Goal: Task Accomplishment & Management: Manage account settings

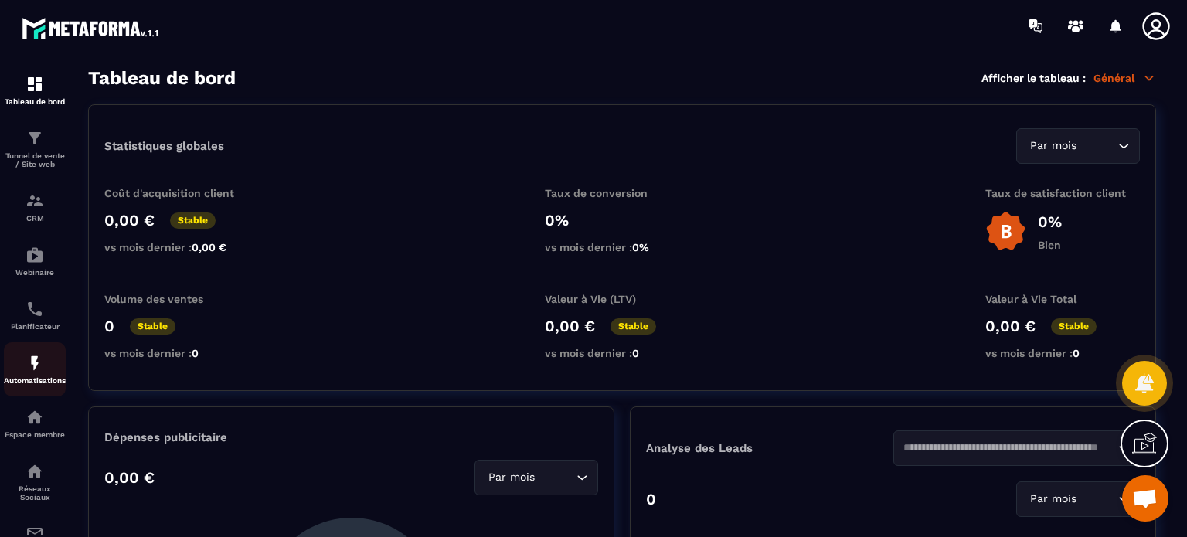
click at [31, 378] on div "Automatisations" at bounding box center [35, 369] width 62 height 31
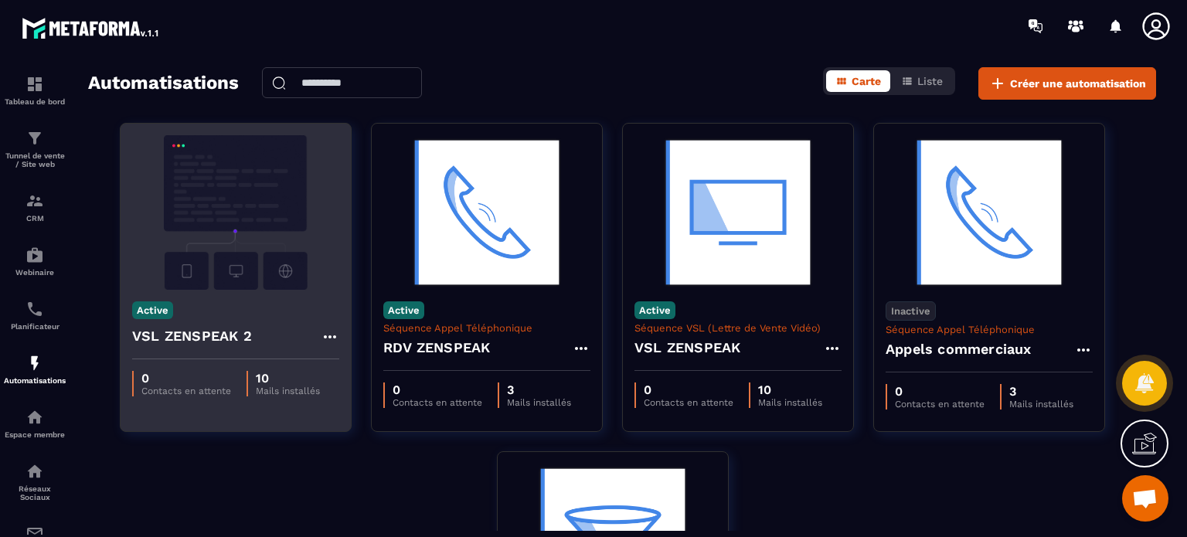
click at [236, 342] on h4 "VSL ZENSPEAK 2" at bounding box center [192, 336] width 120 height 22
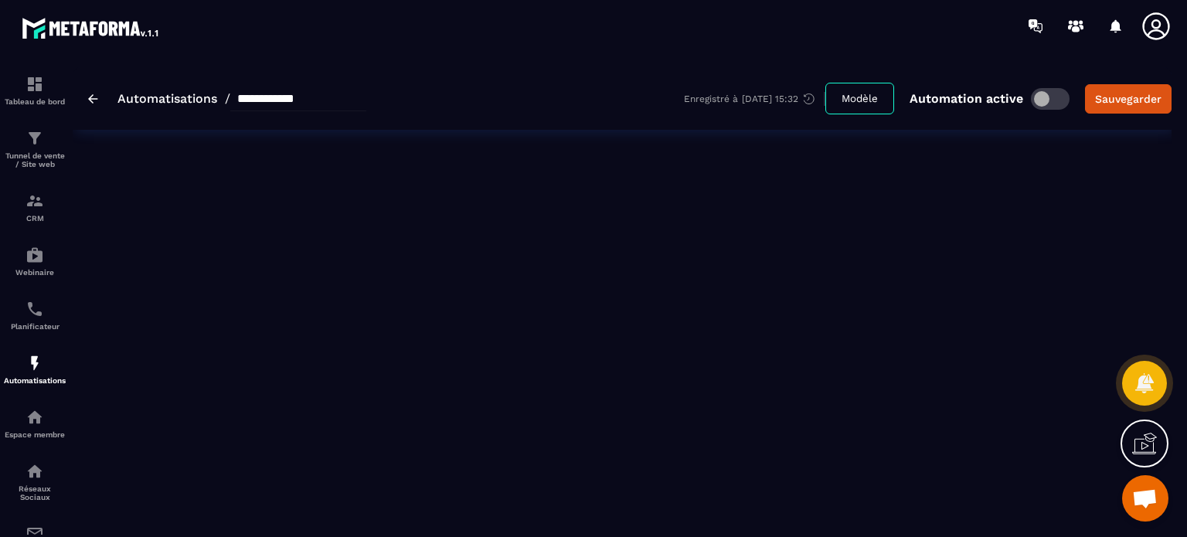
type input "**********"
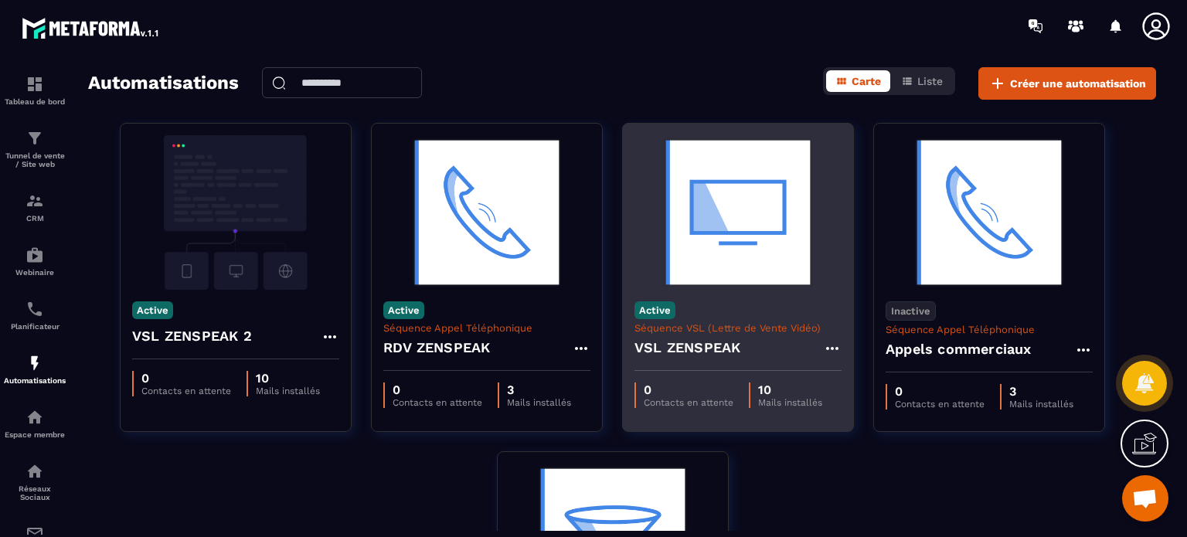
click at [735, 359] on div "VSL ZENSPEAK" at bounding box center [738, 352] width 207 height 37
click at [691, 271] on img at bounding box center [738, 212] width 207 height 155
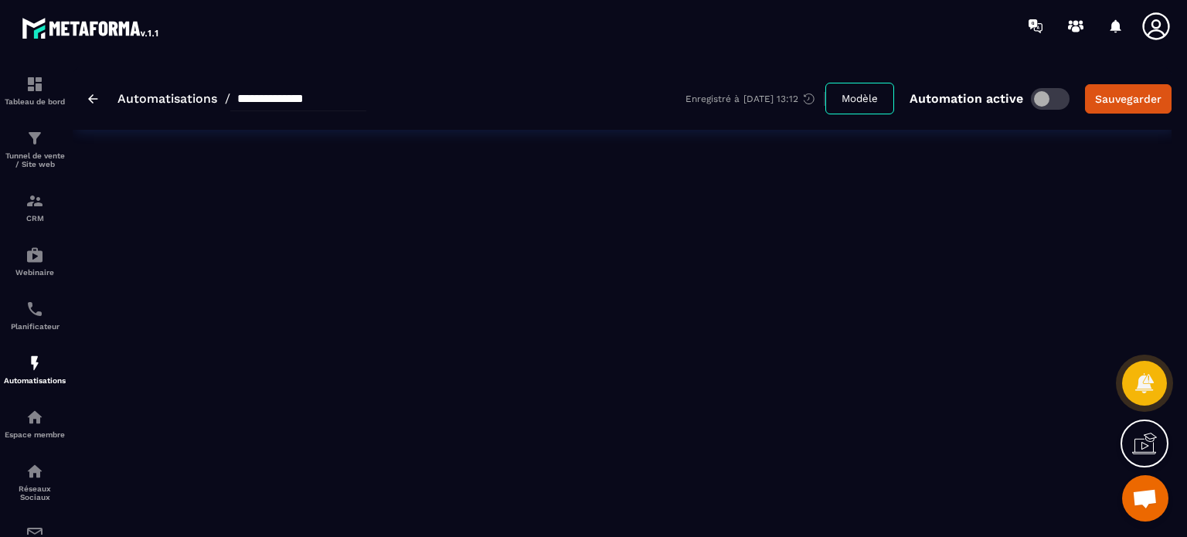
type input "**********"
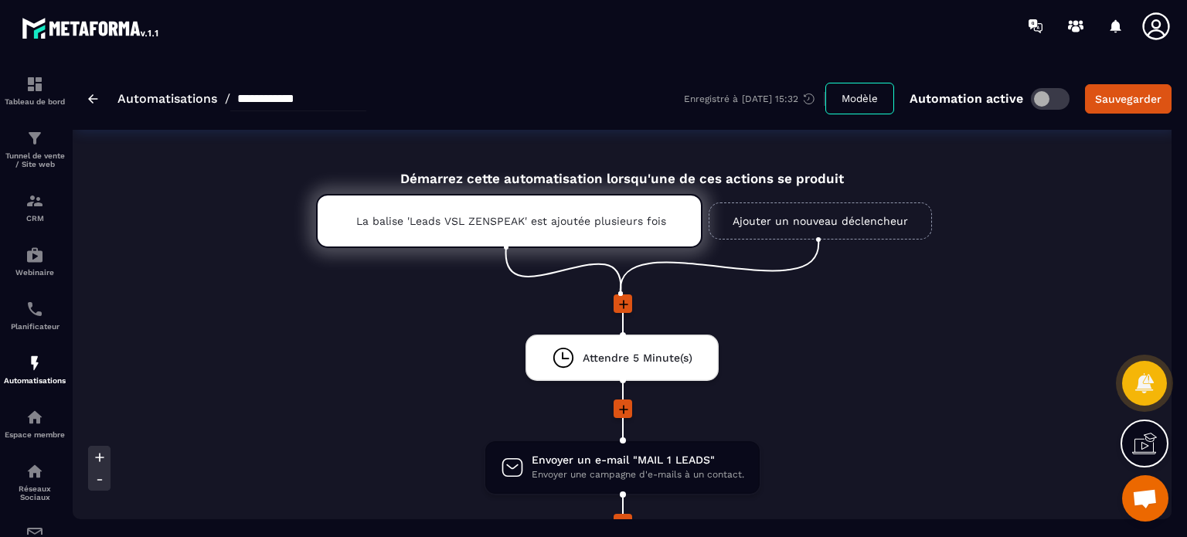
click at [796, 417] on div at bounding box center [622, 410] width 351 height 21
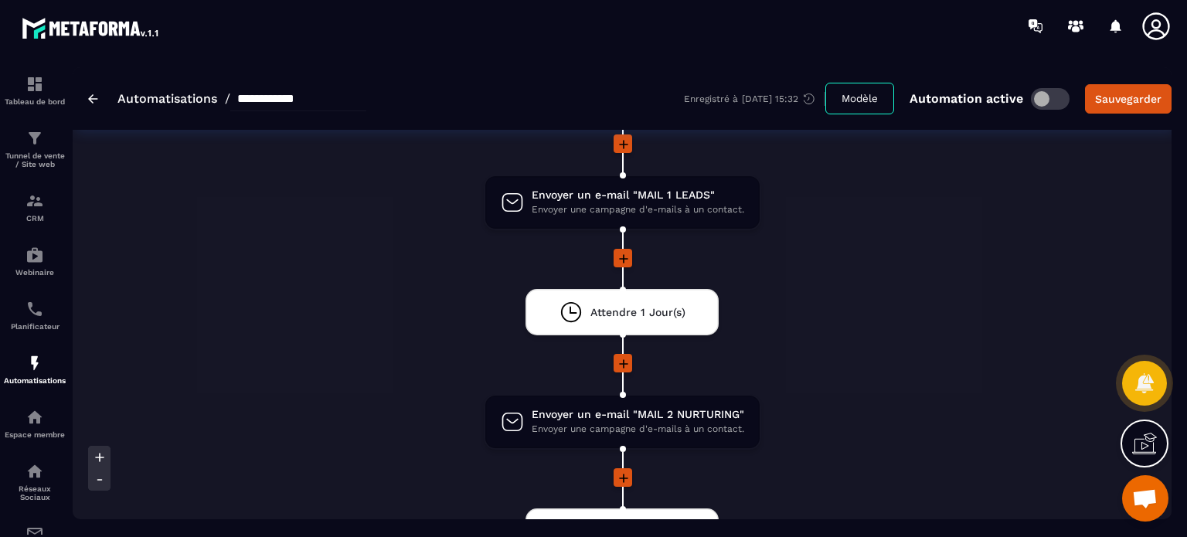
scroll to position [155, 0]
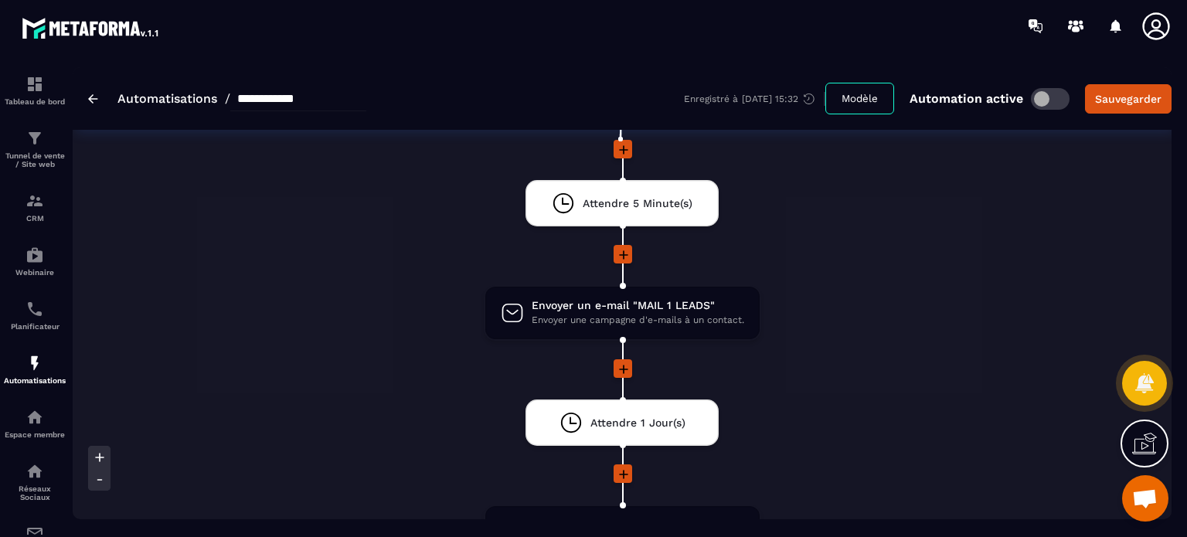
click at [623, 369] on icon at bounding box center [623, 369] width 9 height 9
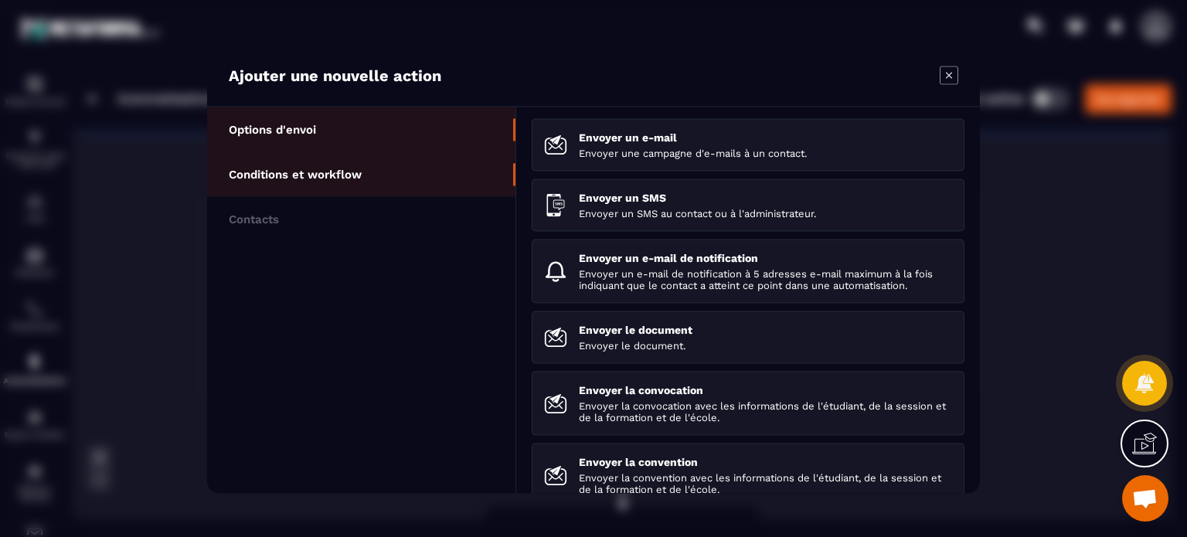
click at [313, 171] on p "Conditions et workflow" at bounding box center [295, 174] width 133 height 14
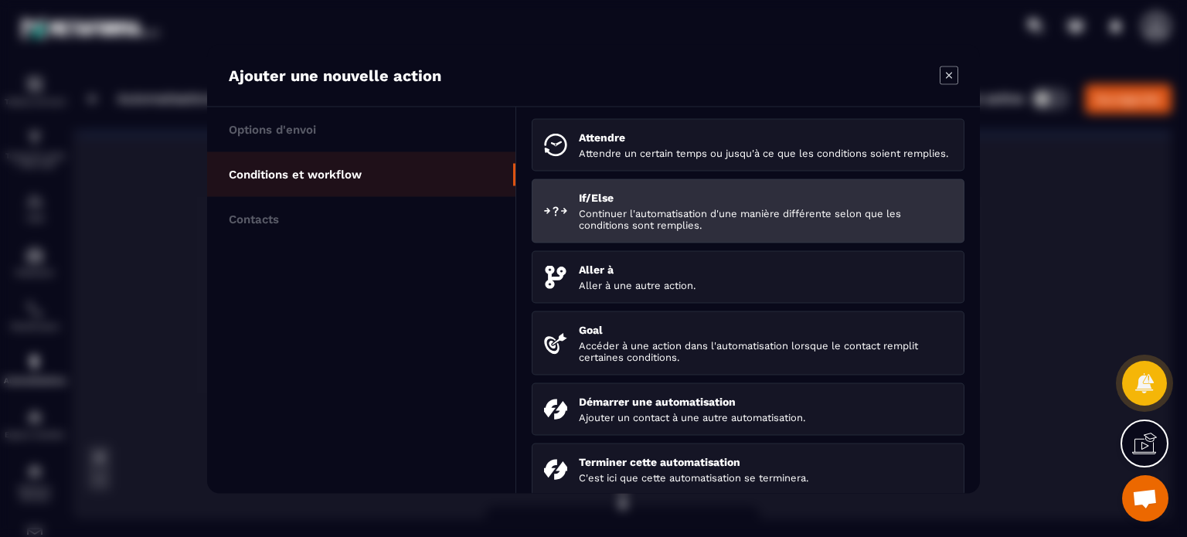
click at [689, 217] on div "If/Else Continuer l'automatisation d'une manière différente selon que les condi…" at bounding box center [765, 210] width 373 height 39
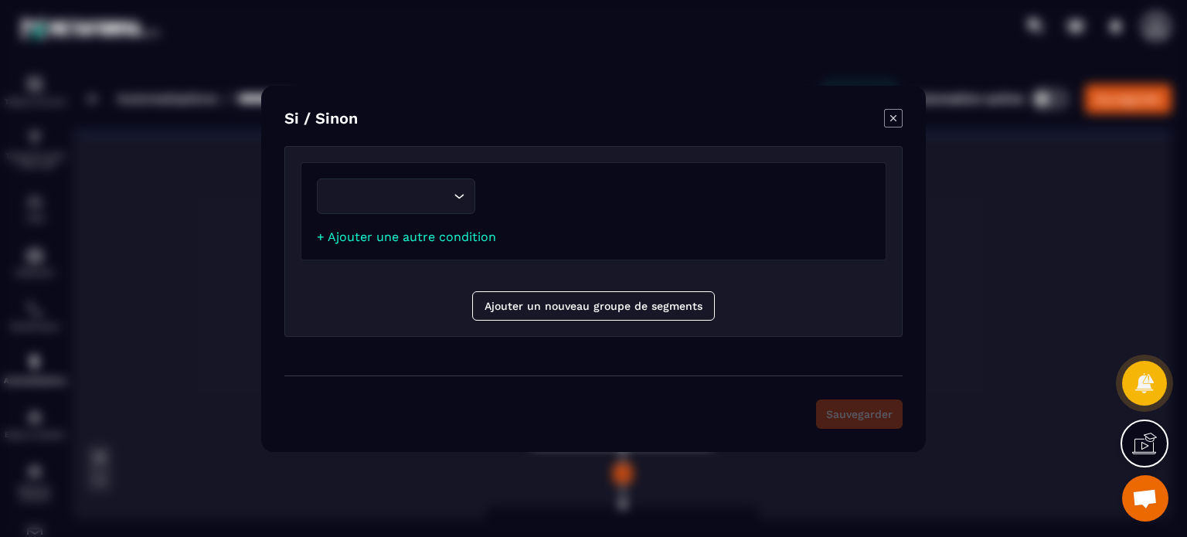
click at [445, 203] on input "Search for option" at bounding box center [388, 196] width 123 height 17
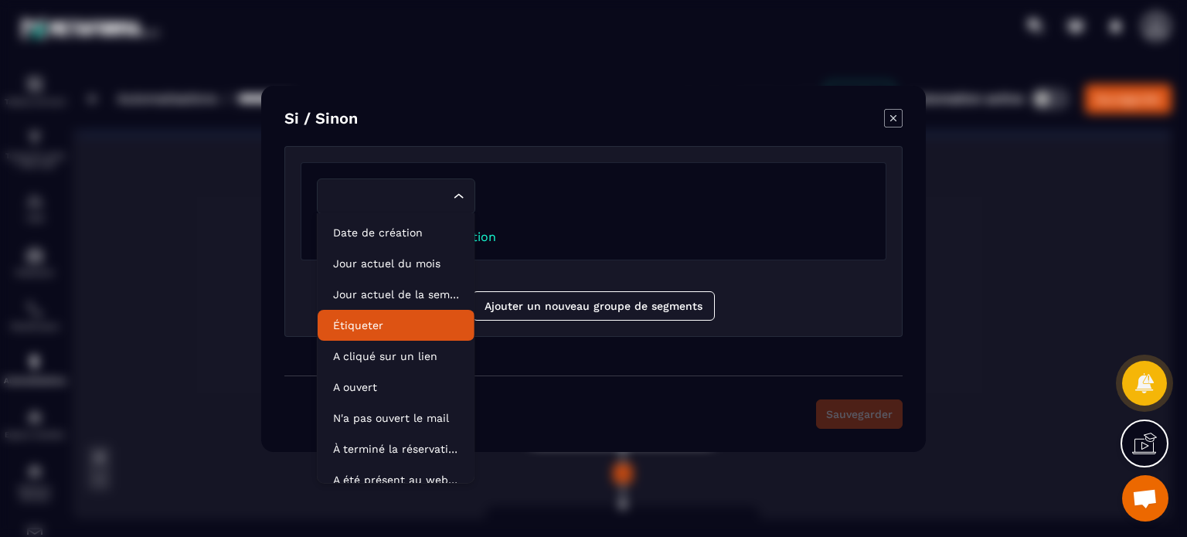
click at [362, 328] on p "Étiqueter" at bounding box center [396, 325] width 126 height 15
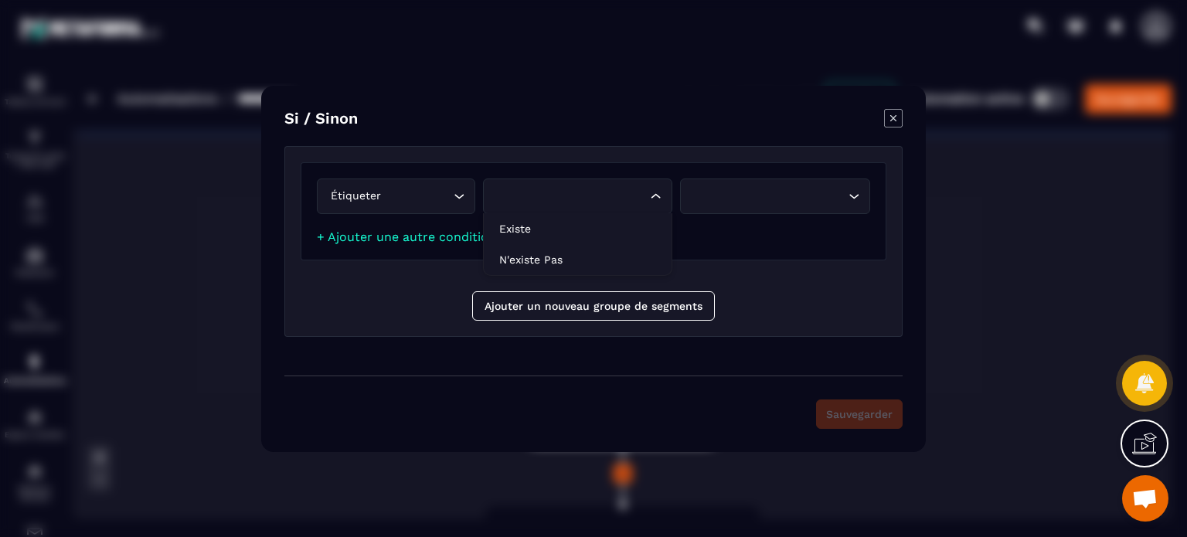
click at [586, 196] on div "Search for option" at bounding box center [571, 196] width 158 height 17
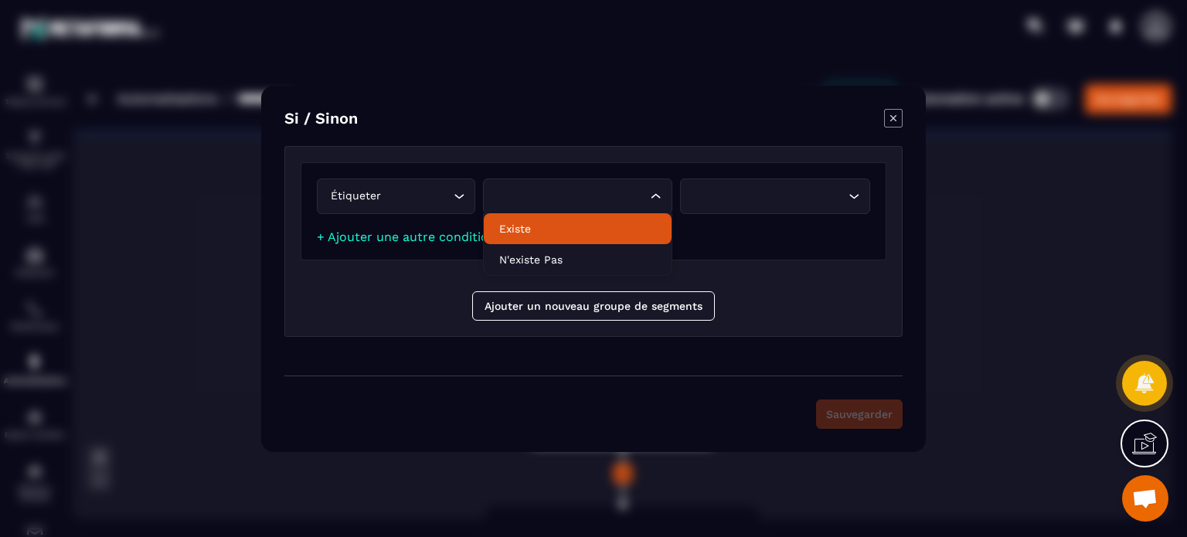
click at [569, 230] on p "Existe" at bounding box center [578, 228] width 158 height 15
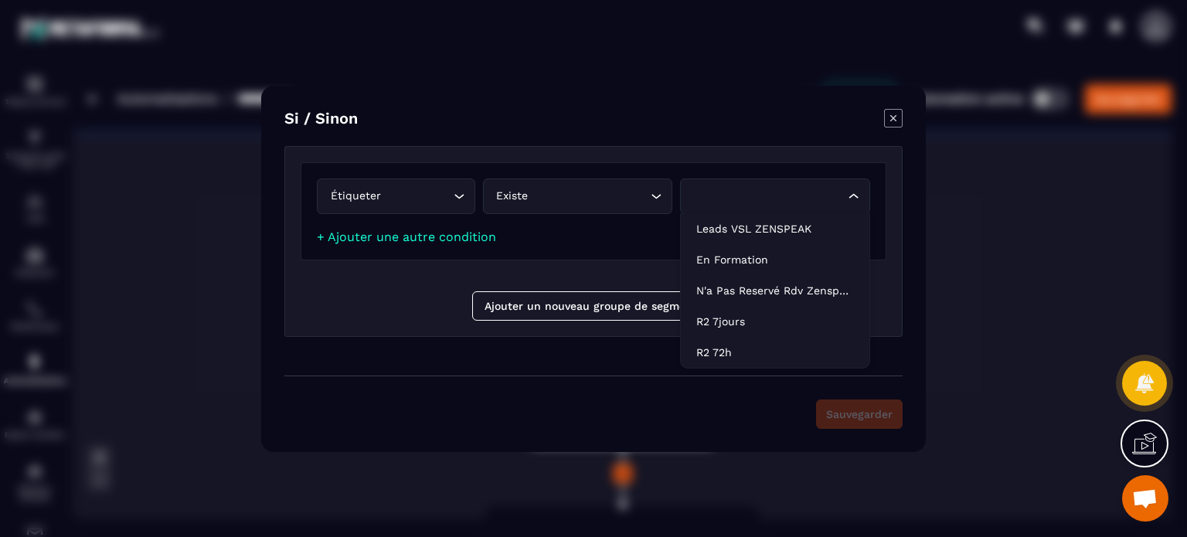
click at [710, 204] on div "Search for option" at bounding box center [768, 196] width 158 height 17
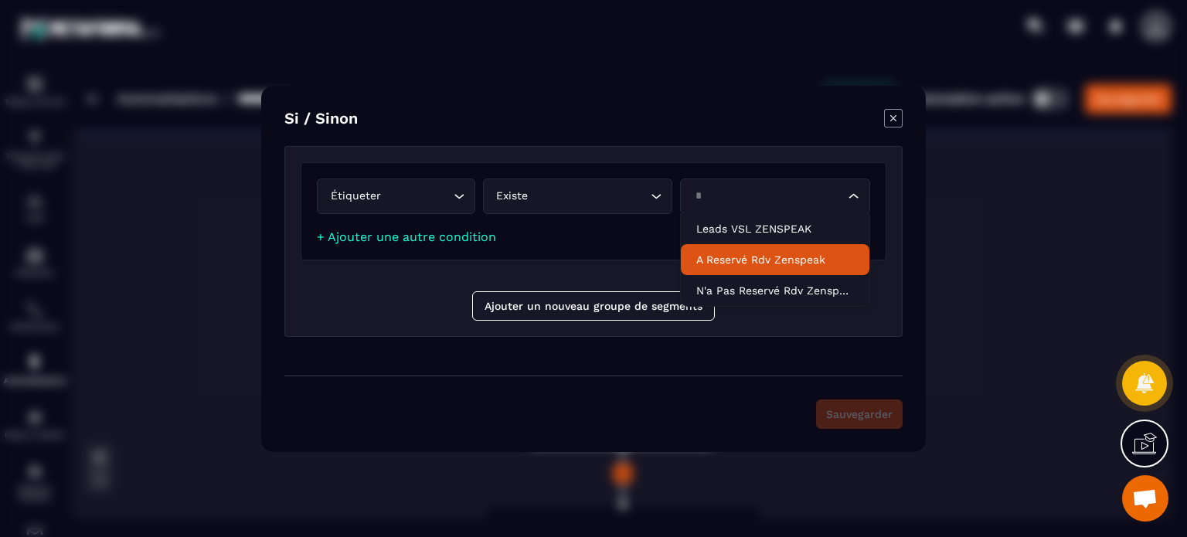
click at [764, 256] on p "A reservé Rdv Zenspeak" at bounding box center [775, 259] width 158 height 15
type input "*"
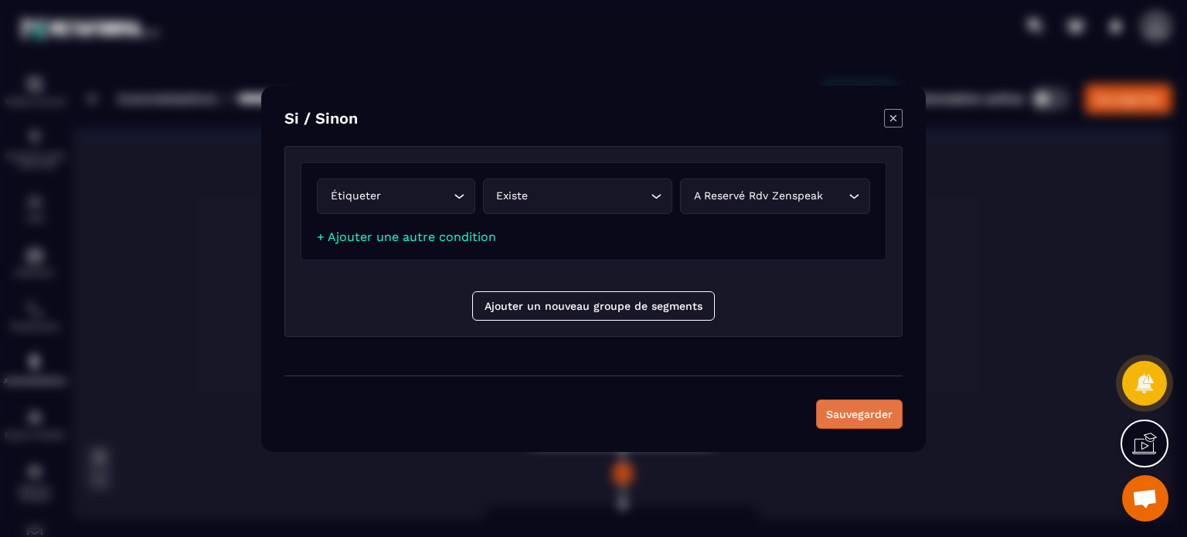
click at [850, 421] on button "Sauvegarder" at bounding box center [859, 414] width 87 height 29
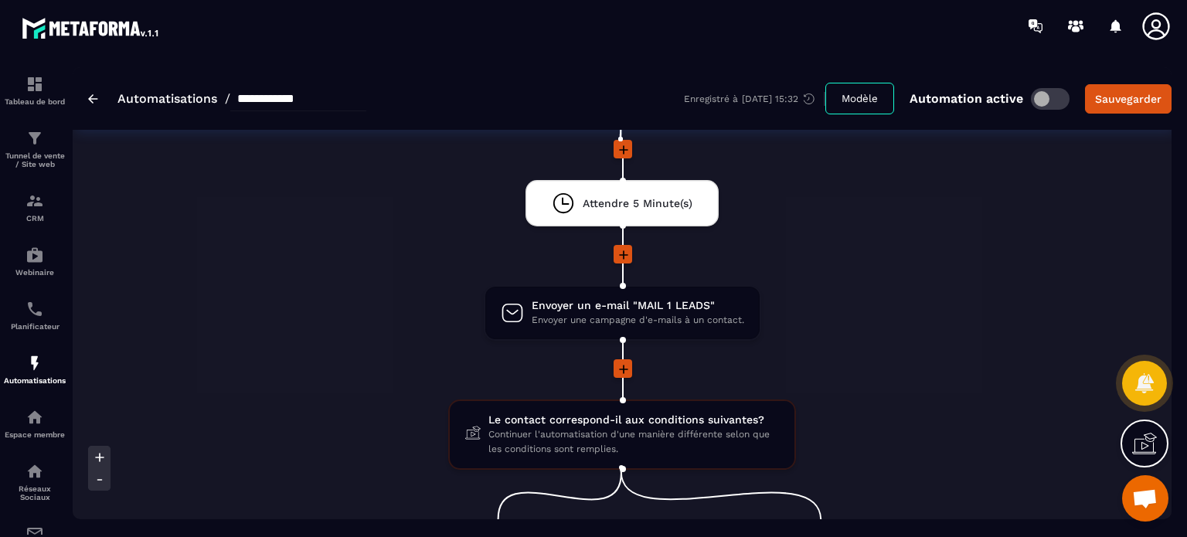
click at [868, 369] on div at bounding box center [622, 369] width 646 height 21
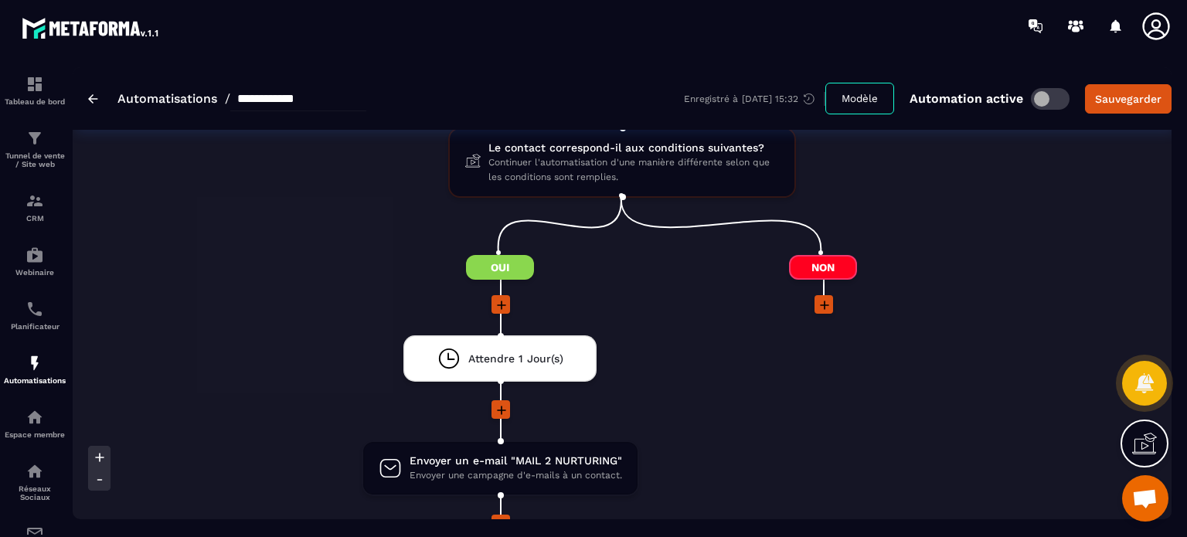
scroll to position [340, 0]
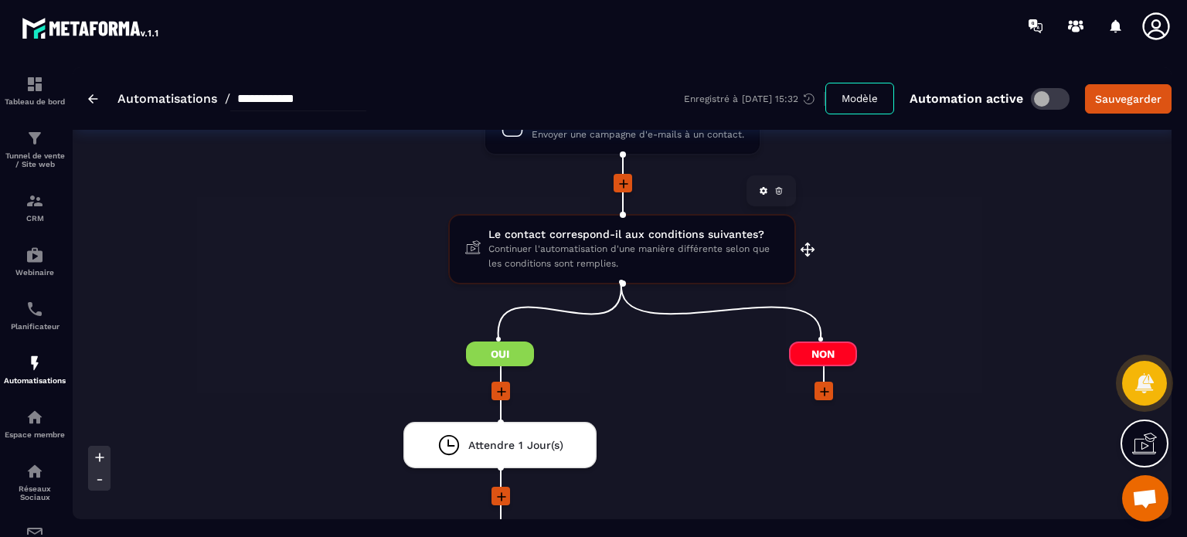
click at [529, 242] on span "Continuer l'automatisation d'une manière différente selon que les conditions so…" at bounding box center [633, 256] width 291 height 29
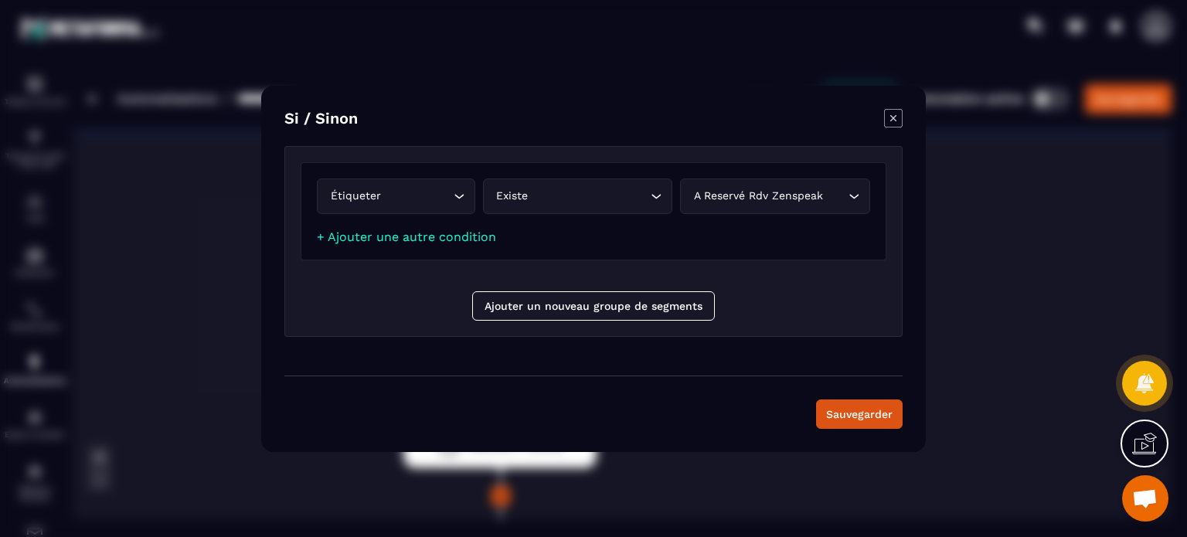
click at [624, 185] on div "Existe Loading..." at bounding box center [578, 197] width 190 height 36
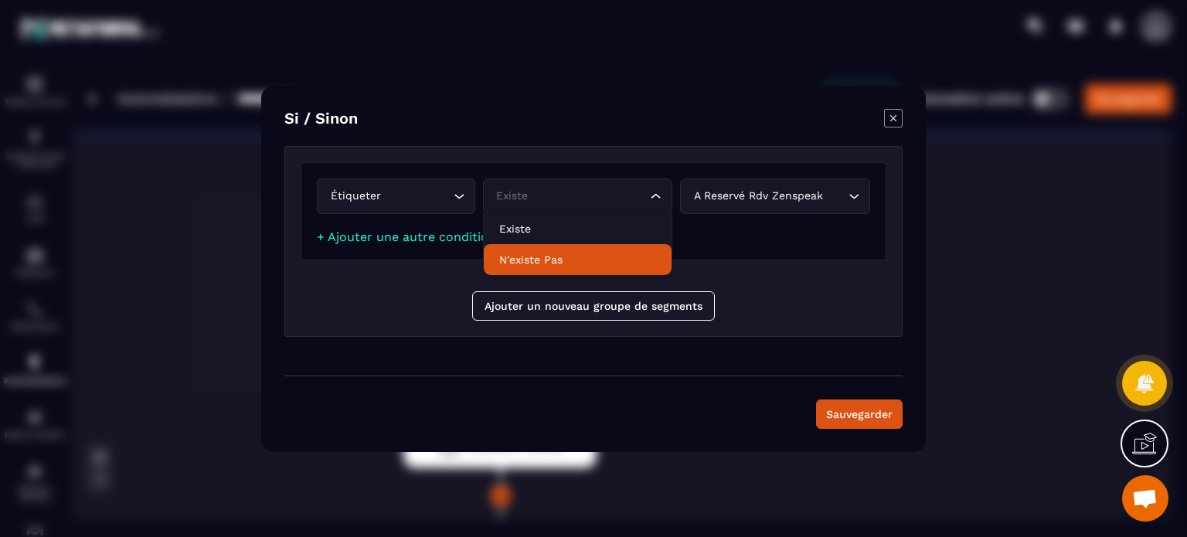
click at [563, 255] on p "N'existe pas" at bounding box center [578, 259] width 158 height 15
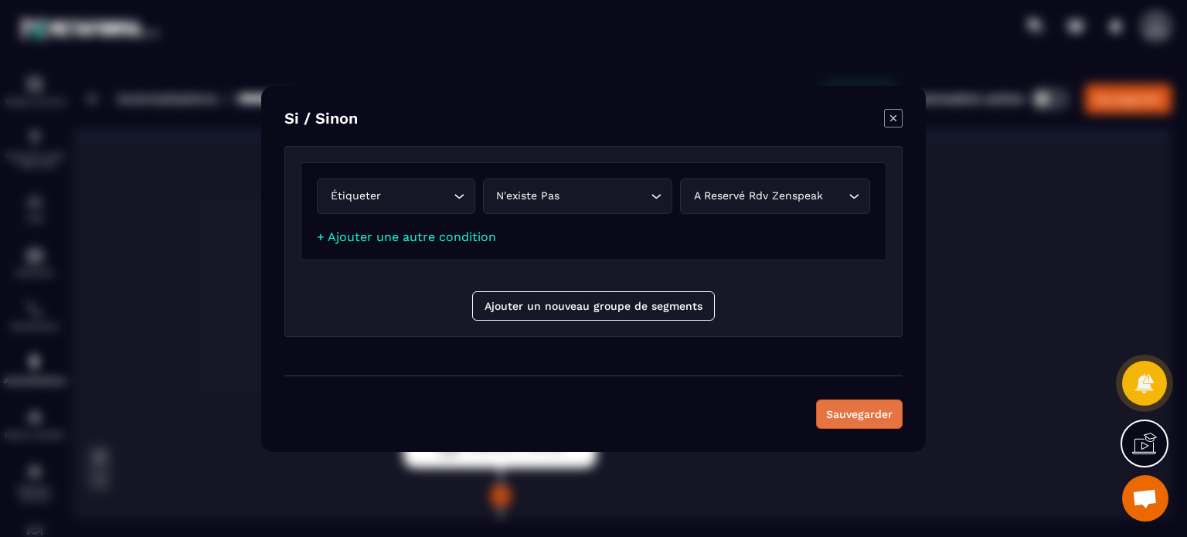
click at [849, 407] on button "Sauvegarder" at bounding box center [859, 414] width 87 height 29
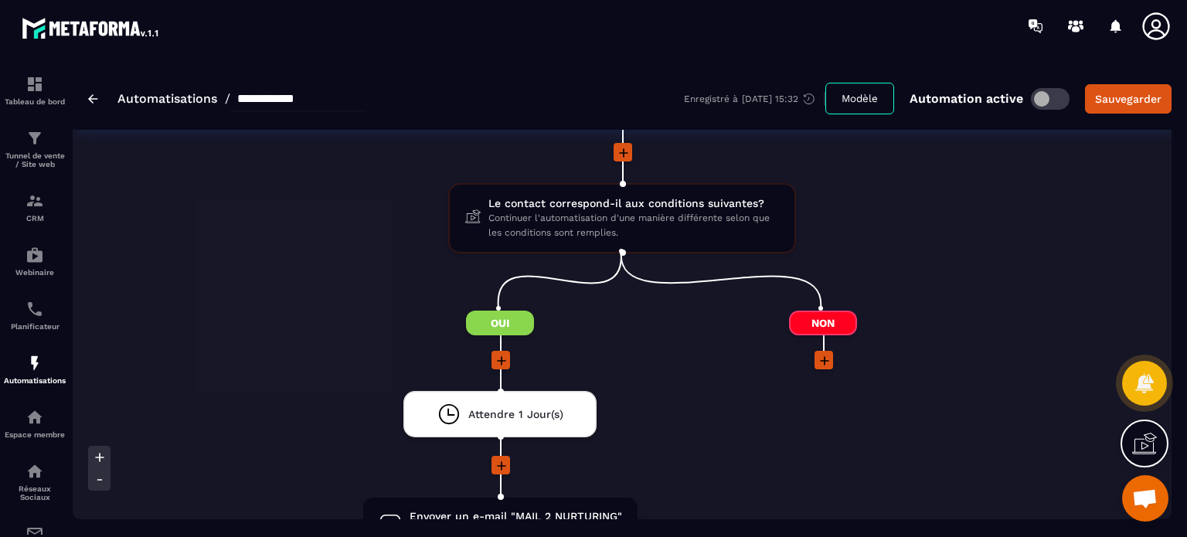
click at [822, 353] on icon at bounding box center [824, 360] width 15 height 15
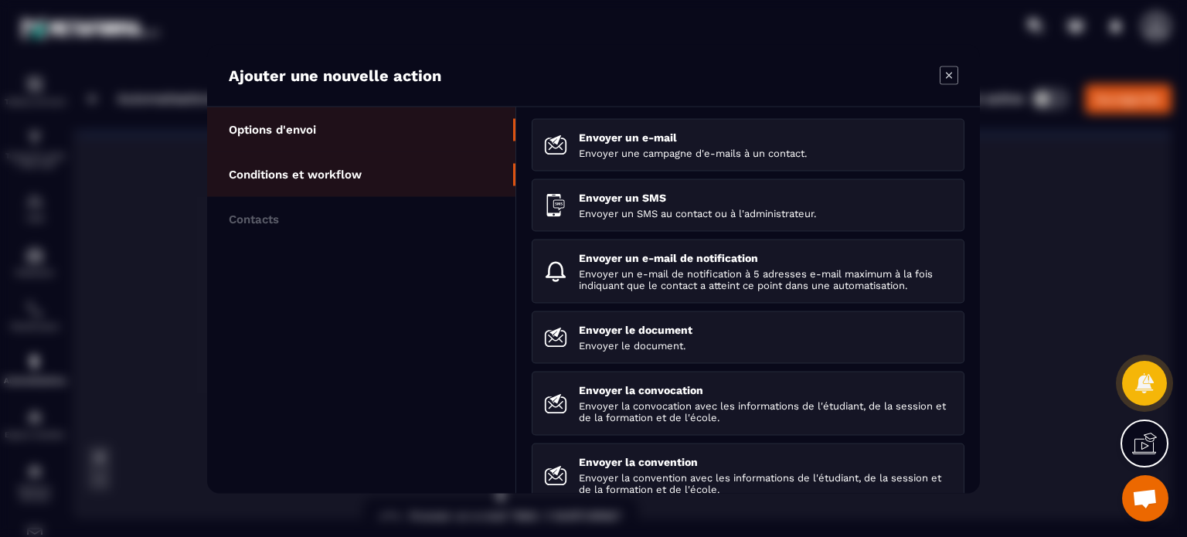
click at [368, 196] on li "Conditions et workflow" at bounding box center [361, 218] width 308 height 45
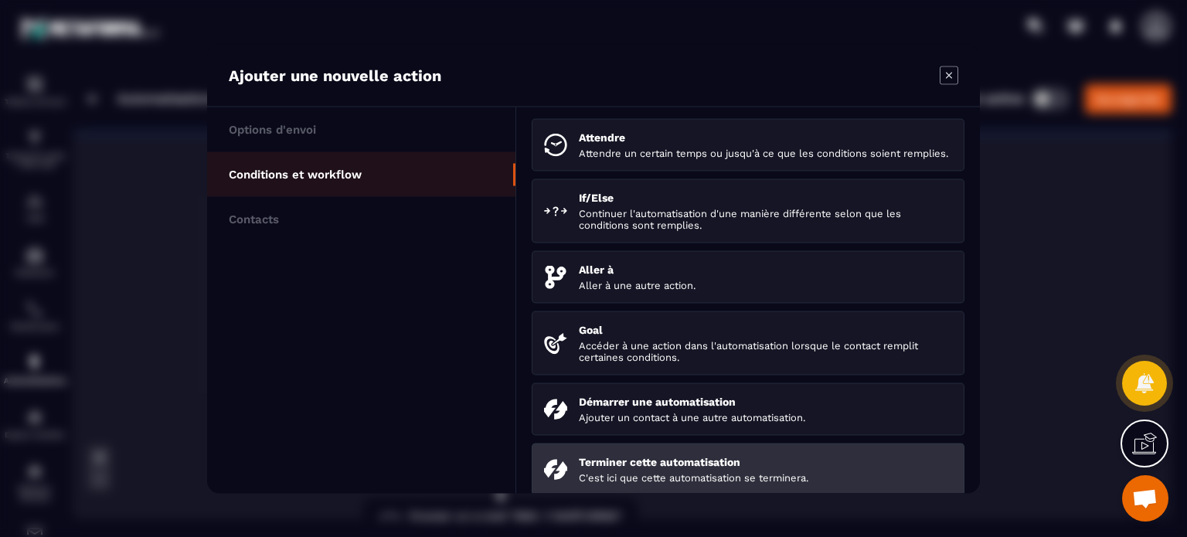
click at [609, 483] on p "C'est ici que cette automatisation se terminera." at bounding box center [765, 477] width 373 height 12
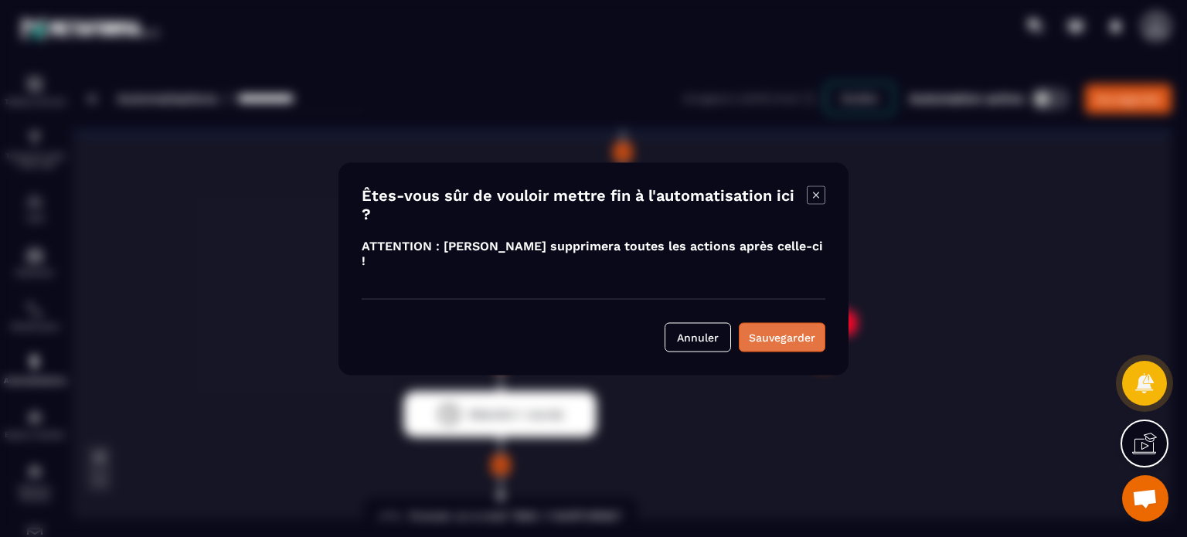
click at [764, 329] on div "Sauvegarder" at bounding box center [782, 336] width 66 height 15
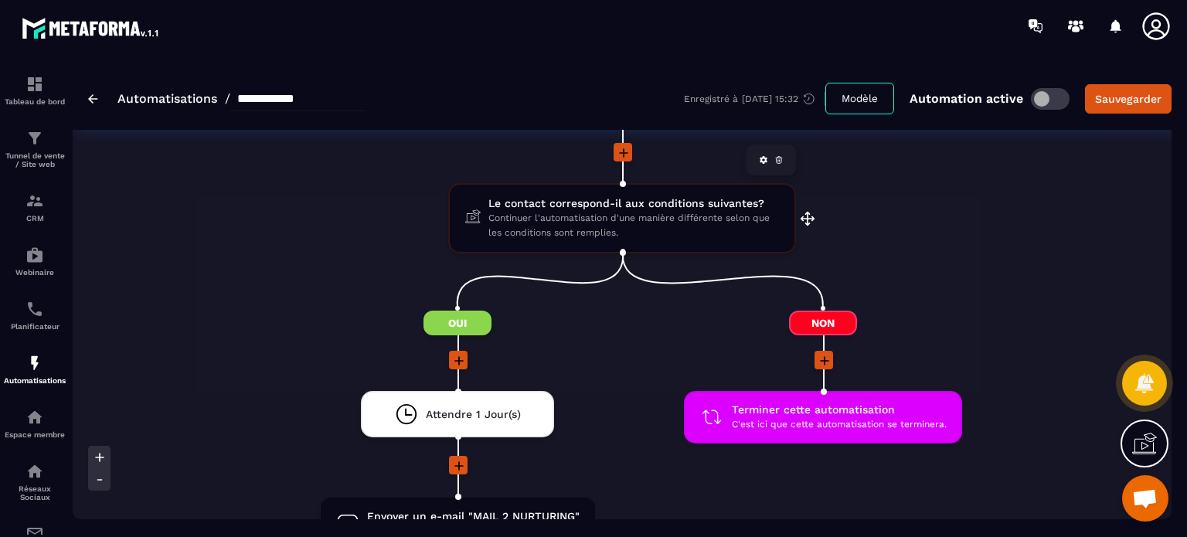
click at [607, 208] on span "Le contact correspond-il aux conditions suivantes?" at bounding box center [633, 203] width 291 height 15
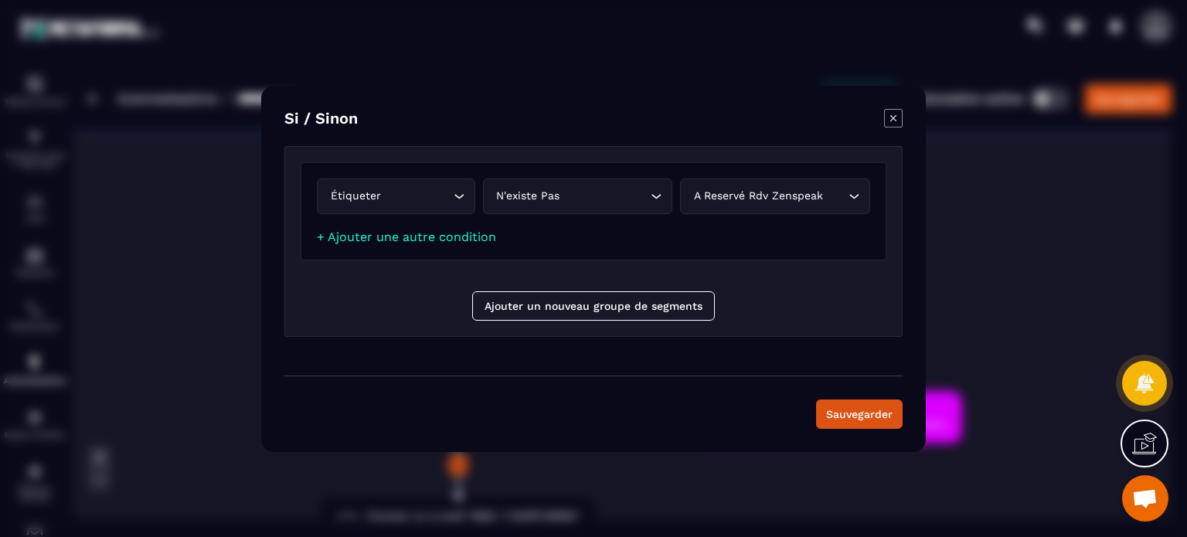
click at [1009, 293] on div "Modal window" at bounding box center [593, 268] width 1187 height 537
click at [854, 417] on button "Sauvegarder" at bounding box center [859, 414] width 87 height 29
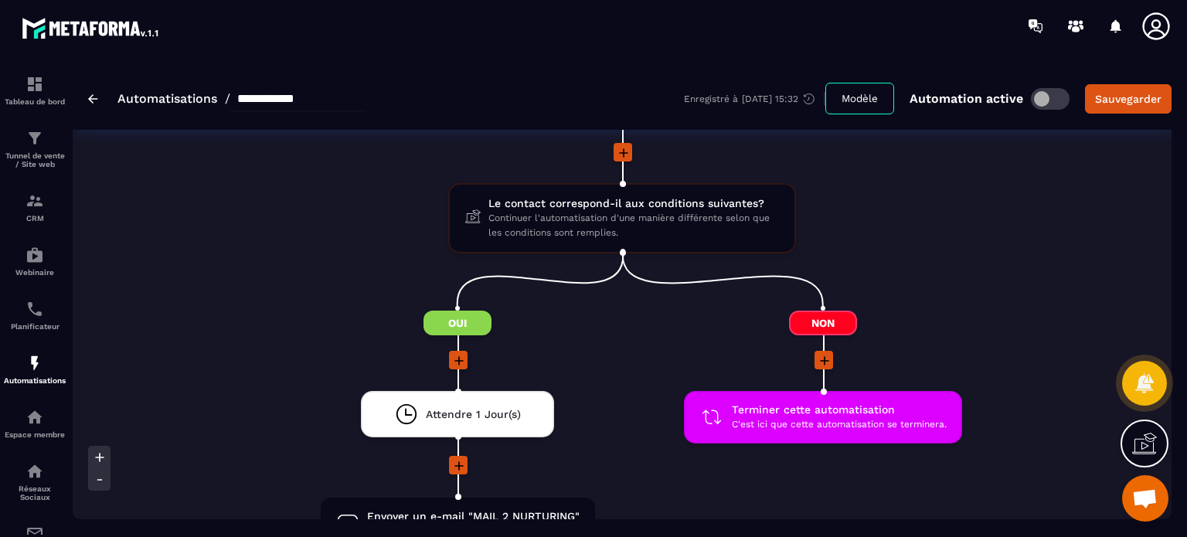
click at [631, 366] on div at bounding box center [457, 361] width 351 height 21
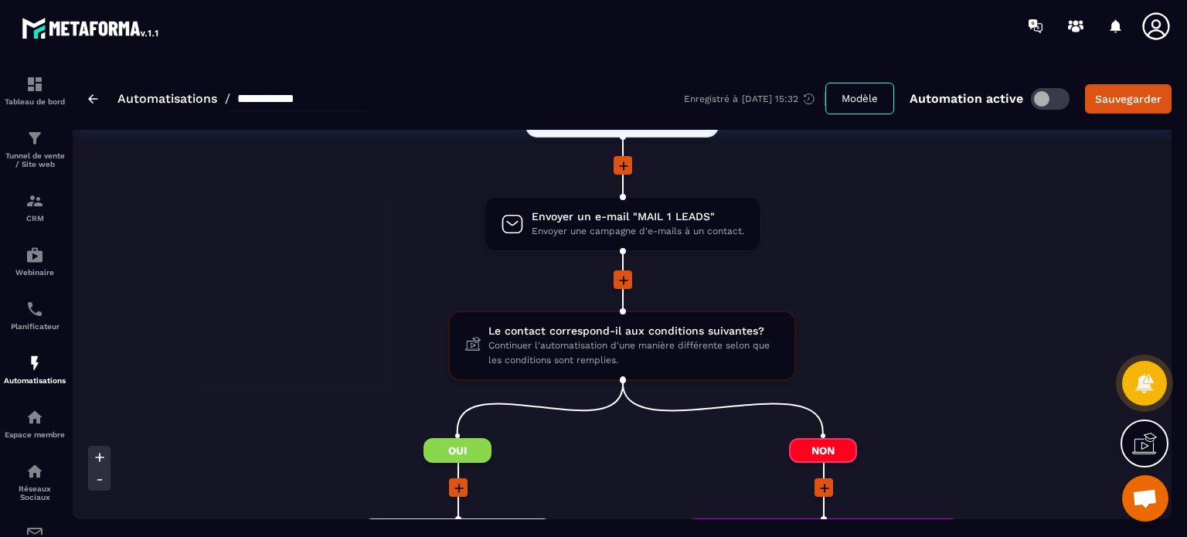
scroll to position [93, 0]
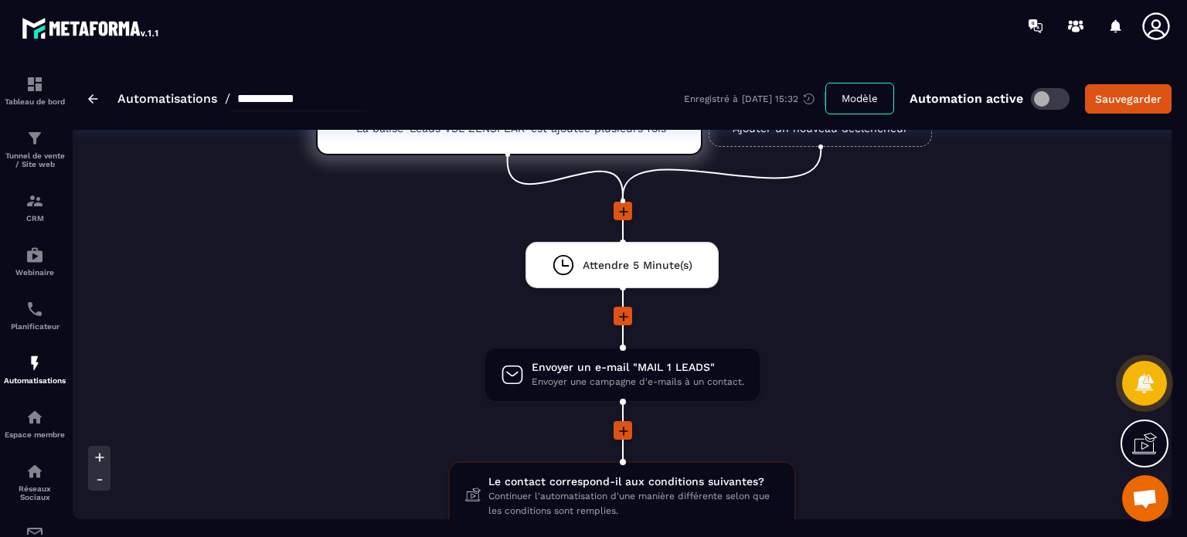
click at [620, 430] on icon at bounding box center [623, 431] width 9 height 9
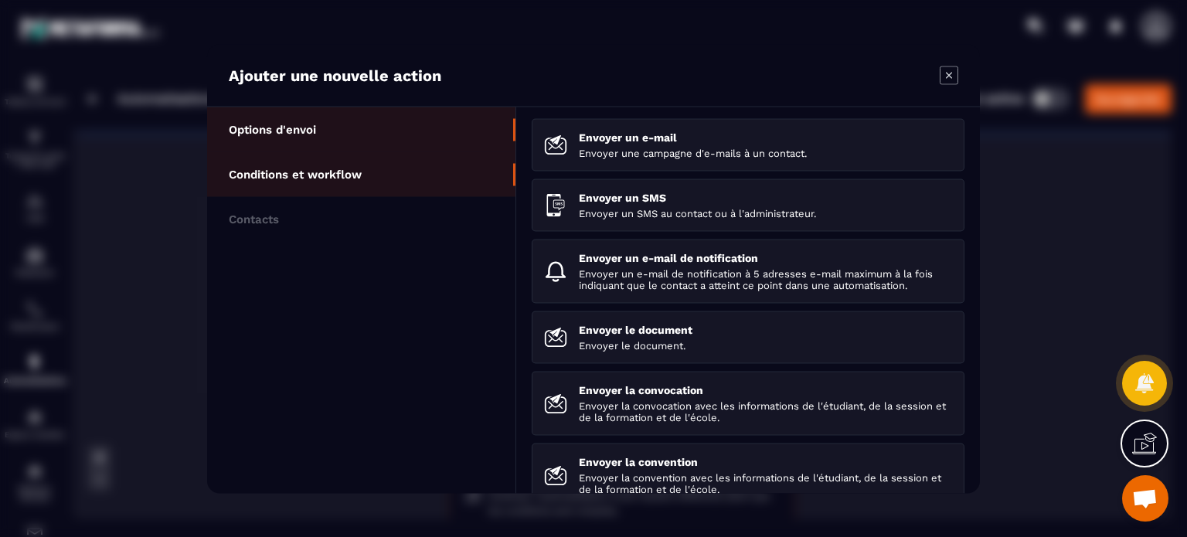
click at [327, 172] on p "Conditions et workflow" at bounding box center [295, 174] width 133 height 14
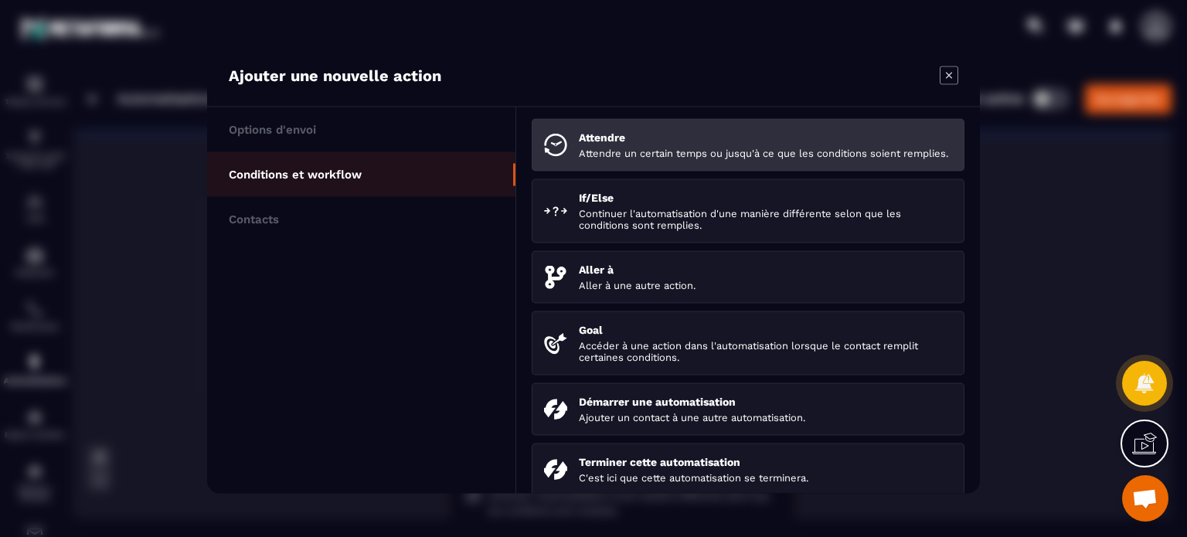
click at [655, 144] on div "Attendre Attendre un certain temps ou jusqu'à ce que les conditions soient remp…" at bounding box center [765, 145] width 373 height 28
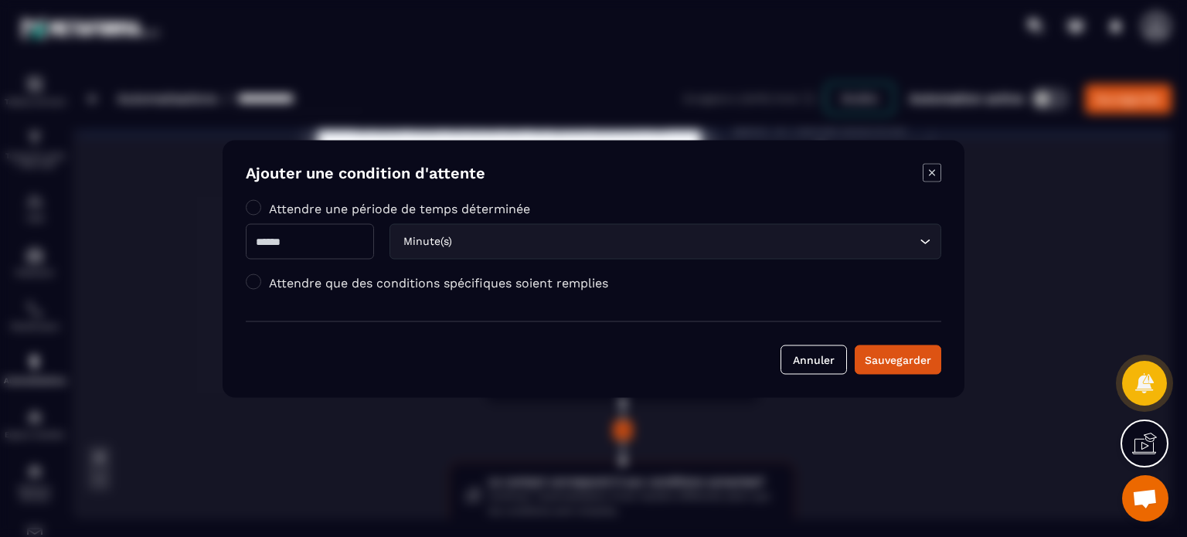
click at [357, 247] on input "Modal window" at bounding box center [310, 241] width 128 height 36
type input "*"
click at [471, 253] on div "Minute(s) Loading..." at bounding box center [666, 241] width 552 height 36
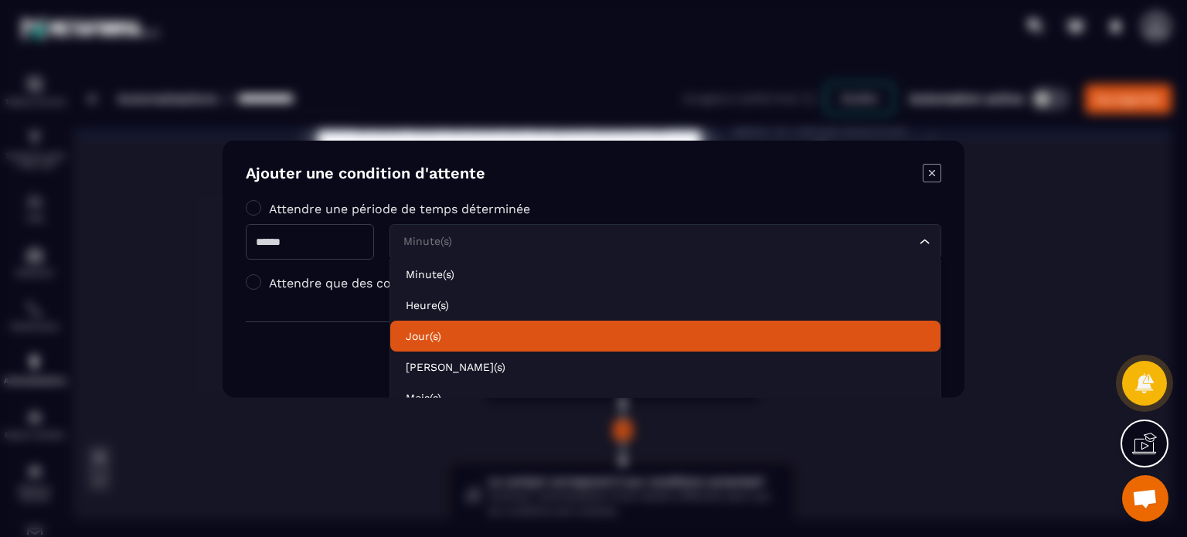
click at [473, 333] on p "Jour(s)" at bounding box center [665, 335] width 519 height 15
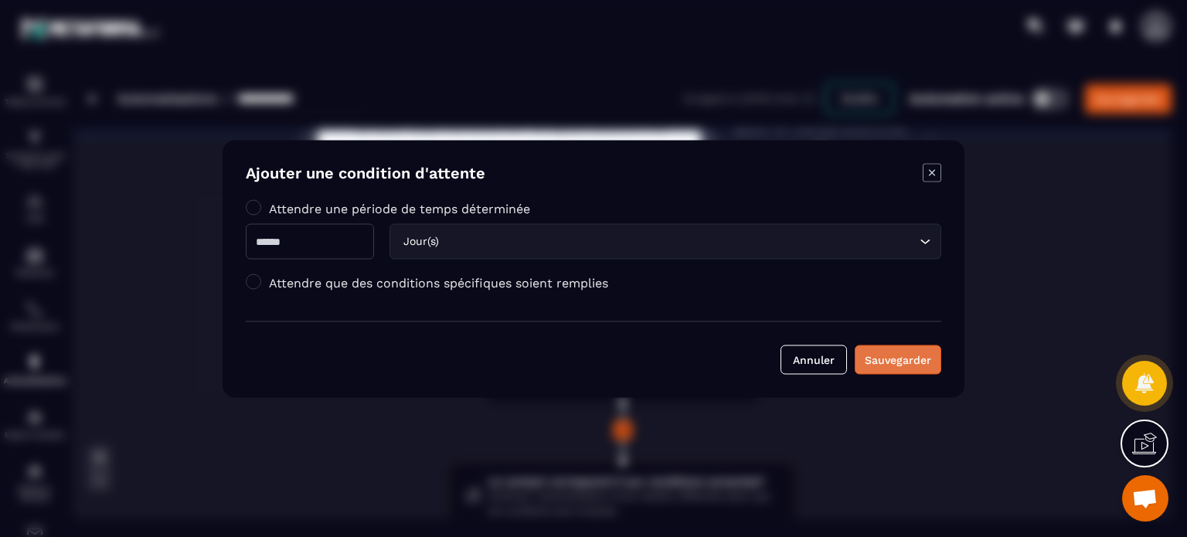
click at [916, 356] on div "Sauvegarder" at bounding box center [898, 359] width 66 height 15
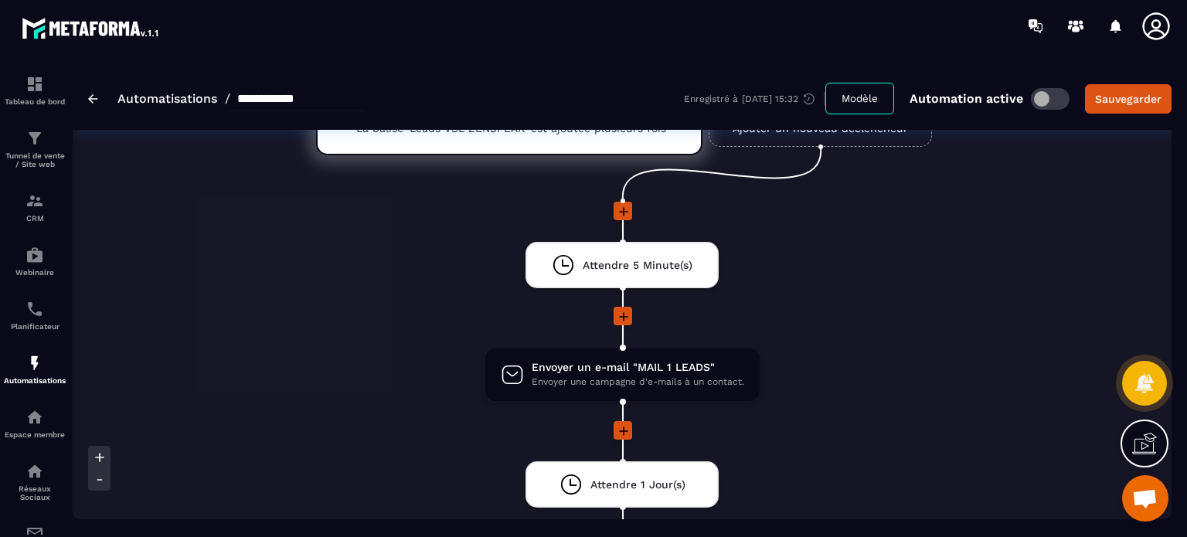
click at [845, 412] on li "Envoyer un e-mail "MAIL 1 LEADS" Envoyer une campagne d'e-mails à un contact. d…" at bounding box center [622, 384] width 731 height 74
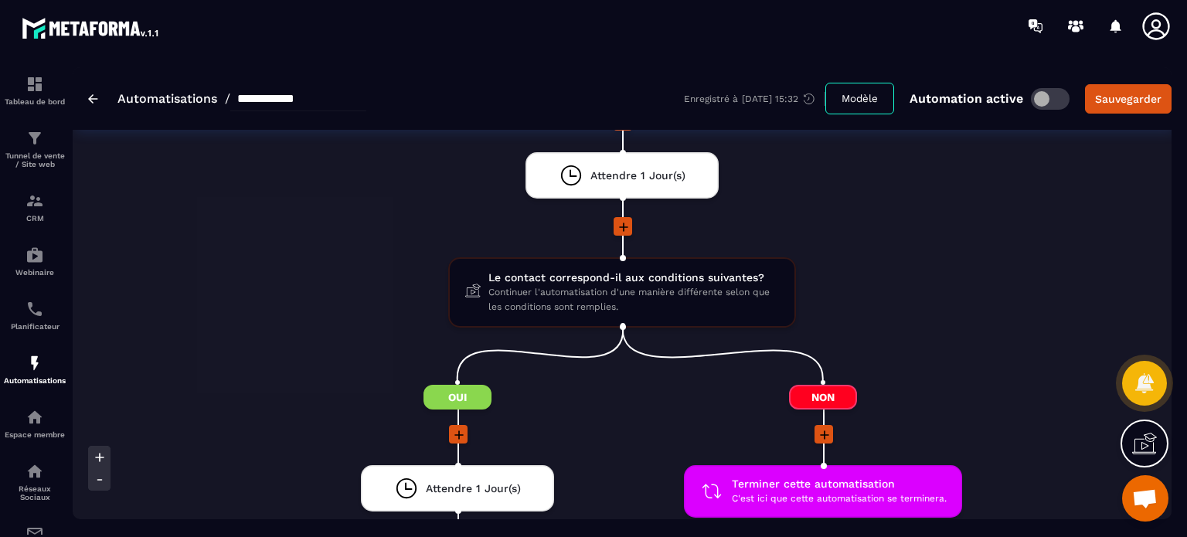
scroll to position [402, 0]
click at [536, 439] on icon at bounding box center [537, 440] width 3 height 2
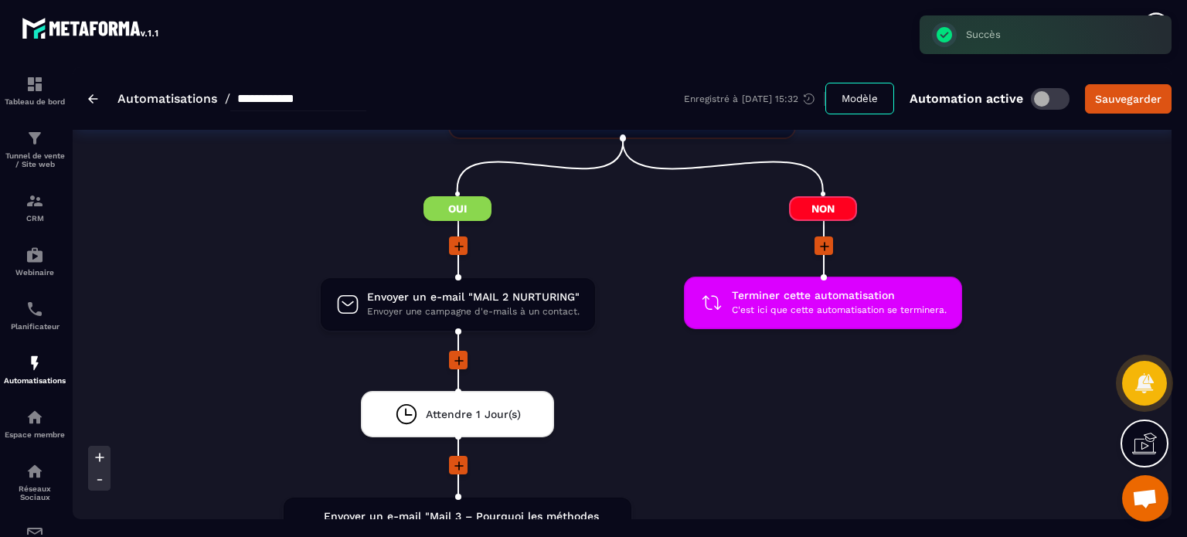
scroll to position [618, 0]
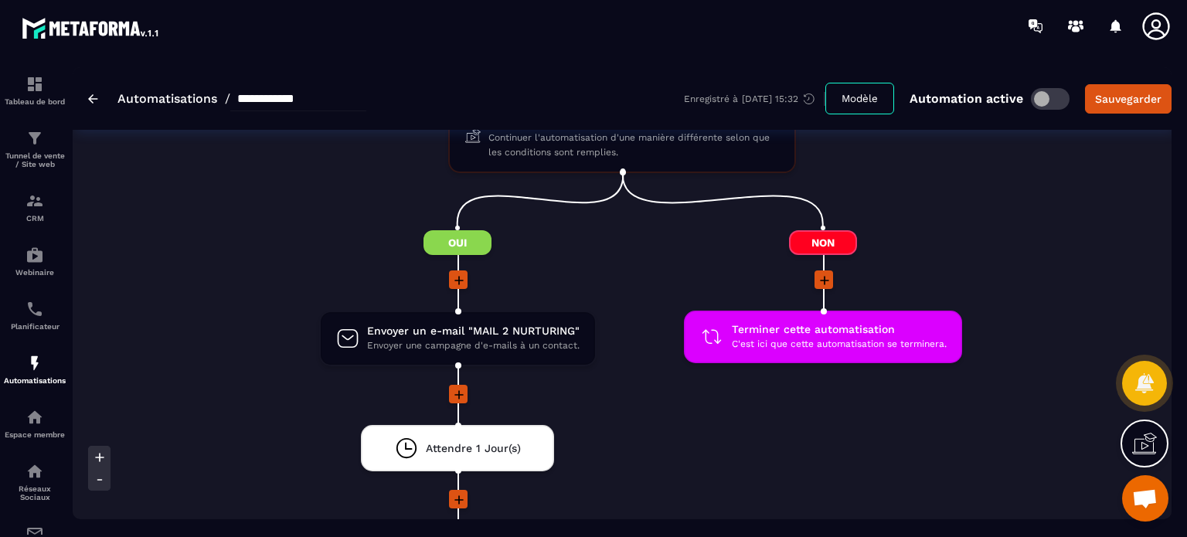
scroll to position [526, 0]
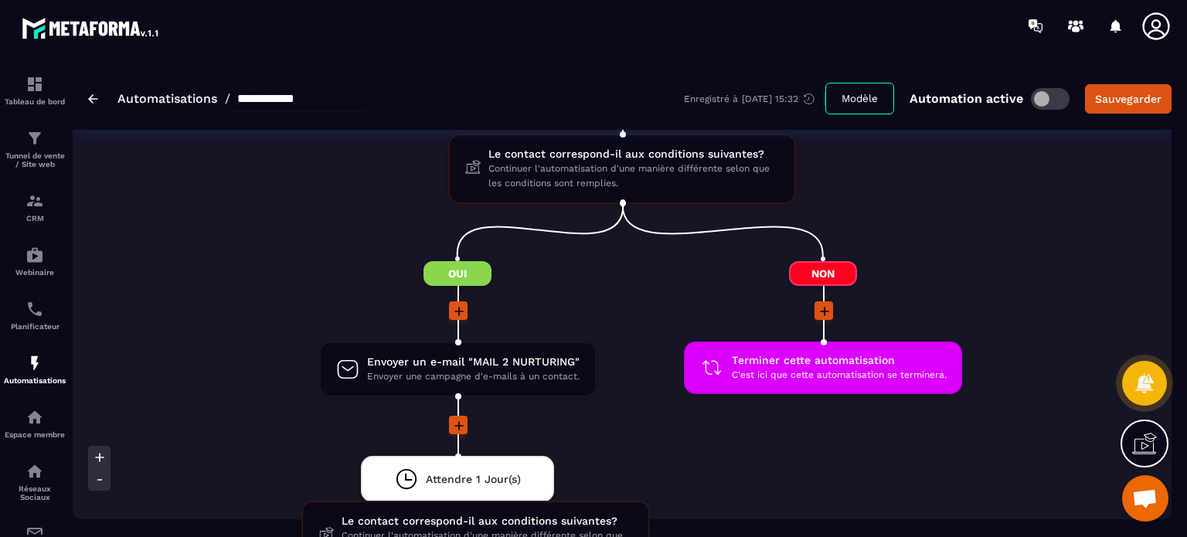
drag, startPoint x: 631, startPoint y: 166, endPoint x: 484, endPoint y: 536, distance: 397.5
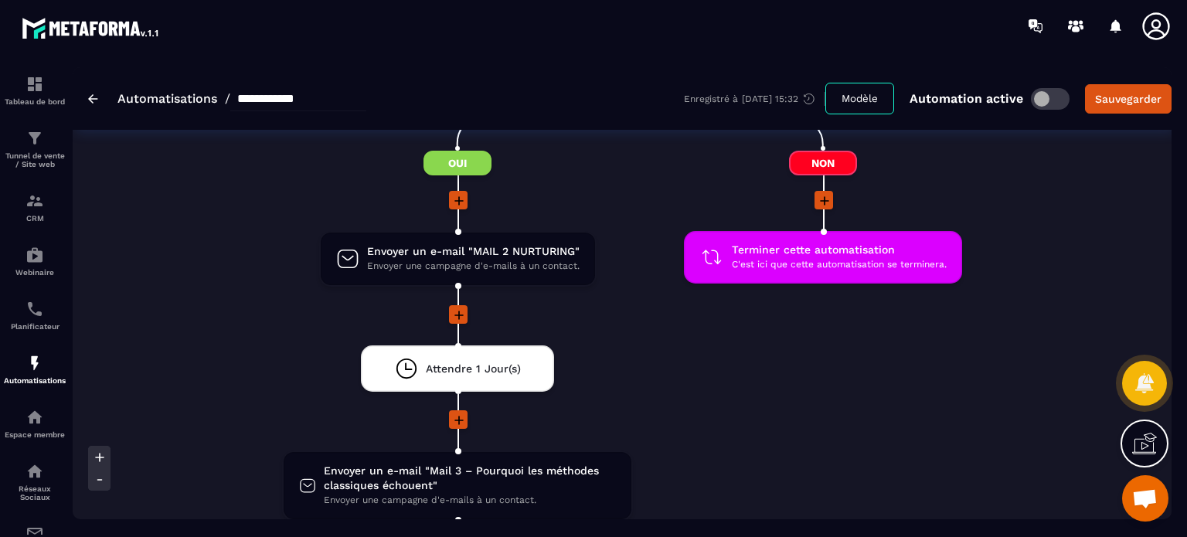
scroll to position [618, 0]
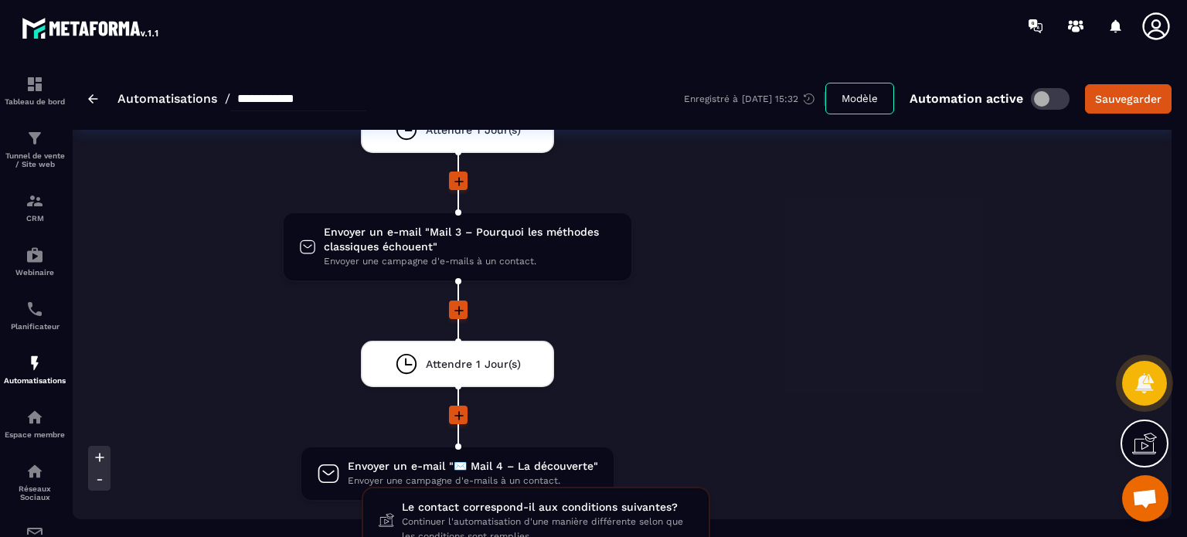
scroll to position [1014, 0]
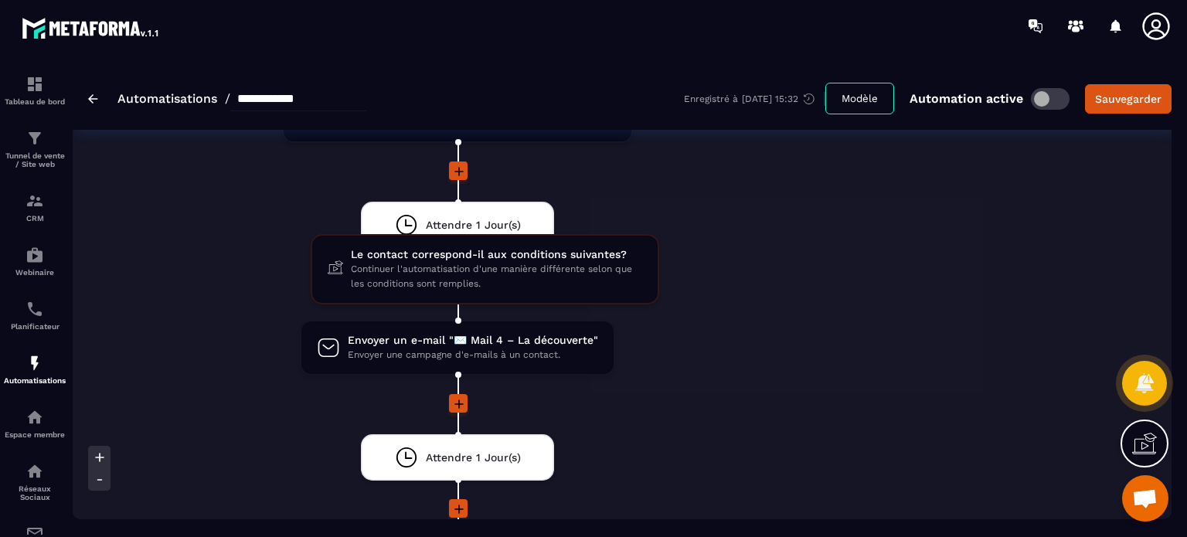
drag, startPoint x: 563, startPoint y: 143, endPoint x: 425, endPoint y: 276, distance: 191.3
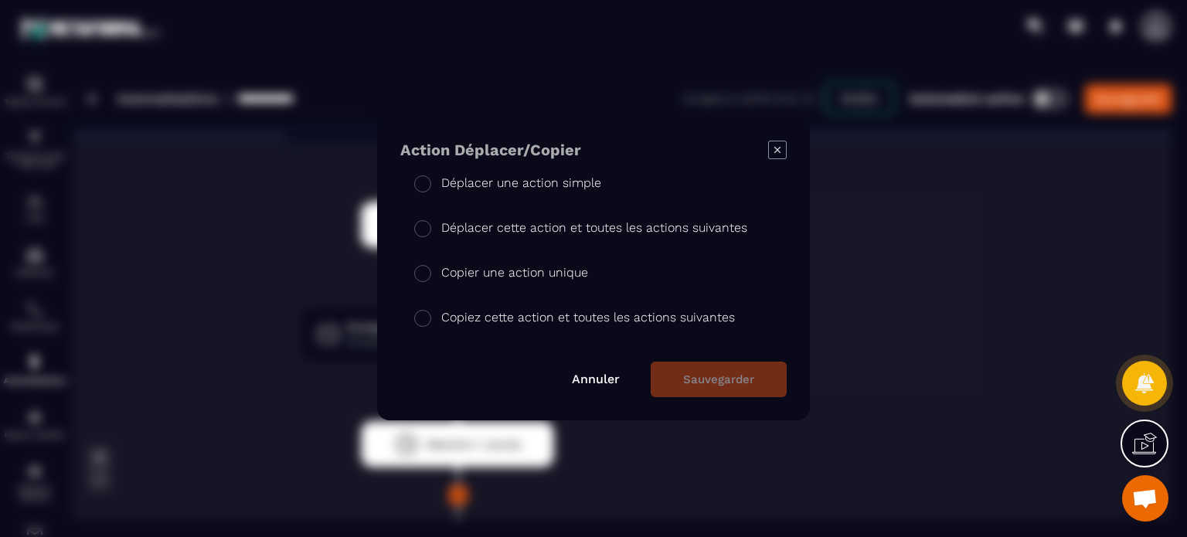
click at [439, 294] on li "Copier une action unique" at bounding box center [593, 316] width 386 height 45
click at [711, 390] on button "Sauvegarder" at bounding box center [719, 380] width 136 height 36
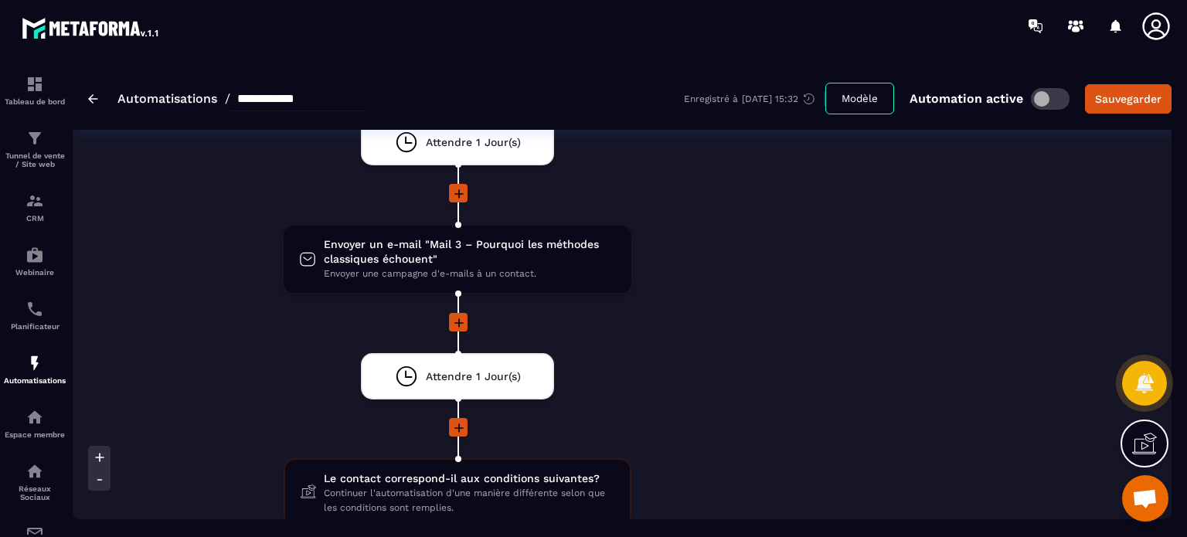
scroll to position [859, 0]
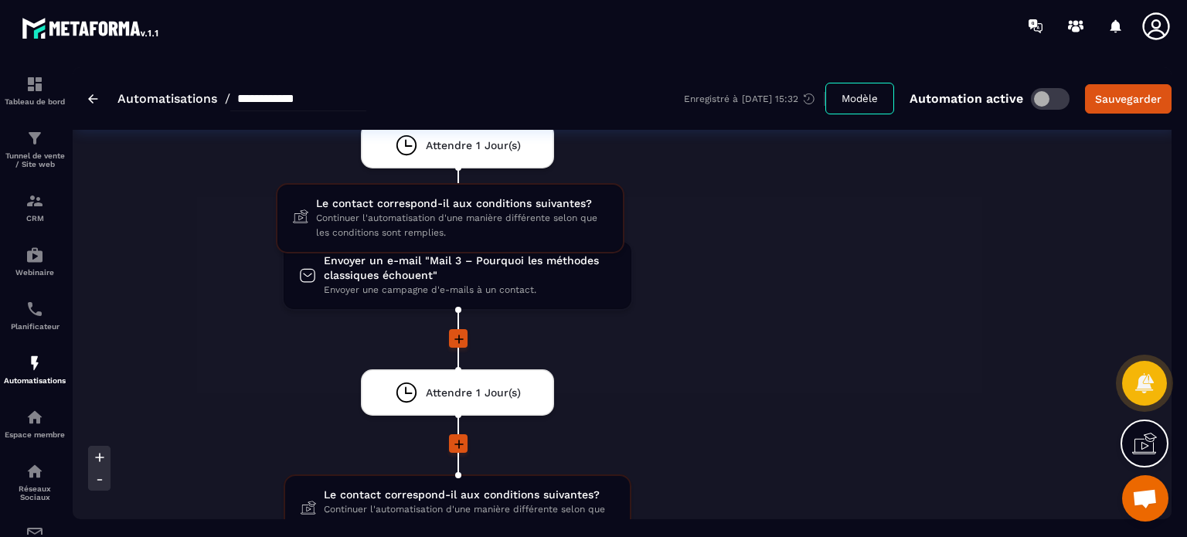
drag, startPoint x: 473, startPoint y: 494, endPoint x: 466, endPoint y: 206, distance: 287.6
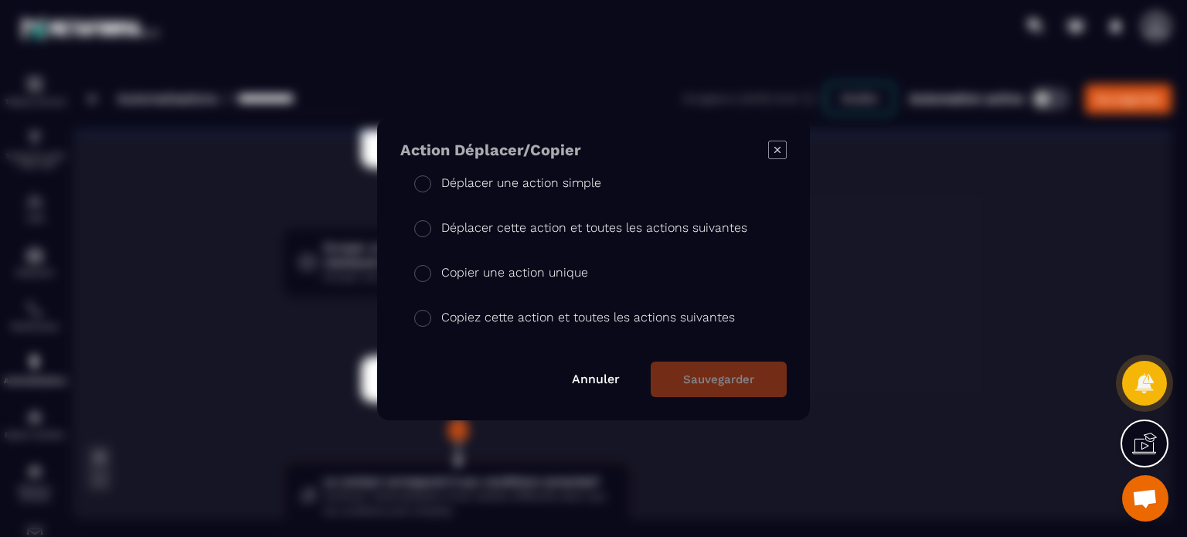
click at [441, 267] on p "Copier une action unique" at bounding box center [514, 273] width 147 height 19
click at [702, 394] on button "Sauvegarder" at bounding box center [719, 380] width 136 height 36
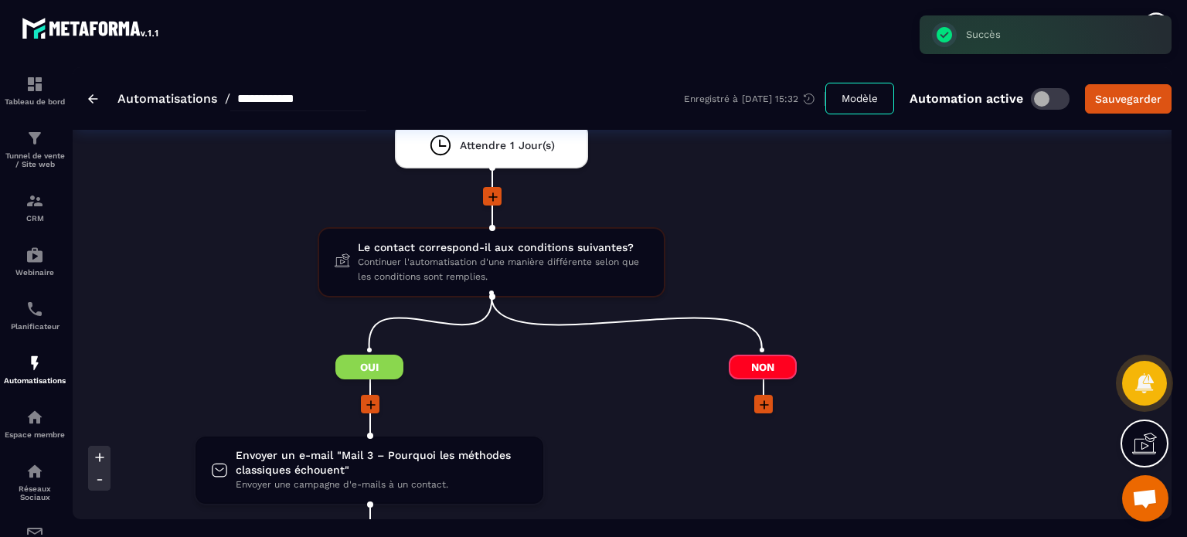
click at [671, 395] on div at bounding box center [762, 405] width 193 height 21
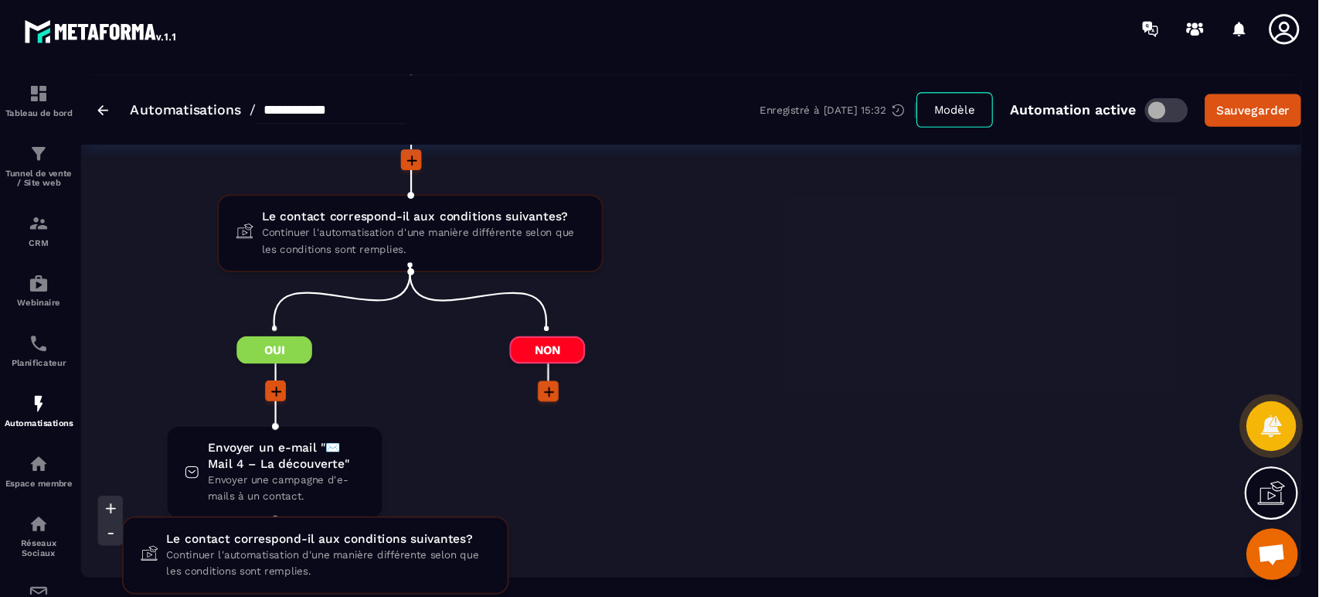
scroll to position [1354, 0]
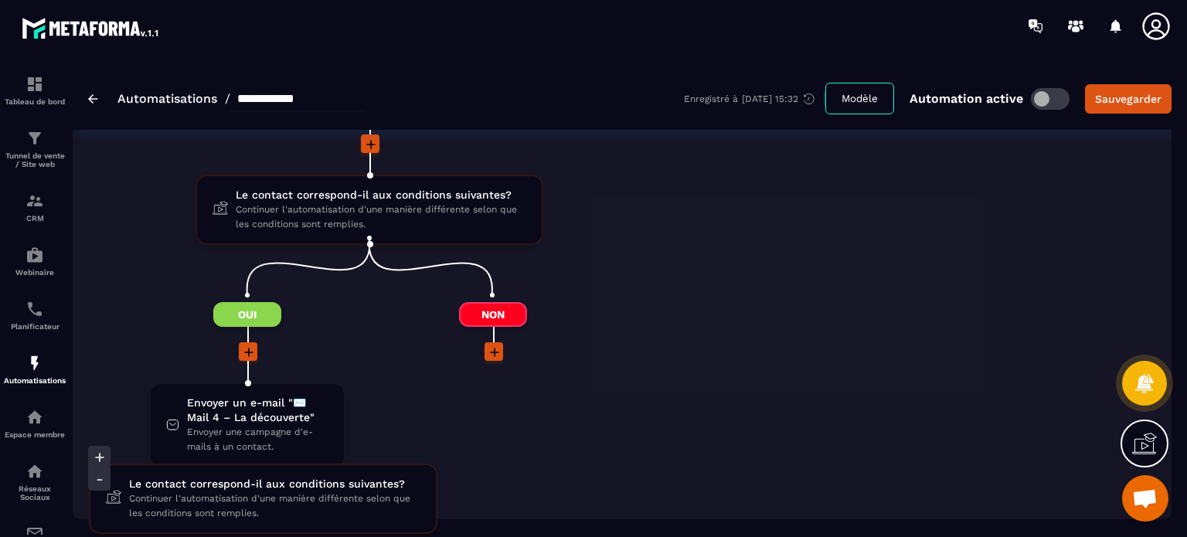
drag, startPoint x: 417, startPoint y: 212, endPoint x: 310, endPoint y: 507, distance: 313.9
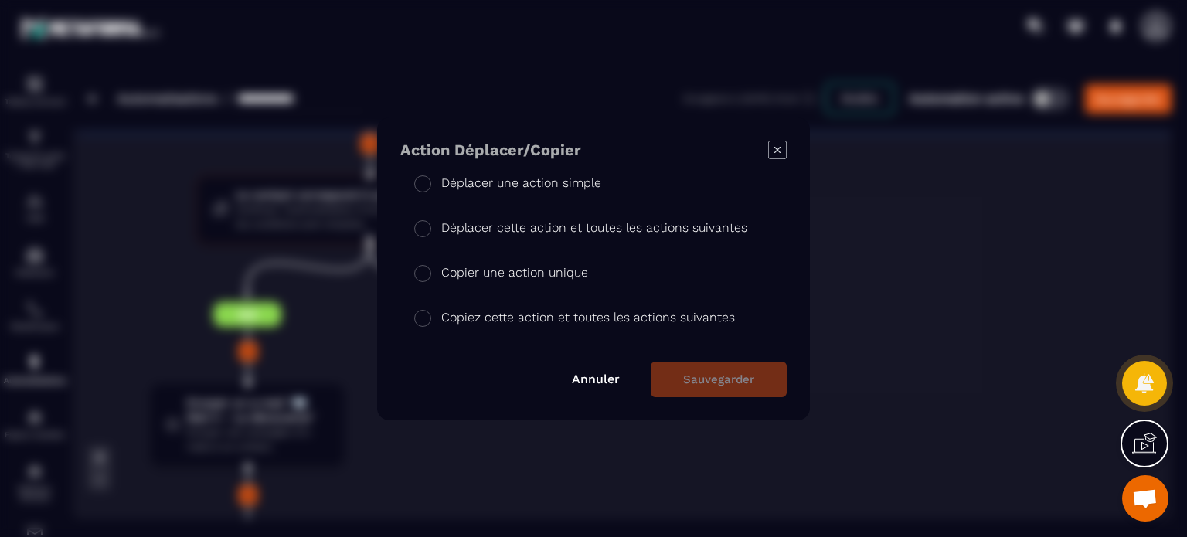
click at [582, 372] on link "Annuler" at bounding box center [596, 379] width 48 height 15
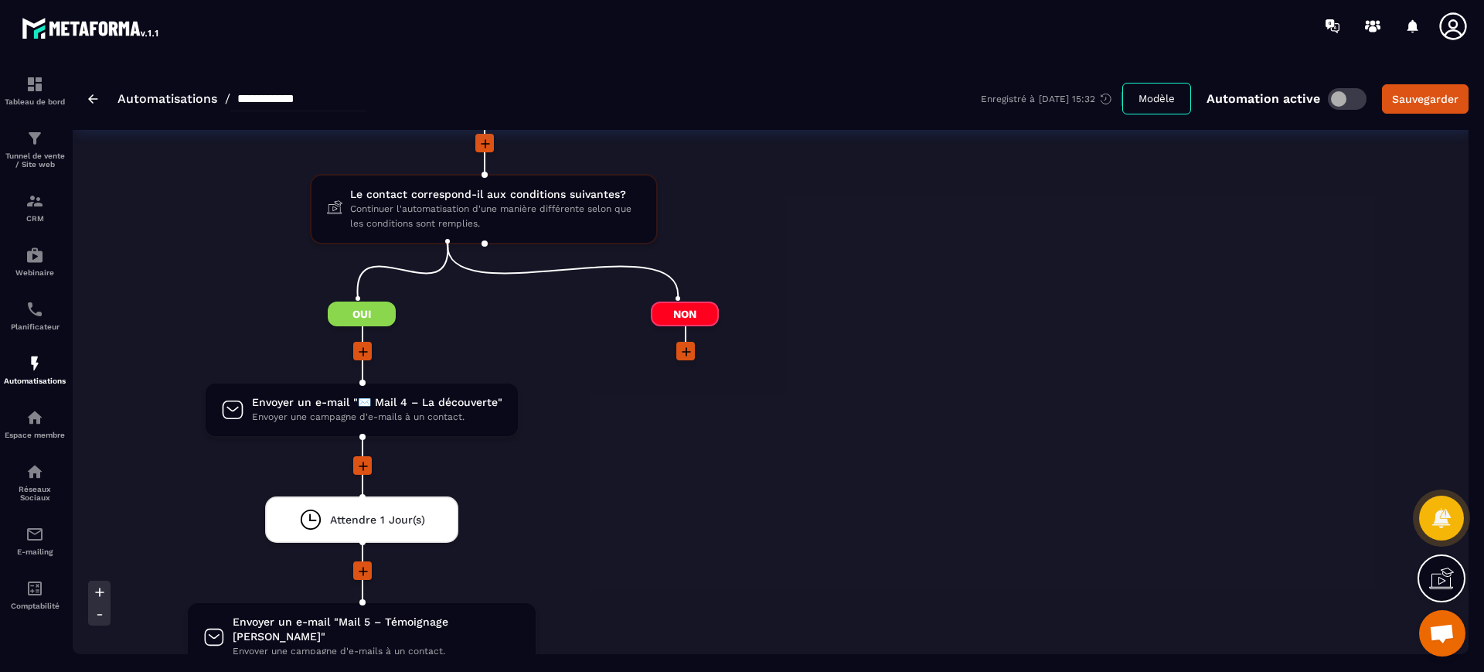
scroll to position [1358, 0]
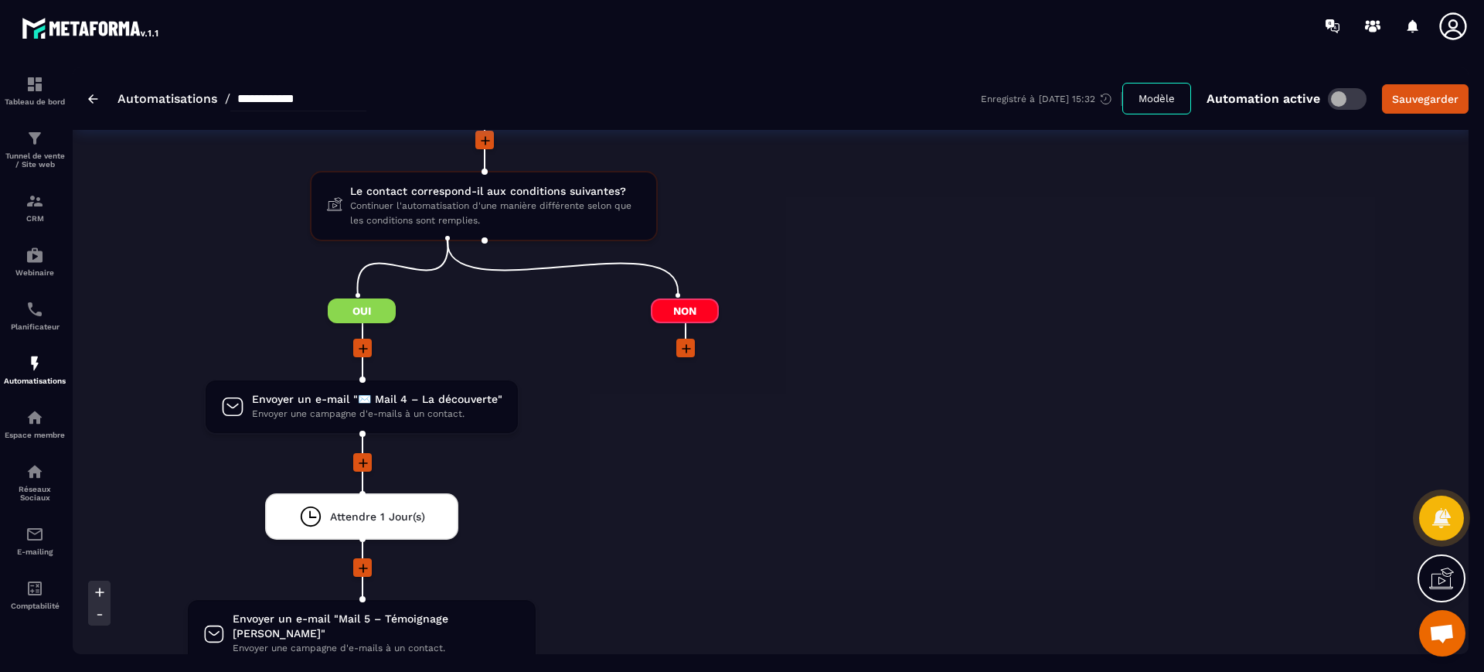
drag, startPoint x: 1169, startPoint y: 0, endPoint x: 641, endPoint y: 465, distance: 704.2
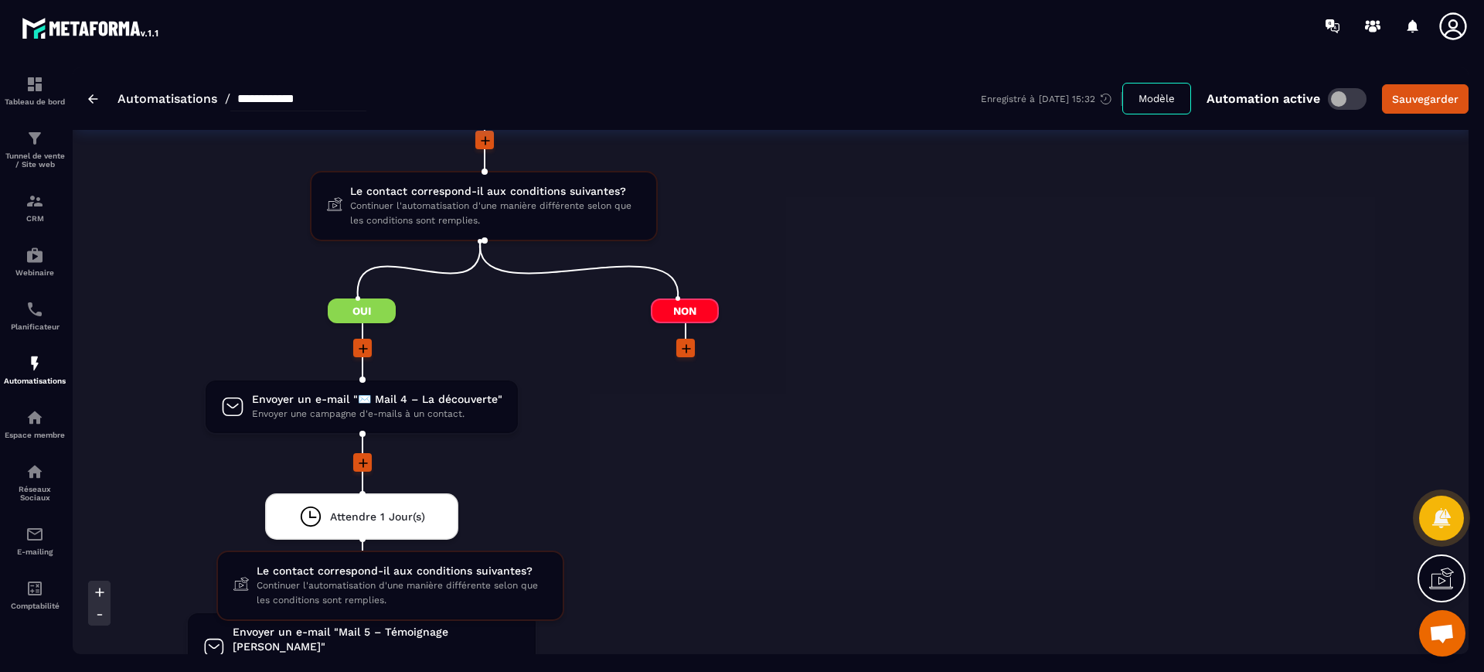
drag, startPoint x: 469, startPoint y: 202, endPoint x: 376, endPoint y: 582, distance: 390.6
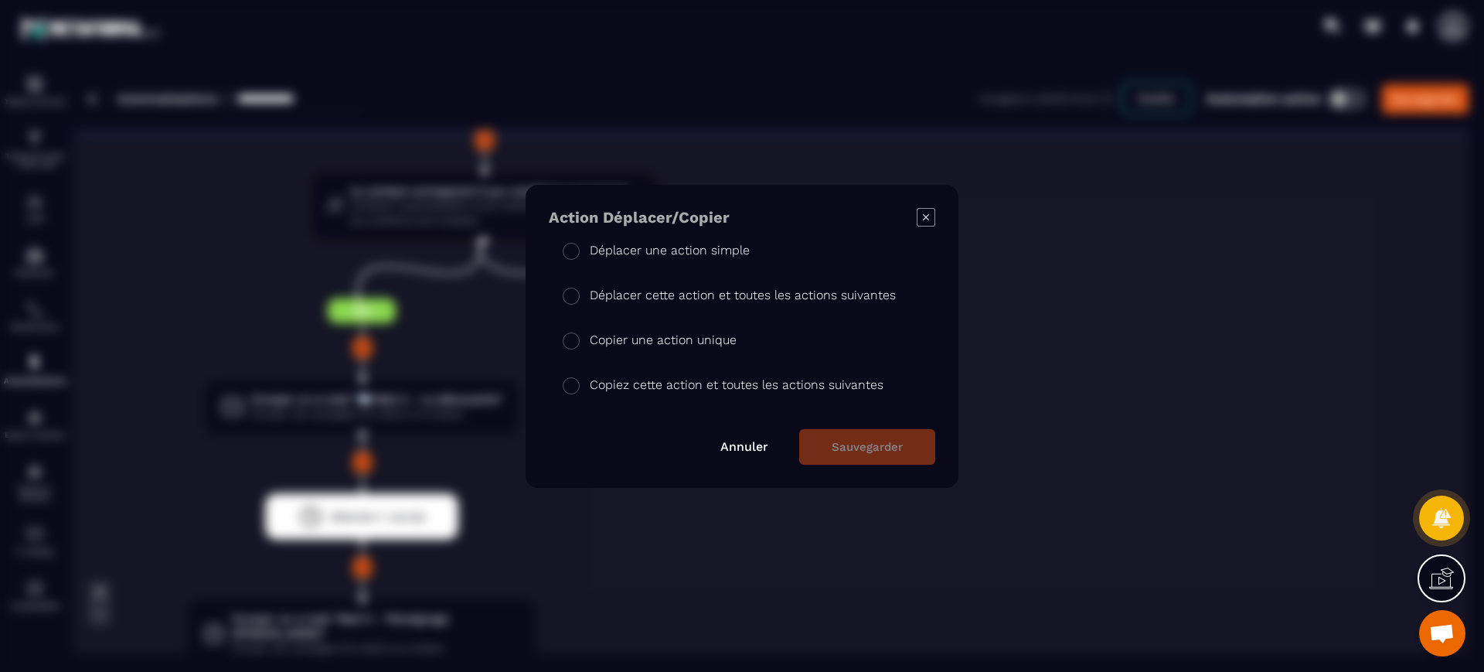
click at [620, 335] on p "Copier une action unique" at bounding box center [663, 340] width 147 height 19
click at [844, 452] on button "Sauvegarder" at bounding box center [867, 447] width 136 height 36
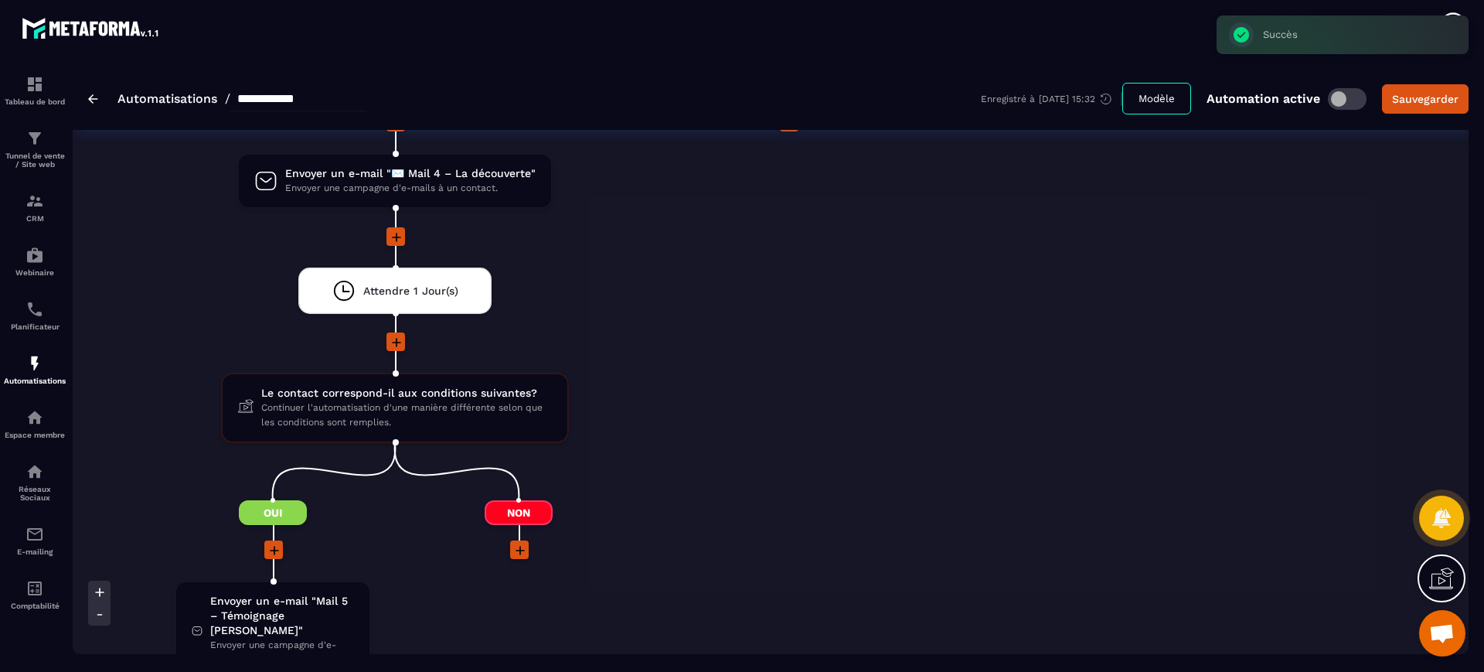
scroll to position [1590, 0]
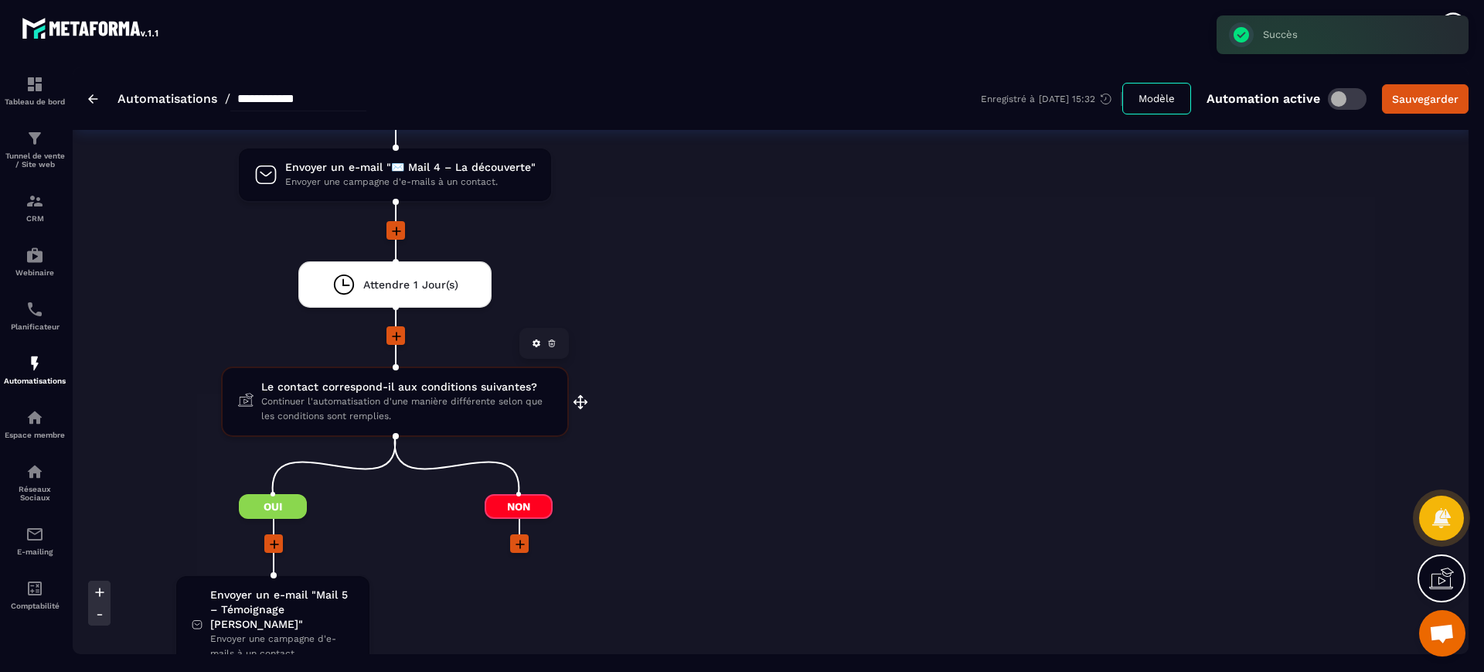
click at [449, 434] on div "Le contact correspond-il aux conditions suivantes? Continuer l'automatisation d…" at bounding box center [395, 401] width 348 height 70
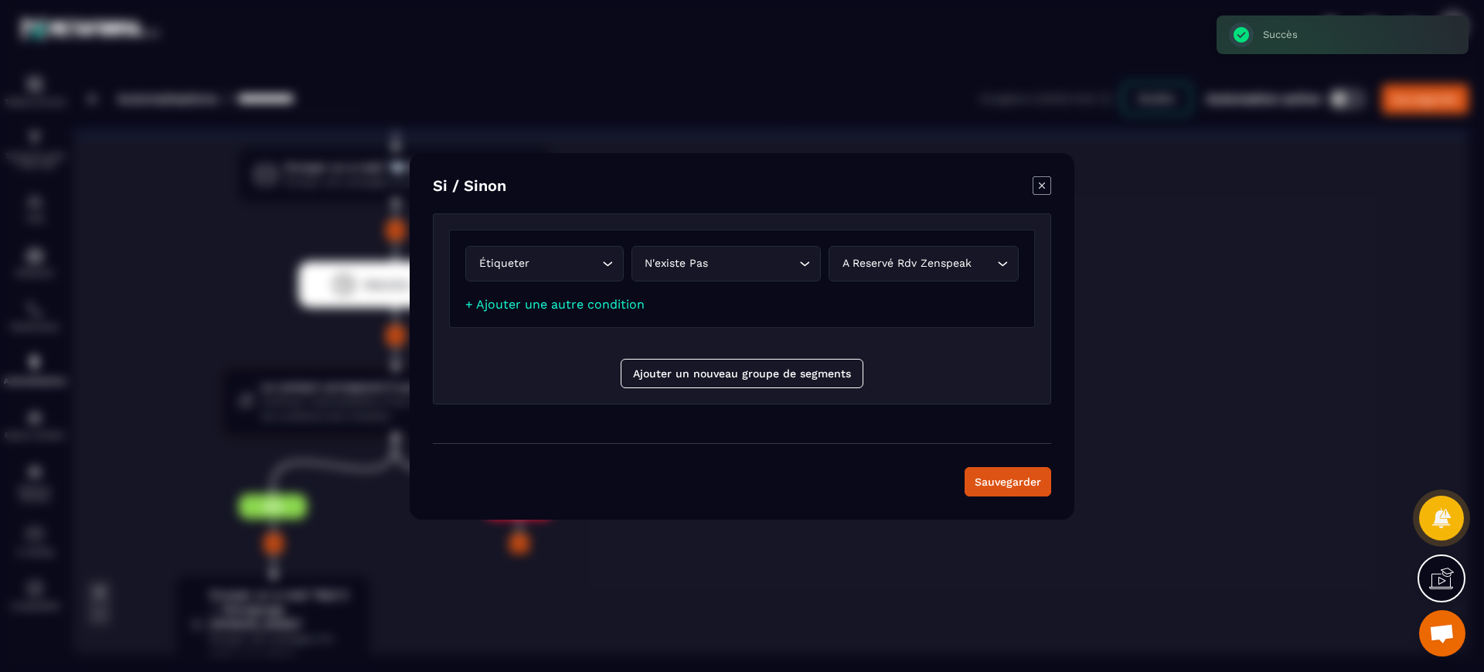
click at [1043, 186] on icon "Modal window" at bounding box center [1042, 185] width 6 height 6
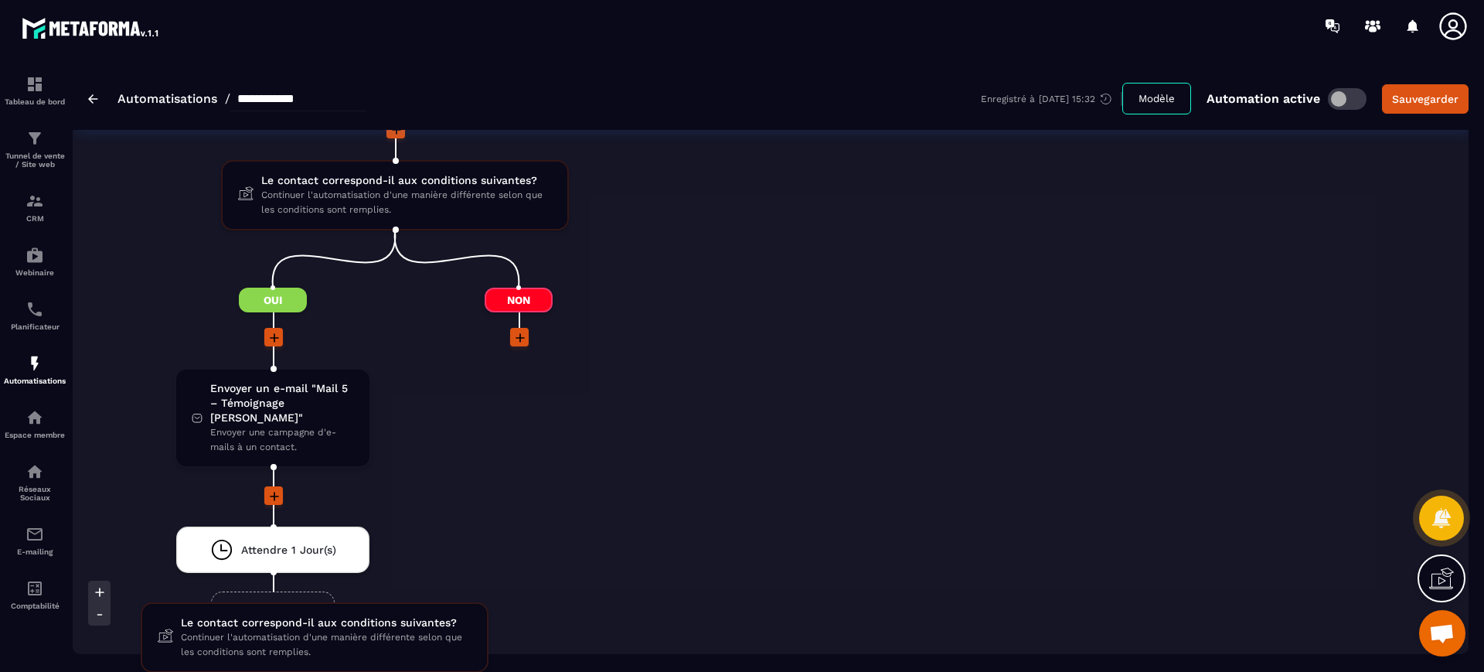
scroll to position [1783, 0]
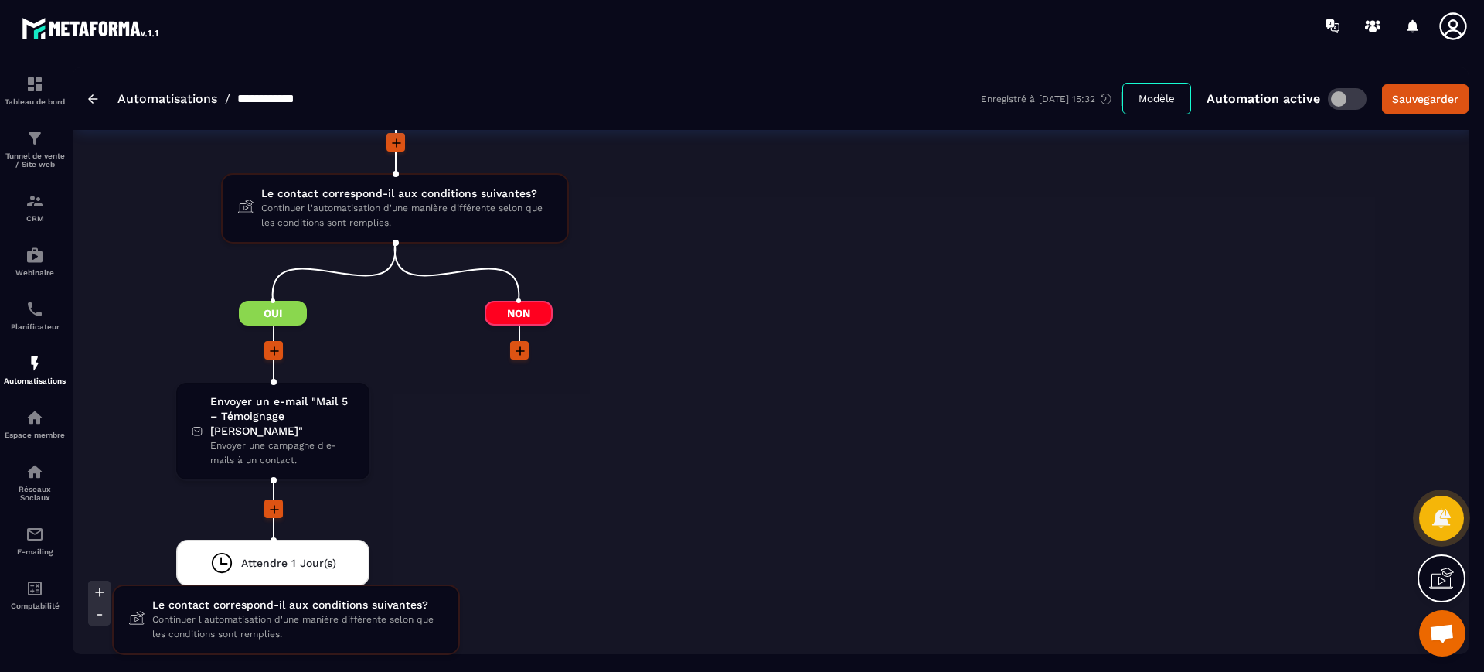
drag, startPoint x: 383, startPoint y: 202, endPoint x: 274, endPoint y: 601, distance: 412.7
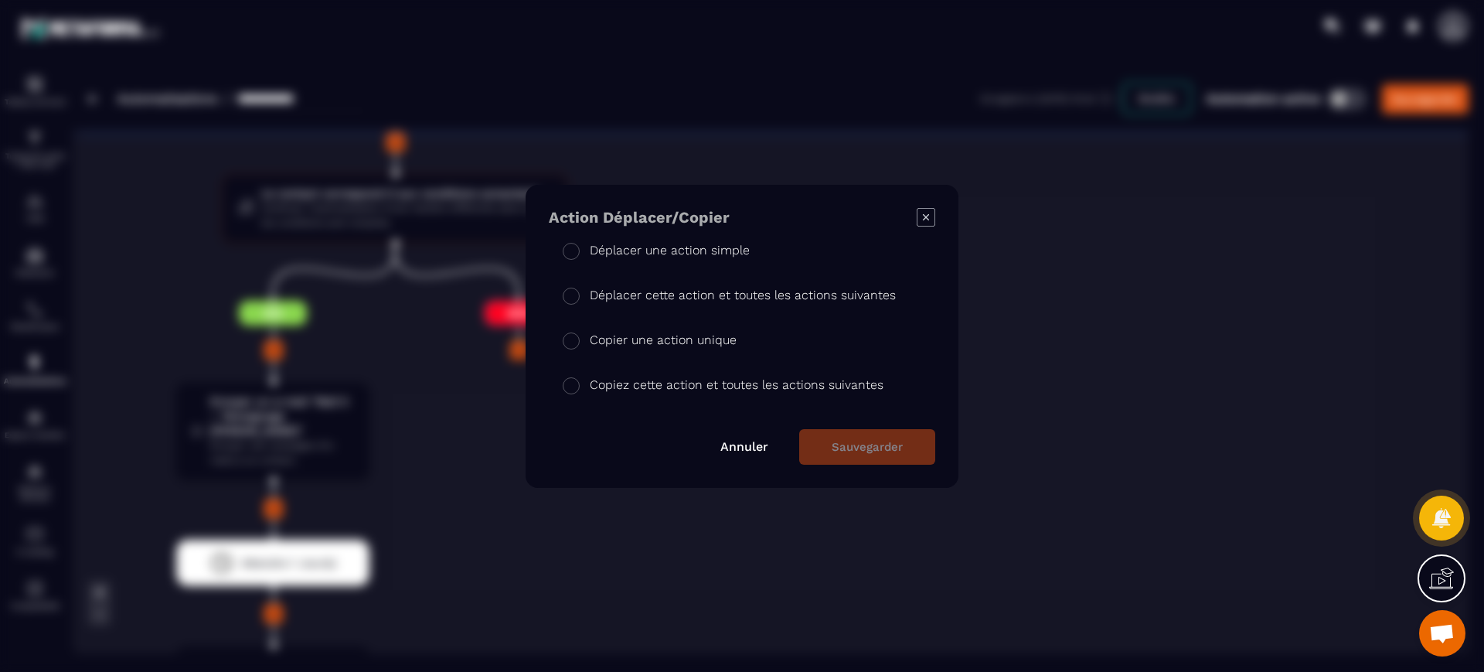
click at [136, 392] on section "Action Déplacer/Copier Déplacer une action simple Déplacer cette action et tout…" at bounding box center [742, 336] width 1484 height 672
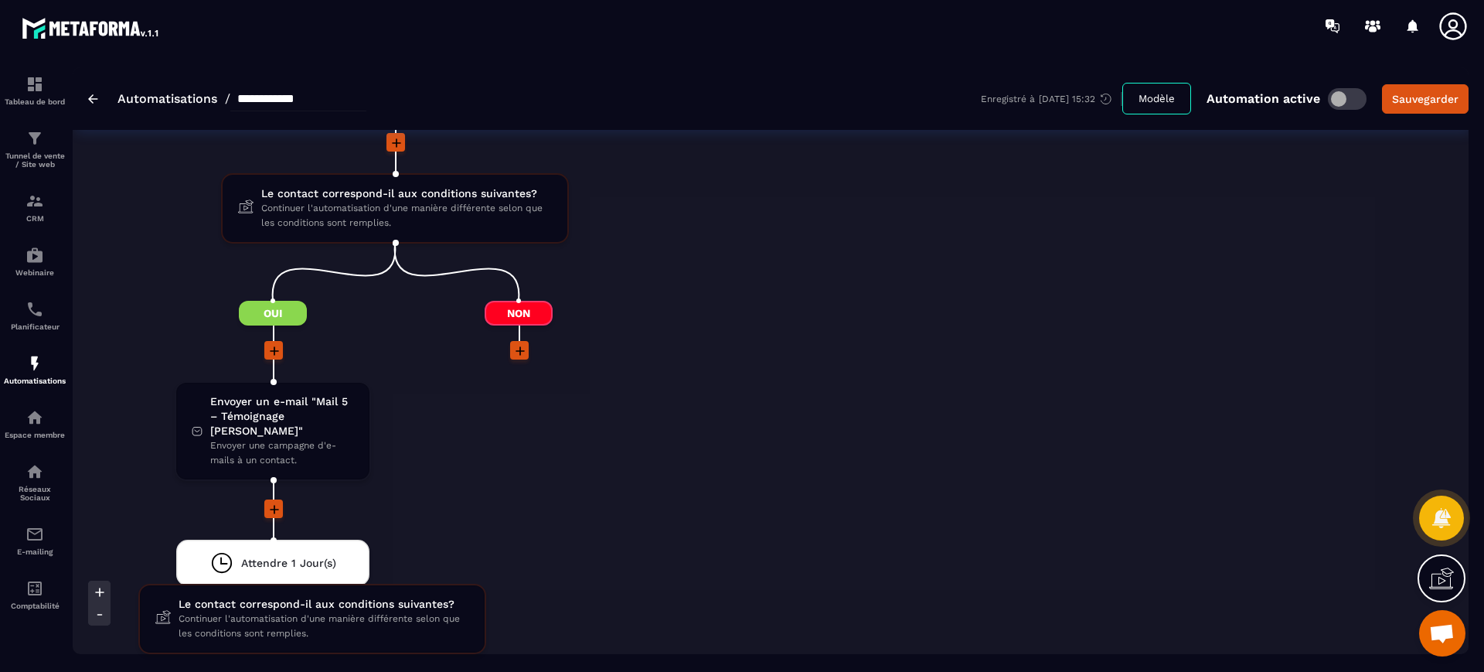
drag, startPoint x: 343, startPoint y: 210, endPoint x: 260, endPoint y: 621, distance: 418.6
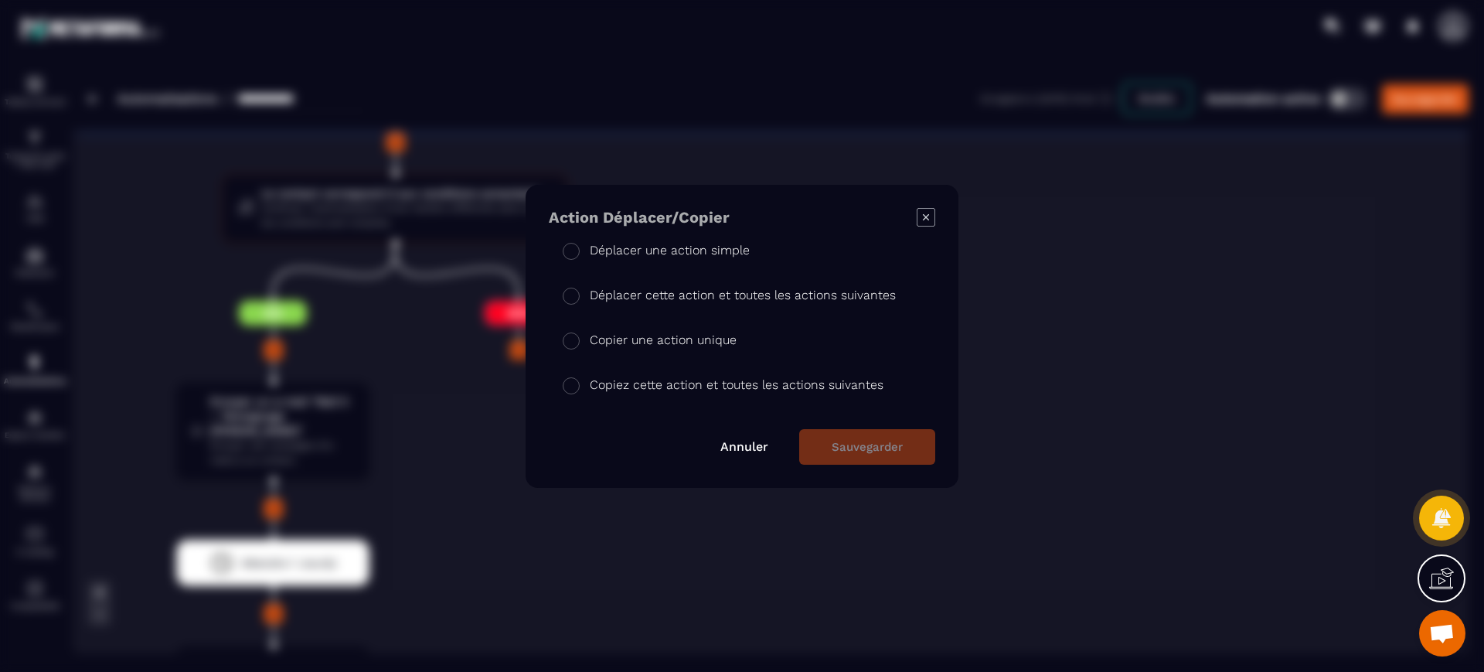
click at [633, 361] on li "Copier une action unique" at bounding box center [742, 383] width 386 height 45
click at [905, 455] on button "Sauvegarder" at bounding box center [867, 447] width 136 height 36
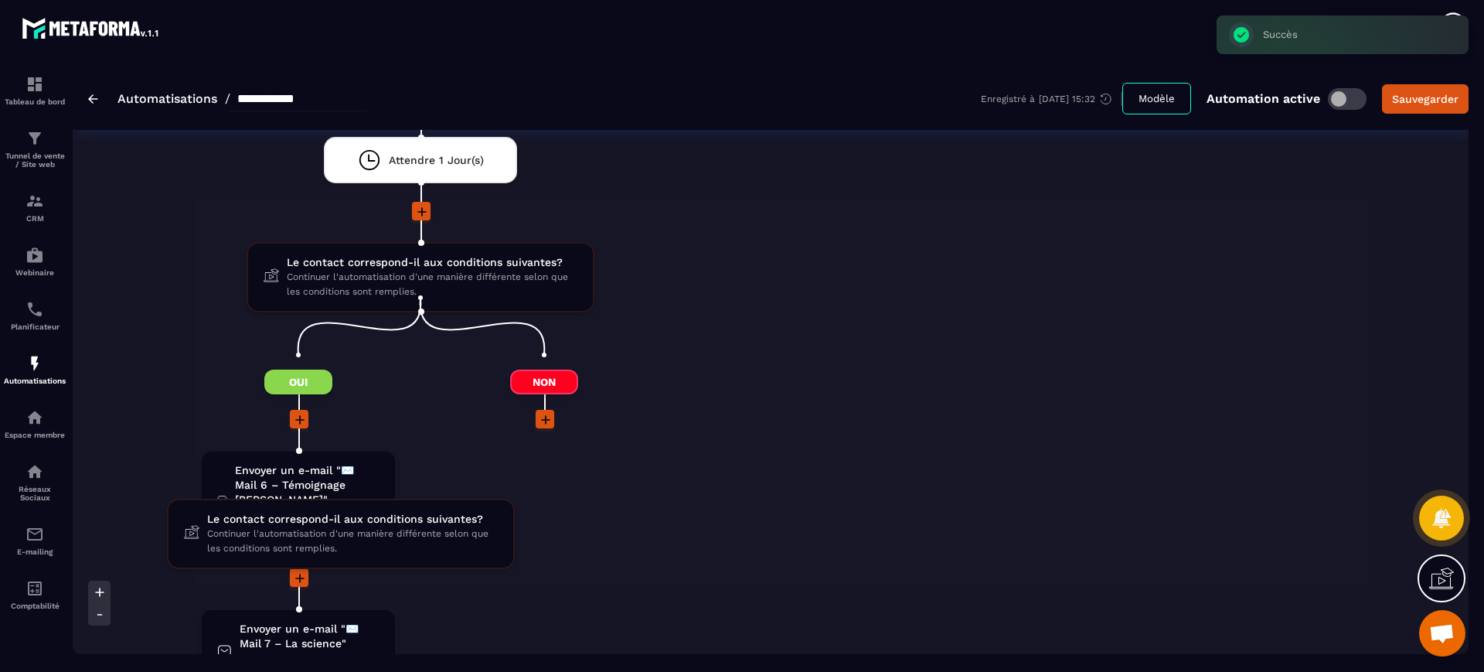
scroll to position [2169, 0]
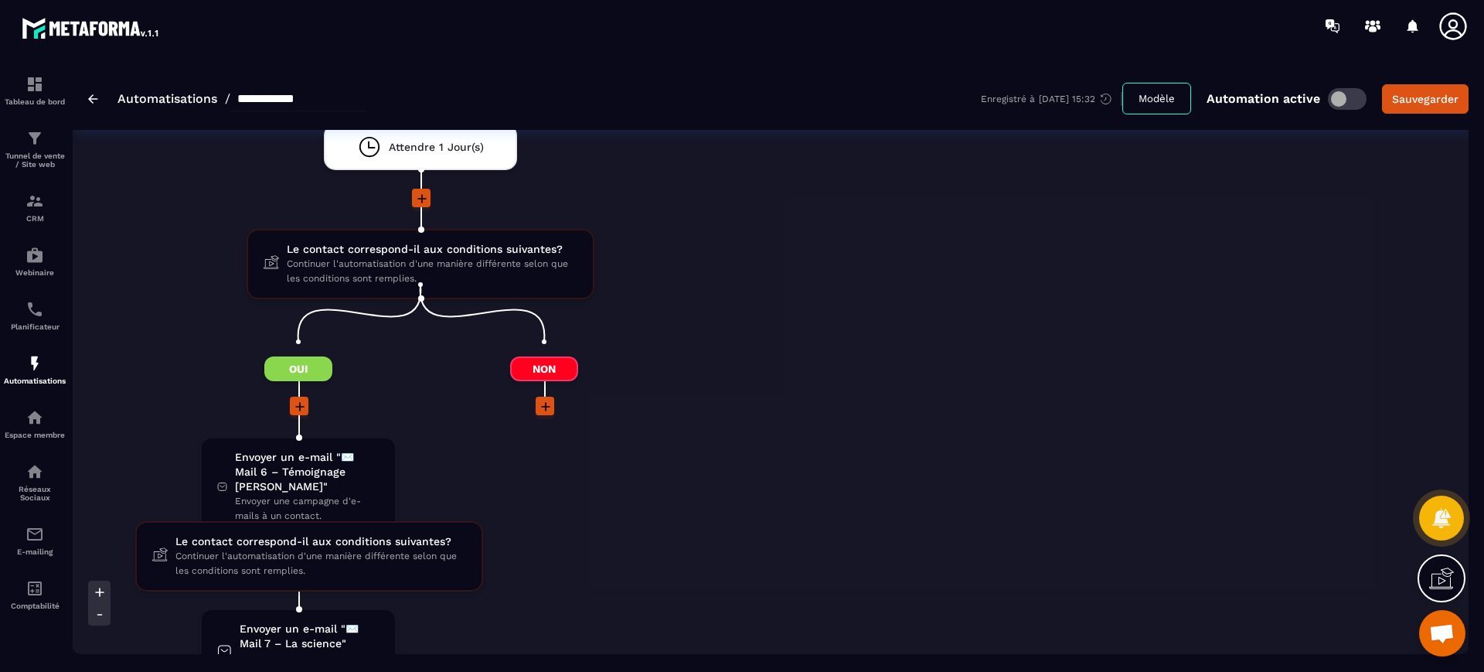
drag, startPoint x: 475, startPoint y: 250, endPoint x: 364, endPoint y: 543, distance: 314.1
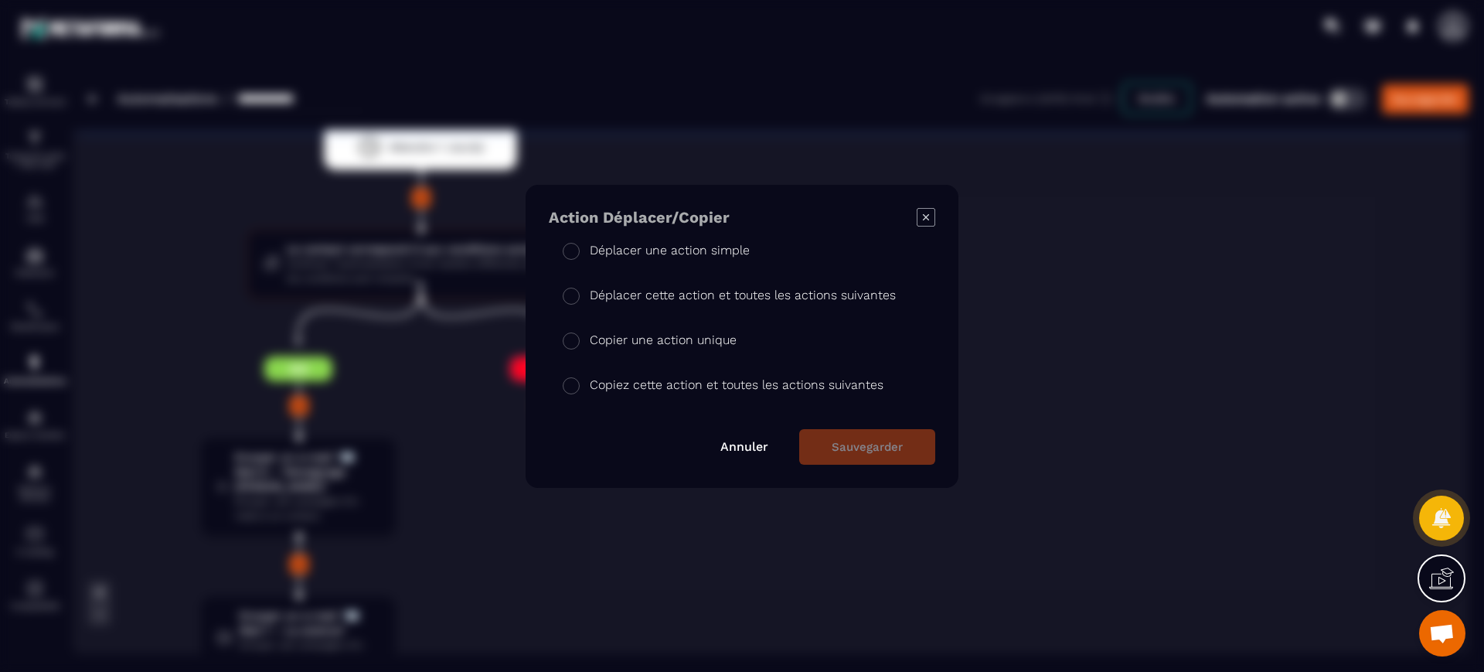
click at [635, 343] on p "Copier une action unique" at bounding box center [663, 340] width 147 height 19
click at [914, 445] on button "Sauvegarder" at bounding box center [867, 447] width 136 height 36
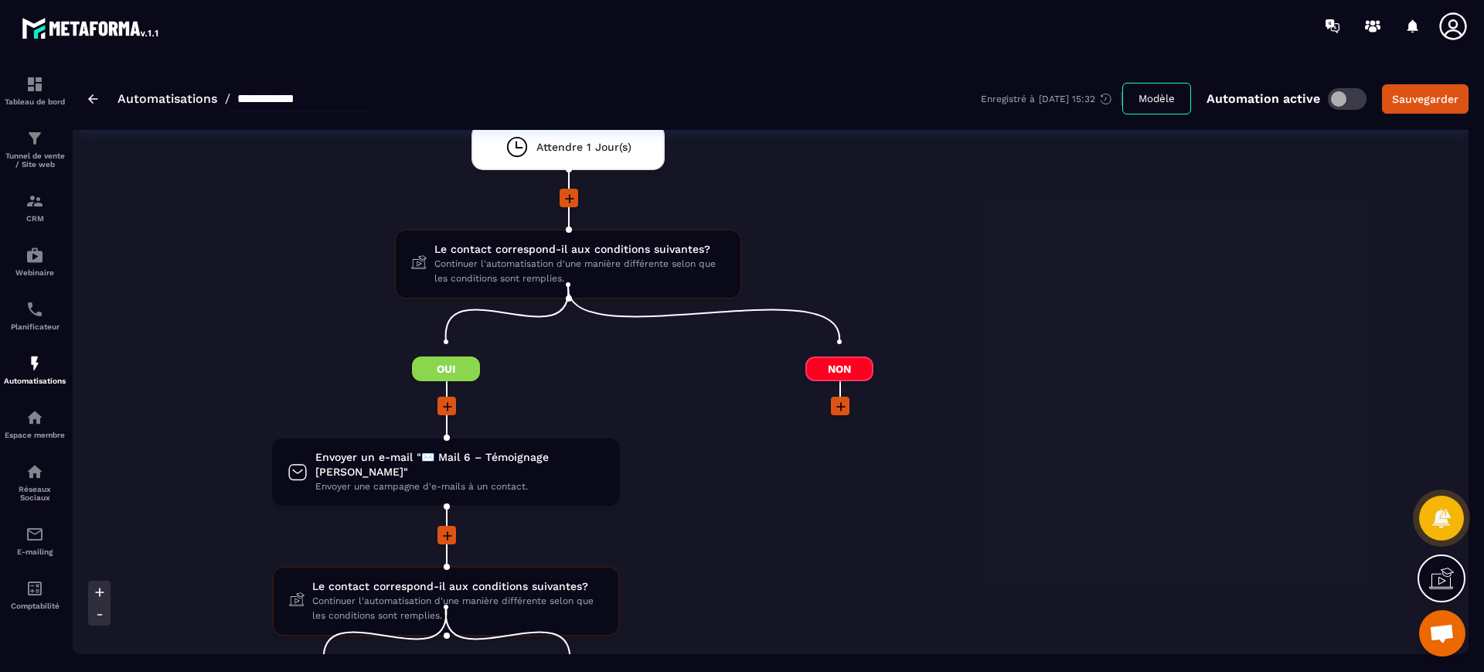
click at [455, 526] on span at bounding box center [446, 535] width 19 height 19
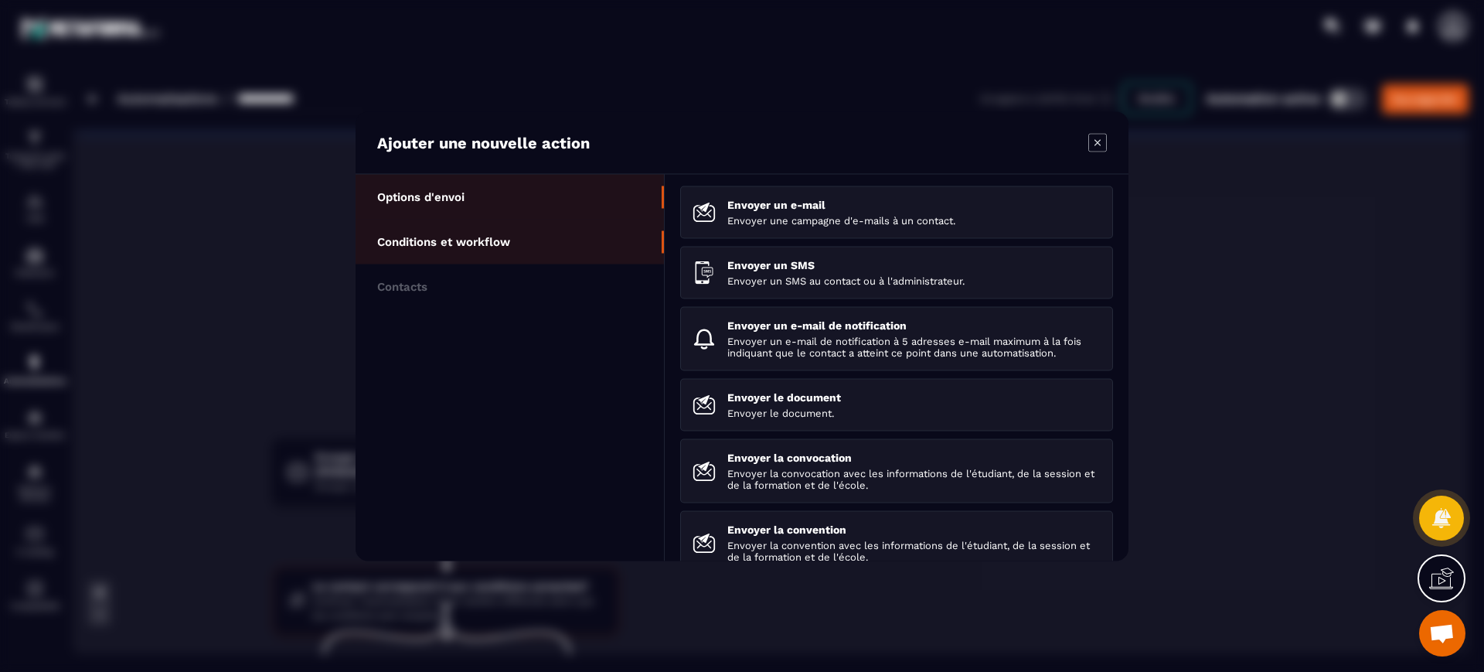
click at [531, 264] on li "Conditions et workflow" at bounding box center [510, 286] width 308 height 45
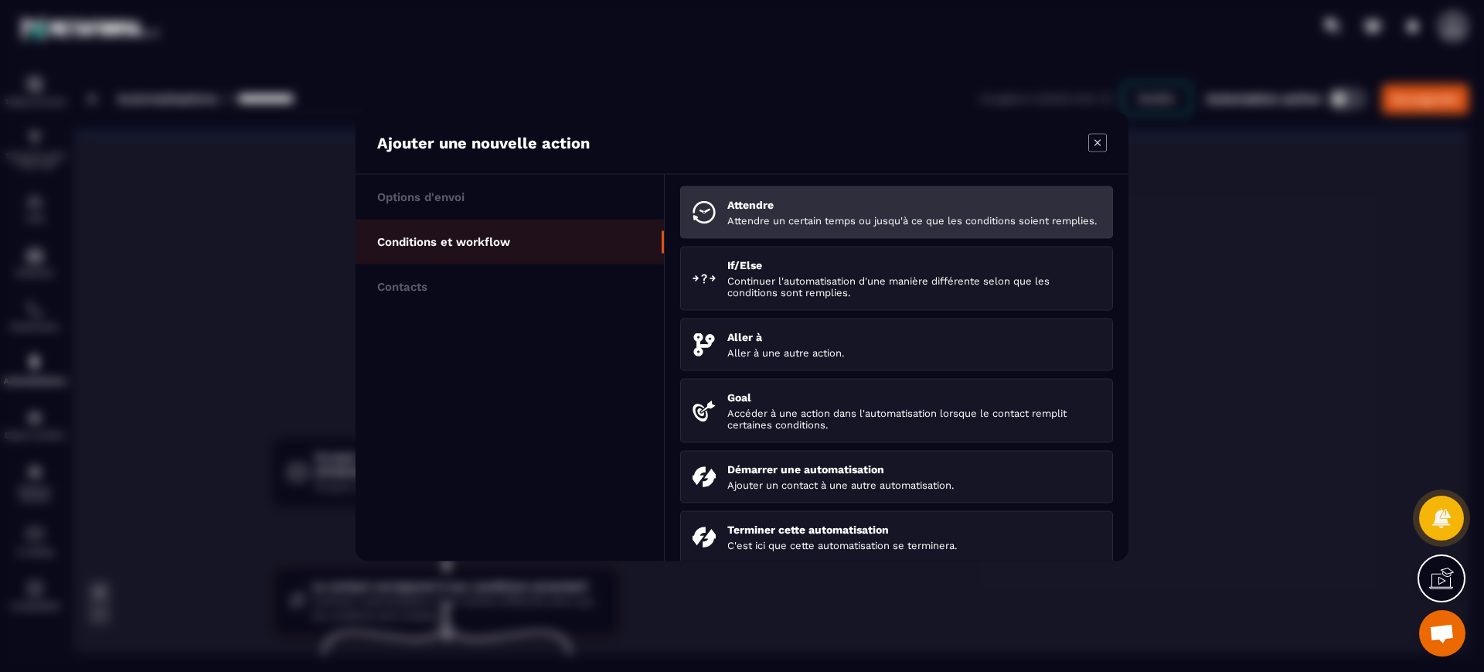
click at [805, 246] on li "Attendre Attendre un certain temps ou jusqu'à ce que les conditions soient remp…" at bounding box center [896, 278] width 433 height 64
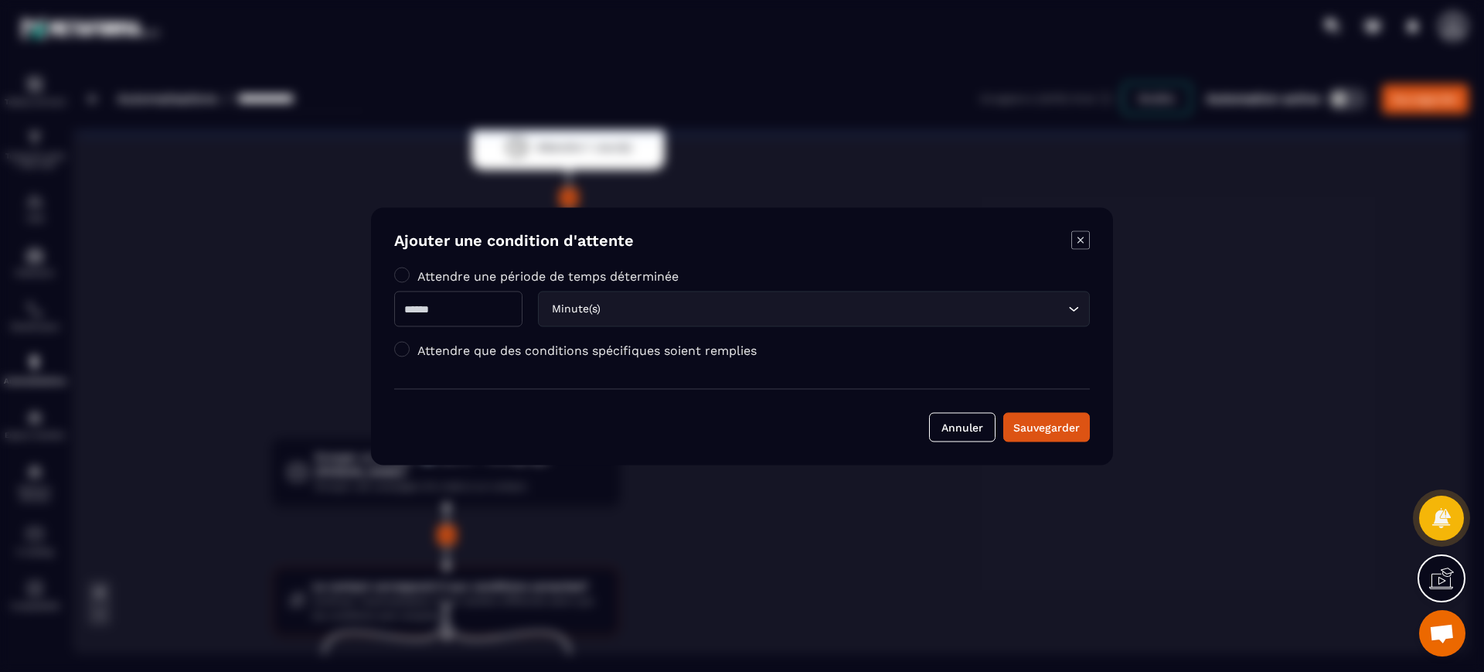
click at [461, 300] on input "Modal window" at bounding box center [458, 309] width 128 height 36
type input "*"
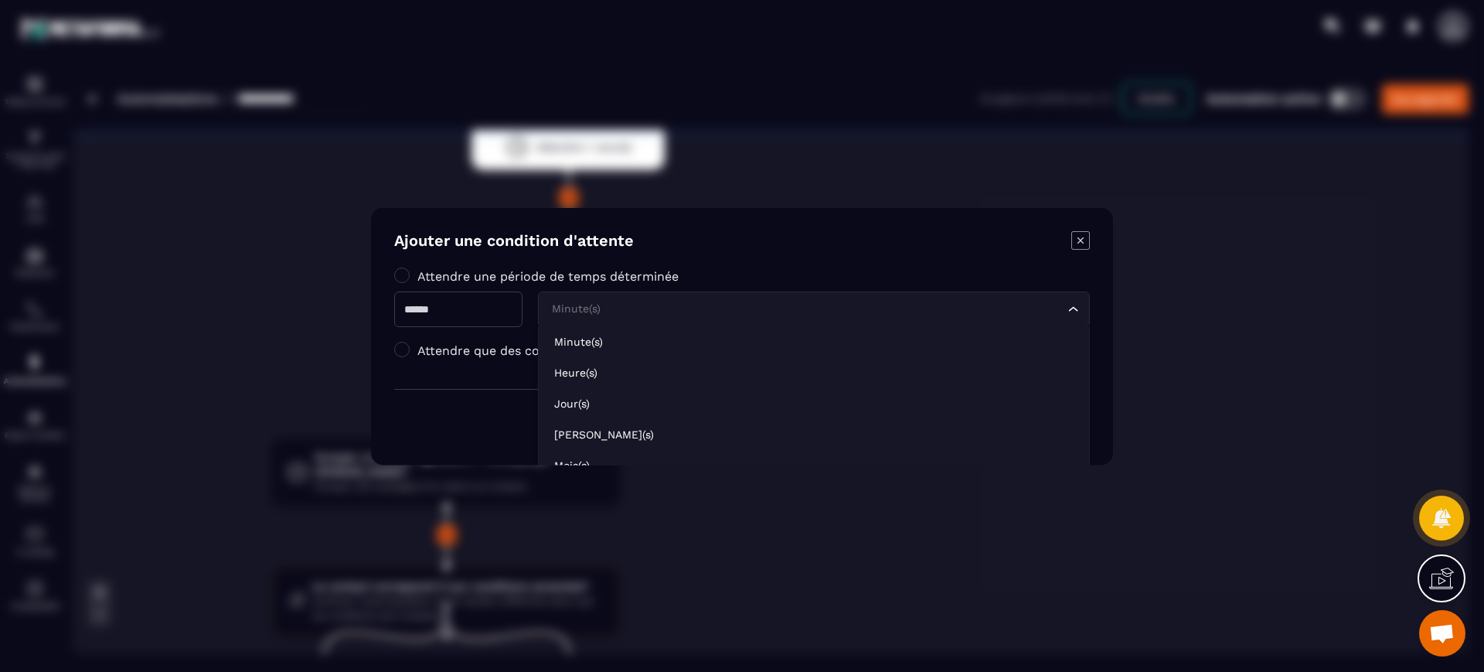
click at [669, 317] on div "Minute(s) Loading..." at bounding box center [814, 309] width 552 height 36
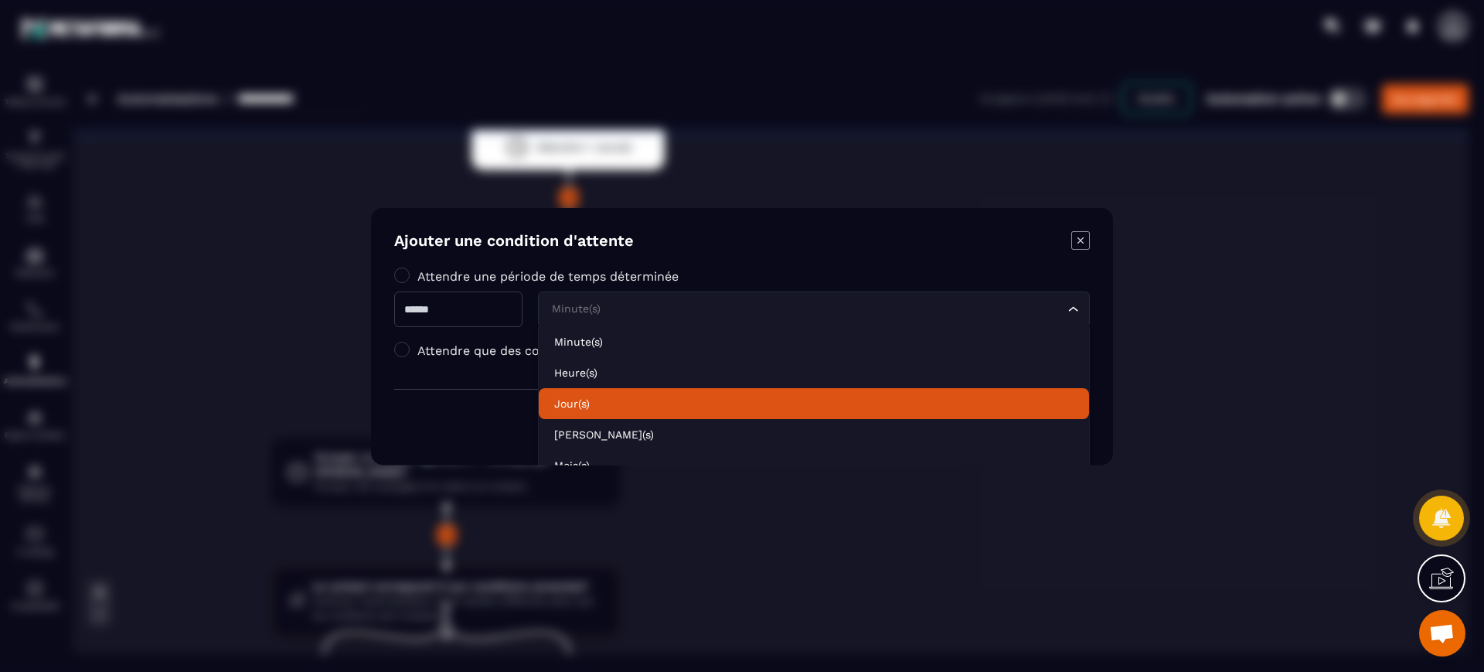
click at [645, 392] on li "Jour(s)" at bounding box center [814, 402] width 550 height 31
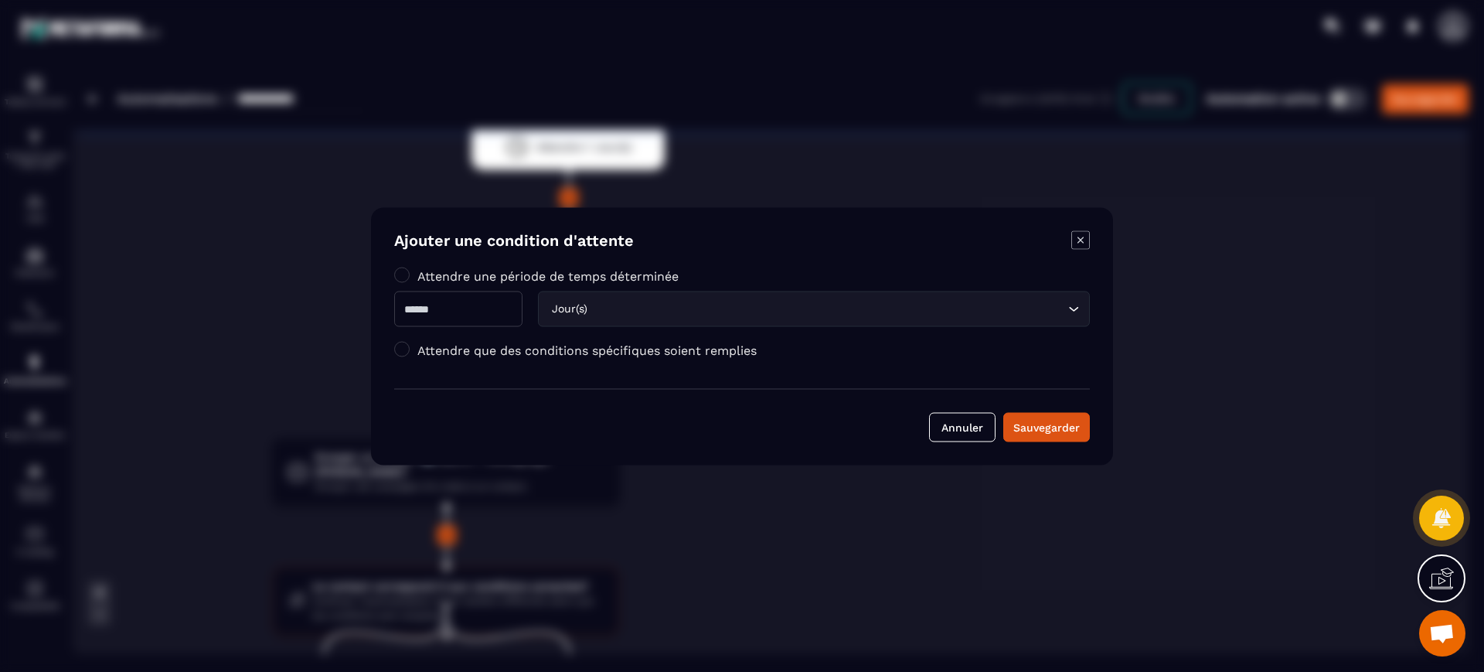
click at [1055, 406] on div "Annuler Sauvegarder" at bounding box center [742, 414] width 696 height 53
click at [1043, 433] on div "Sauvegarder" at bounding box center [1046, 426] width 66 height 15
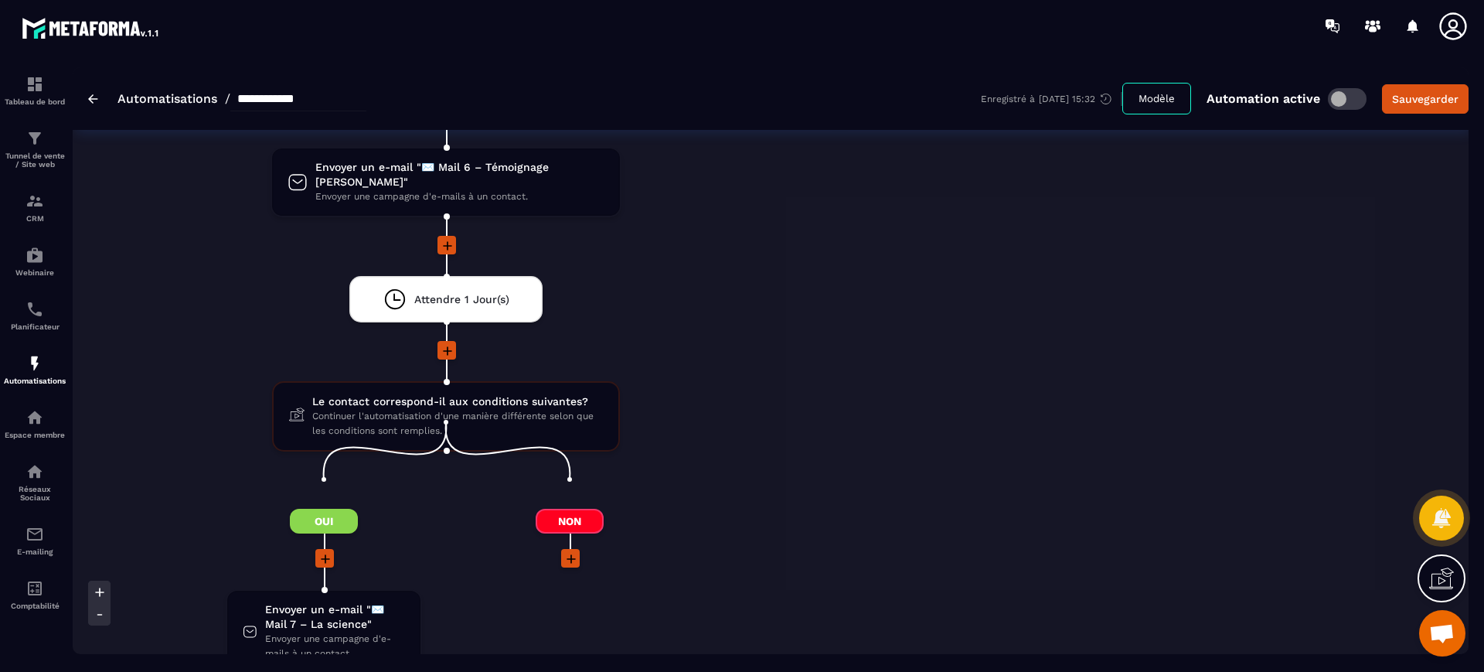
scroll to position [2652, 0]
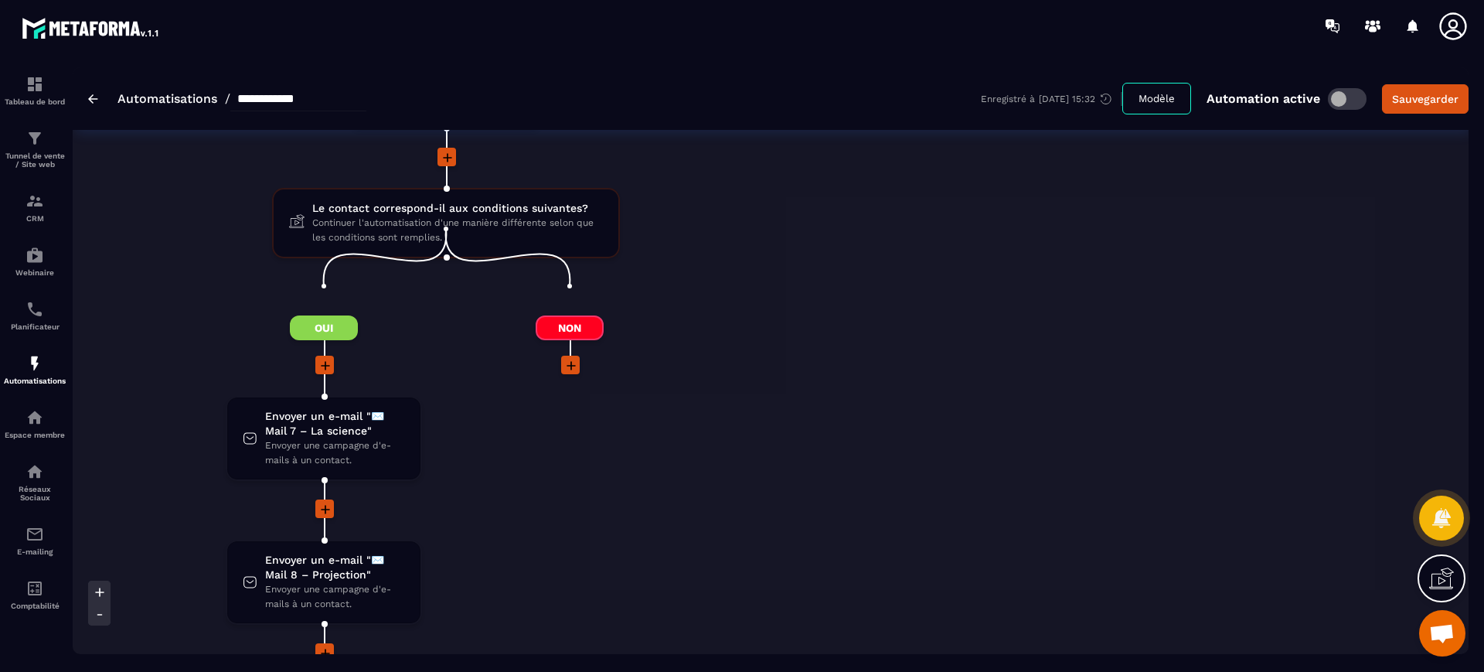
click at [324, 502] on icon at bounding box center [325, 509] width 15 height 15
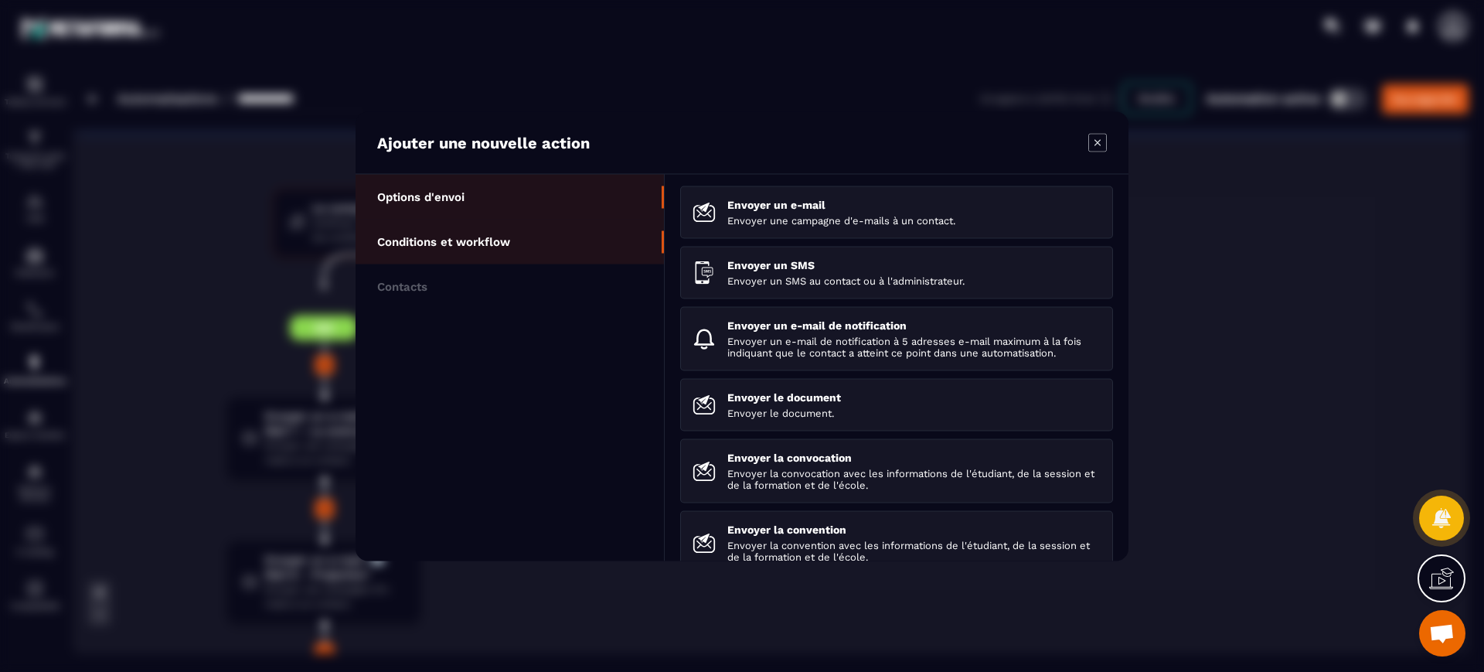
click at [471, 236] on p "Conditions et workflow" at bounding box center [443, 241] width 133 height 14
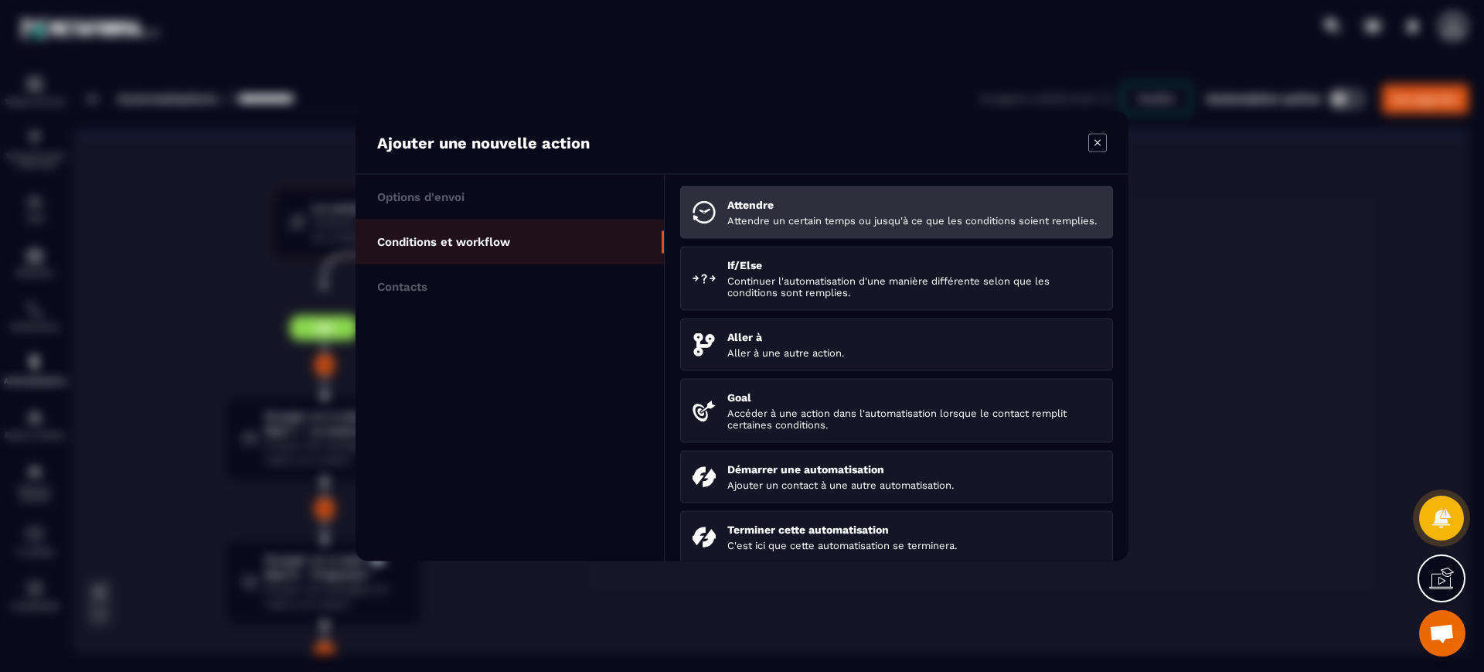
click at [713, 223] on img "Modal window" at bounding box center [703, 211] width 23 height 23
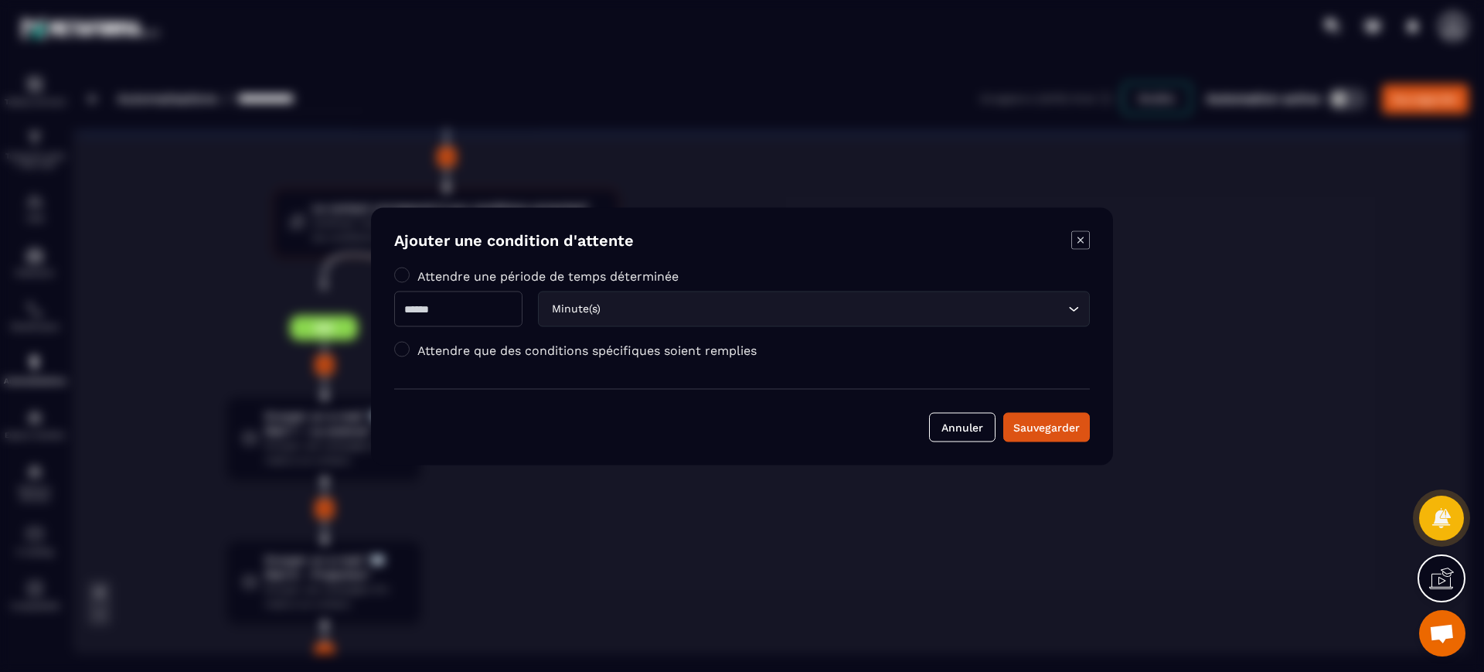
click at [418, 289] on div "Attendre une période de temps déterminée Minute(s) Loading..." at bounding box center [742, 296] width 696 height 59
click at [420, 310] on input "Modal window" at bounding box center [458, 309] width 128 height 36
type input "*"
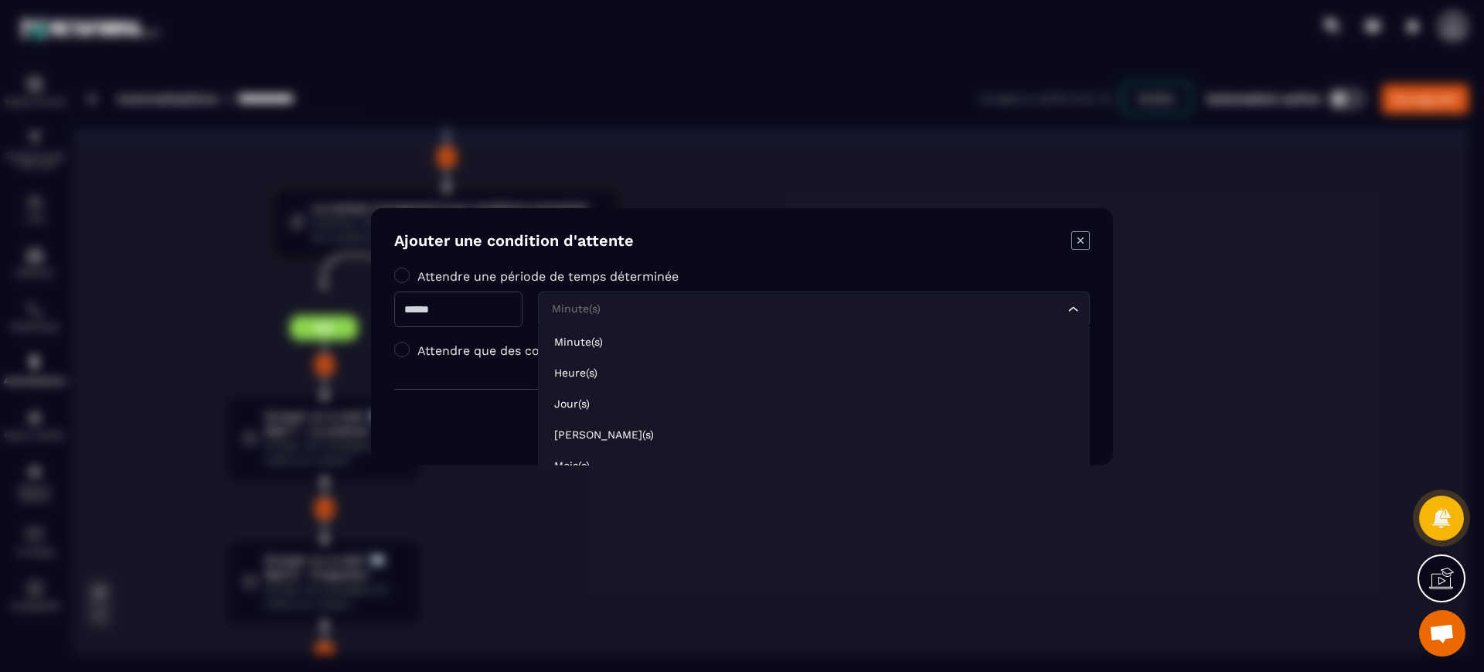
click at [725, 294] on div "Minute(s) Loading..." at bounding box center [814, 309] width 552 height 36
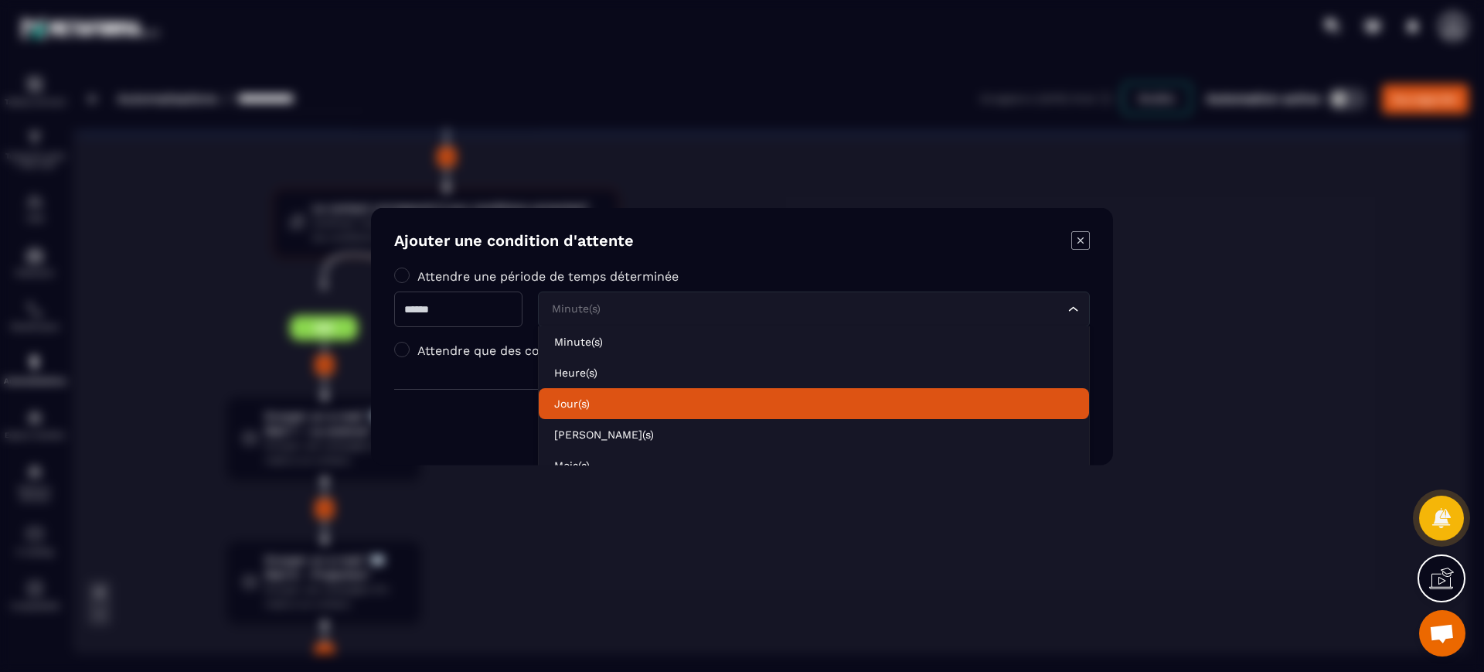
click at [604, 397] on p "Jour(s)" at bounding box center [813, 402] width 519 height 15
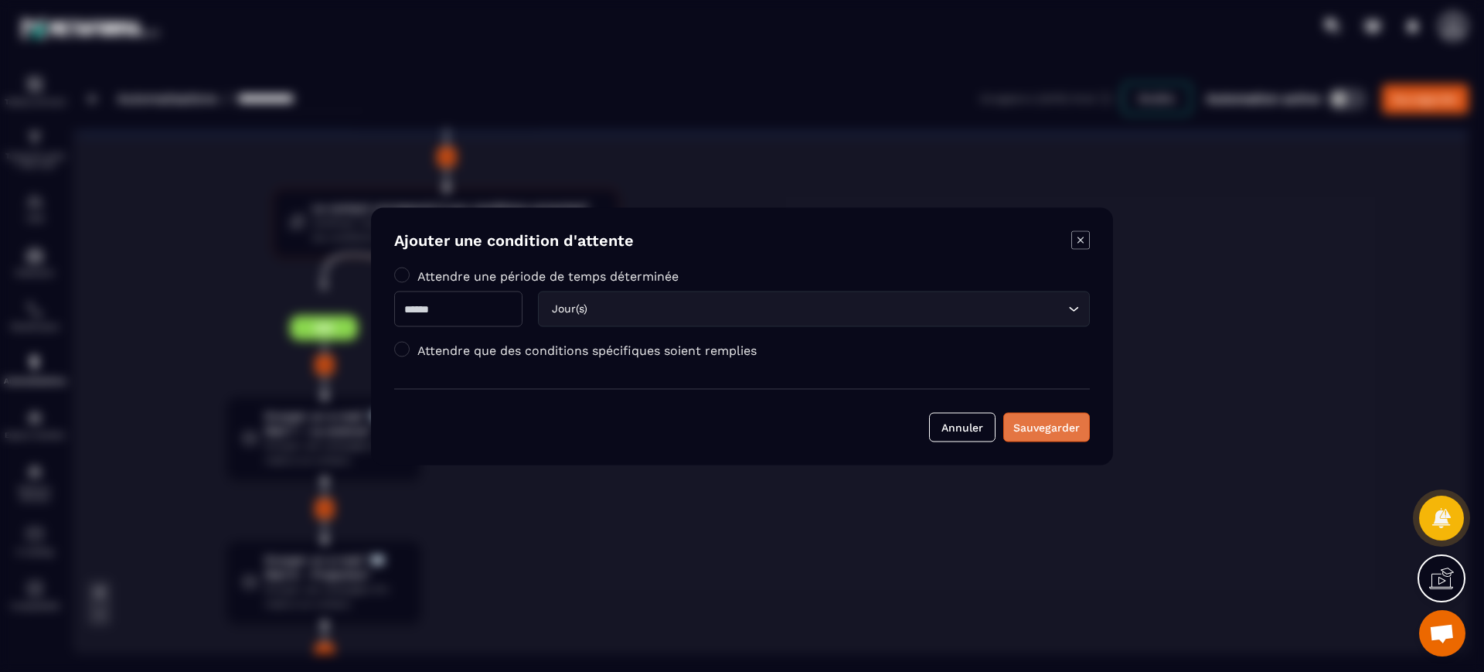
click at [1054, 420] on div "Sauvegarder" at bounding box center [1046, 426] width 66 height 15
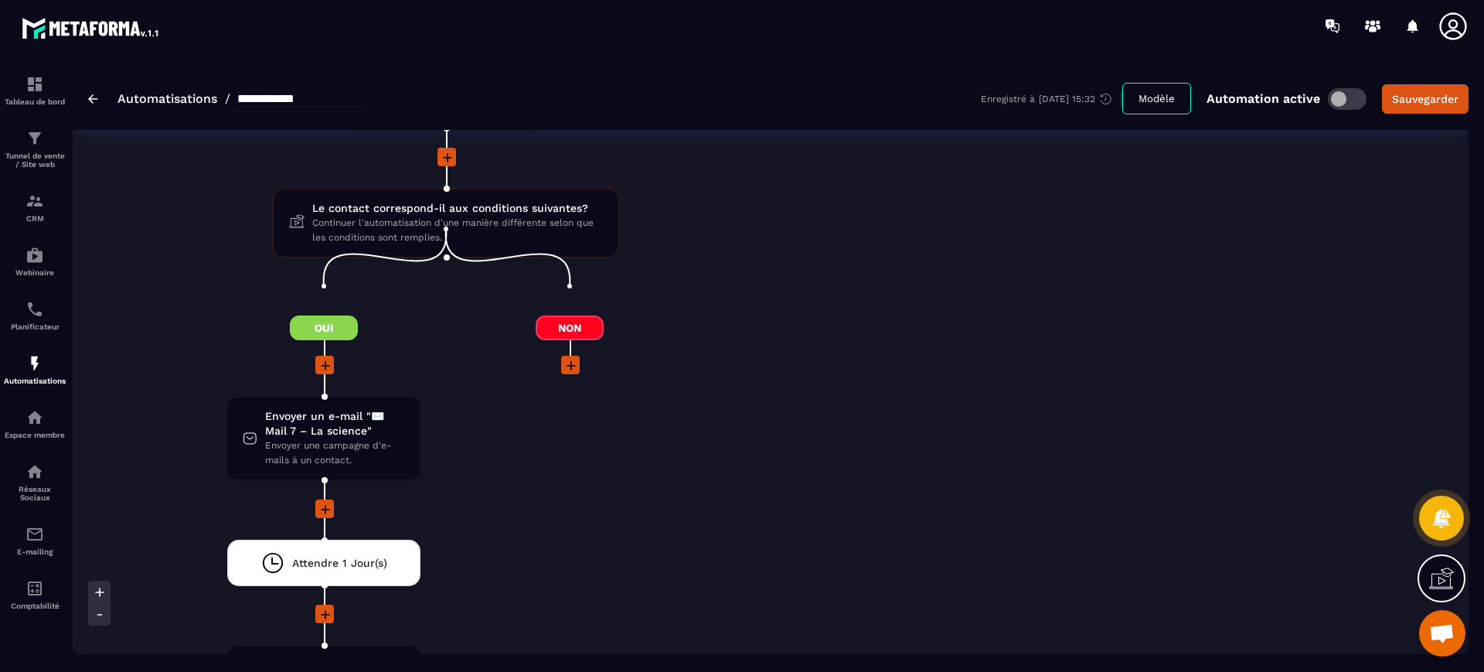
click at [1186, 88] on button "Sauvegarder" at bounding box center [1425, 98] width 87 height 29
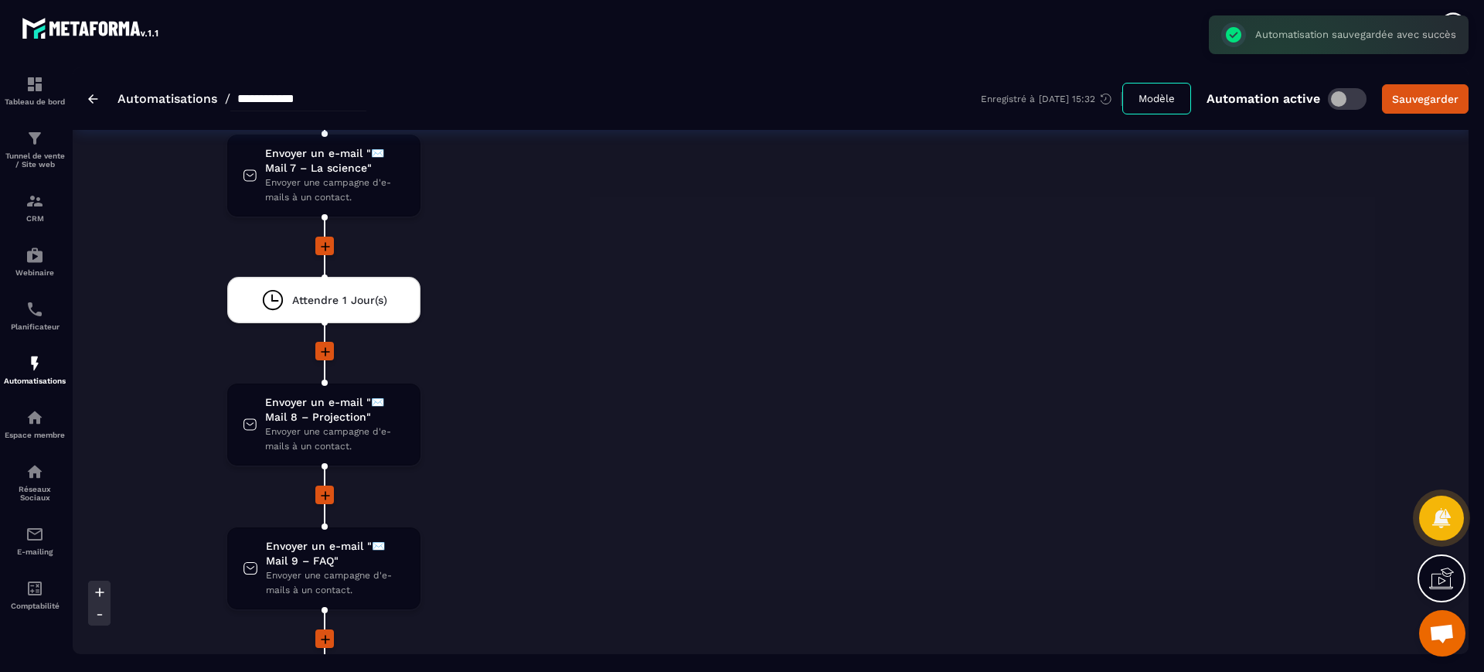
scroll to position [2884, 0]
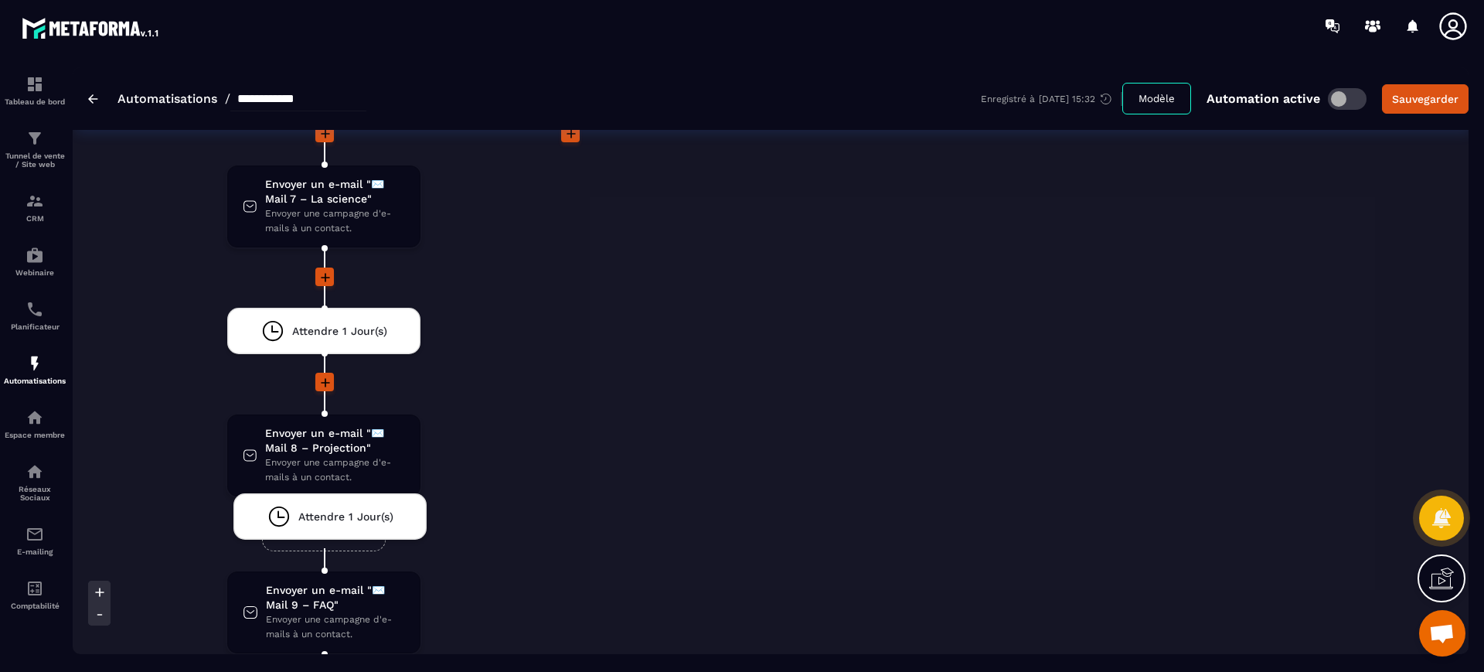
drag, startPoint x: 286, startPoint y: 295, endPoint x: 292, endPoint y: 510, distance: 214.9
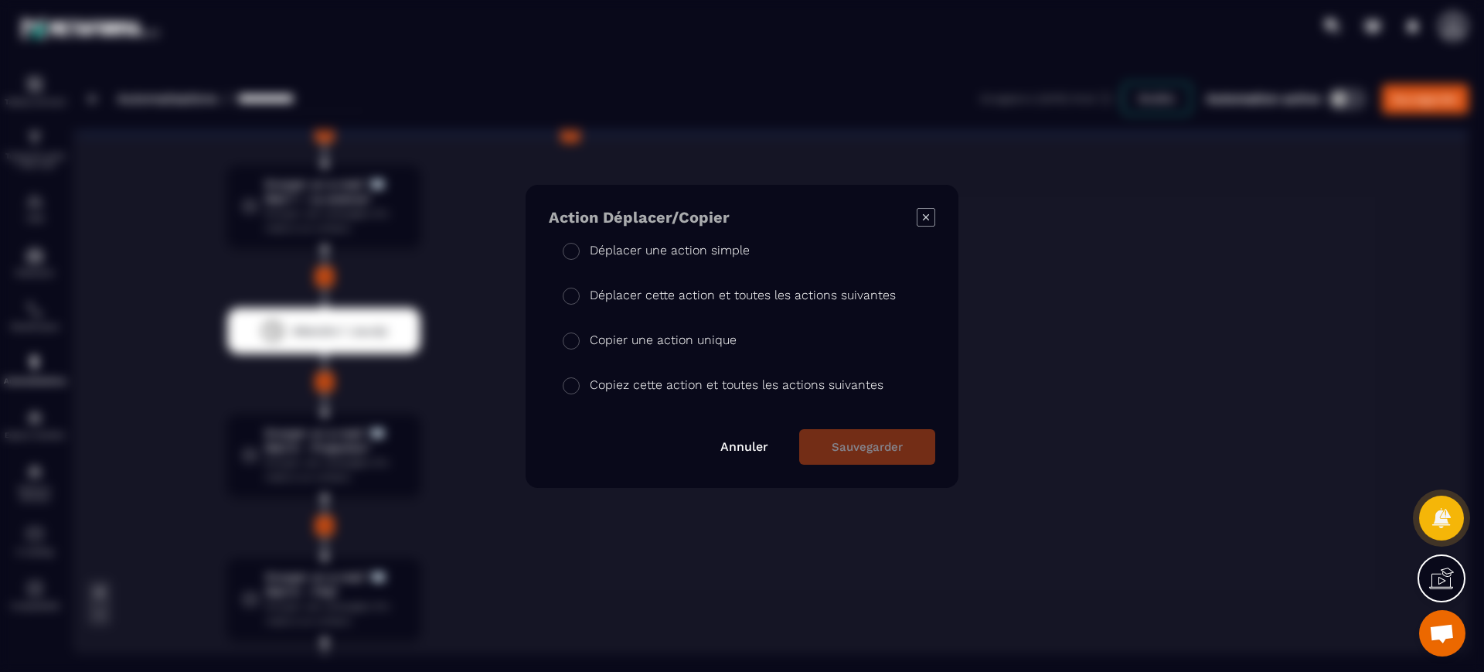
click at [679, 335] on p "Copier une action unique" at bounding box center [663, 340] width 147 height 19
click at [849, 441] on button "Sauvegarder" at bounding box center [867, 447] width 136 height 36
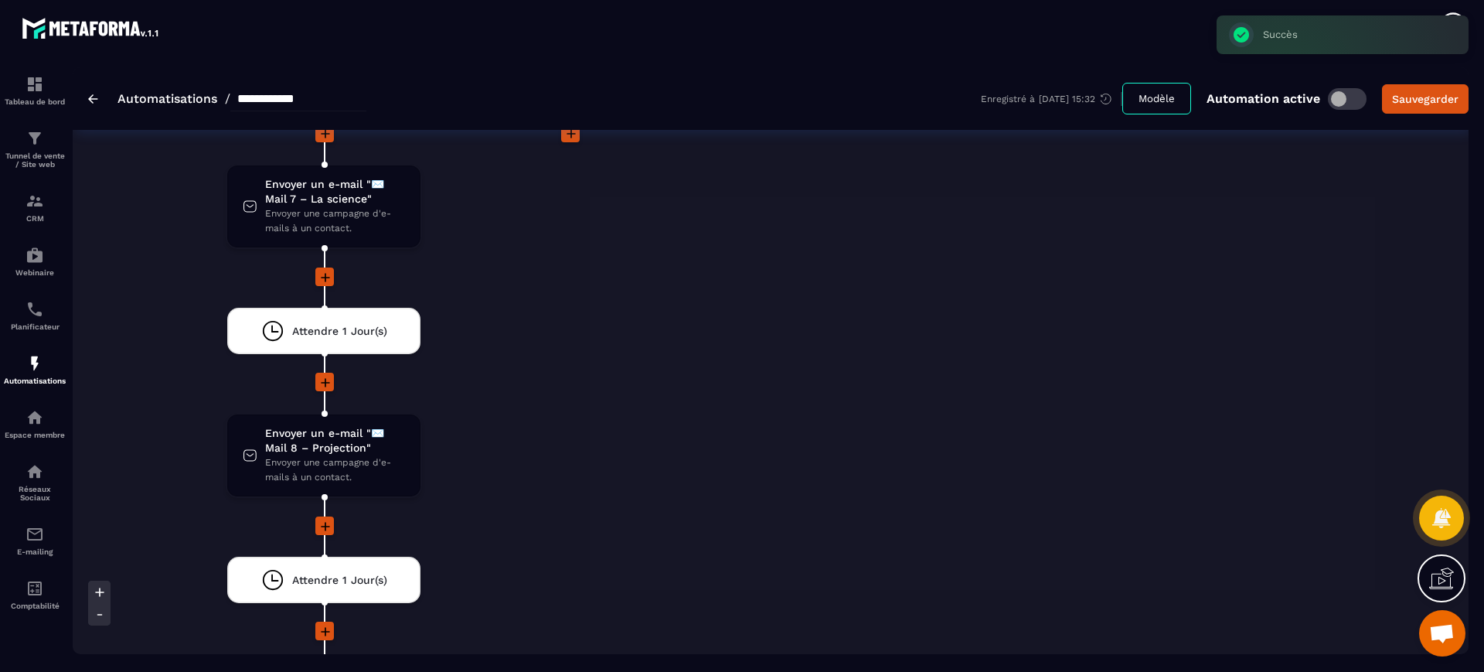
click at [842, 424] on div "Non" at bounding box center [839, 304] width 244 height 1326
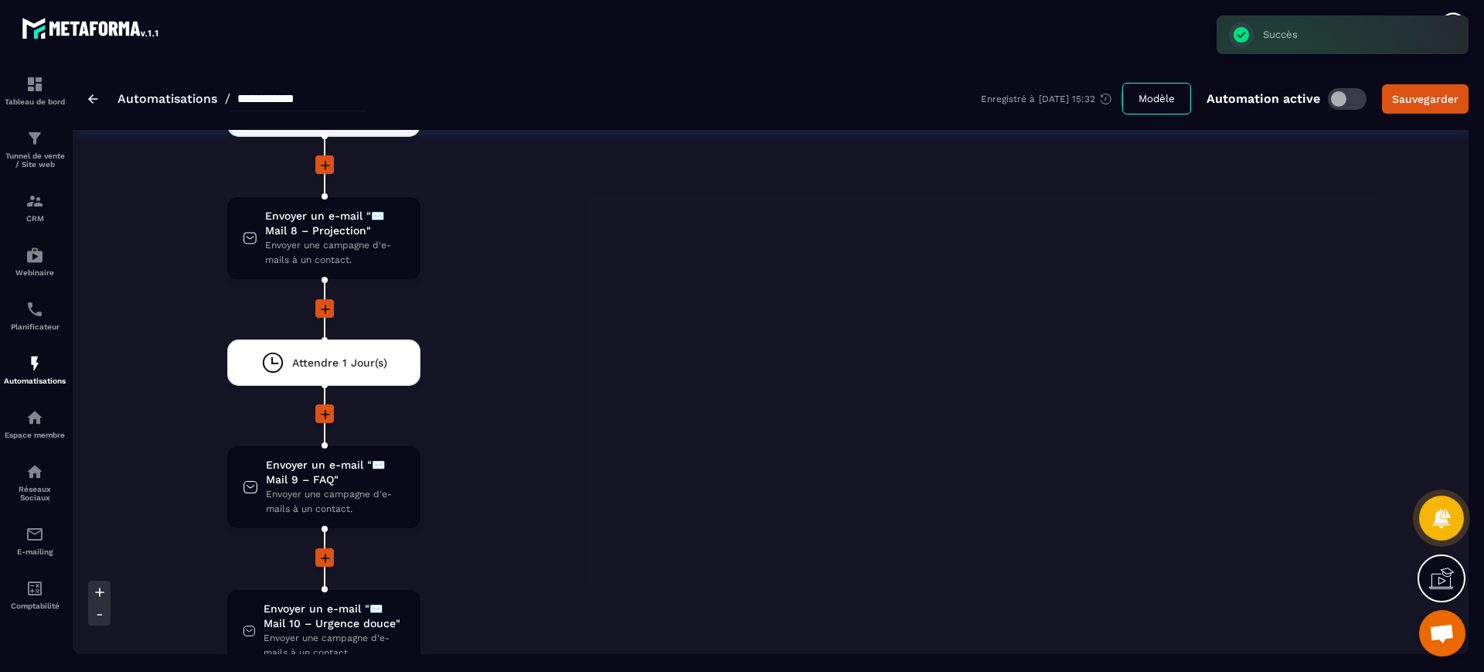
scroll to position [3271, 0]
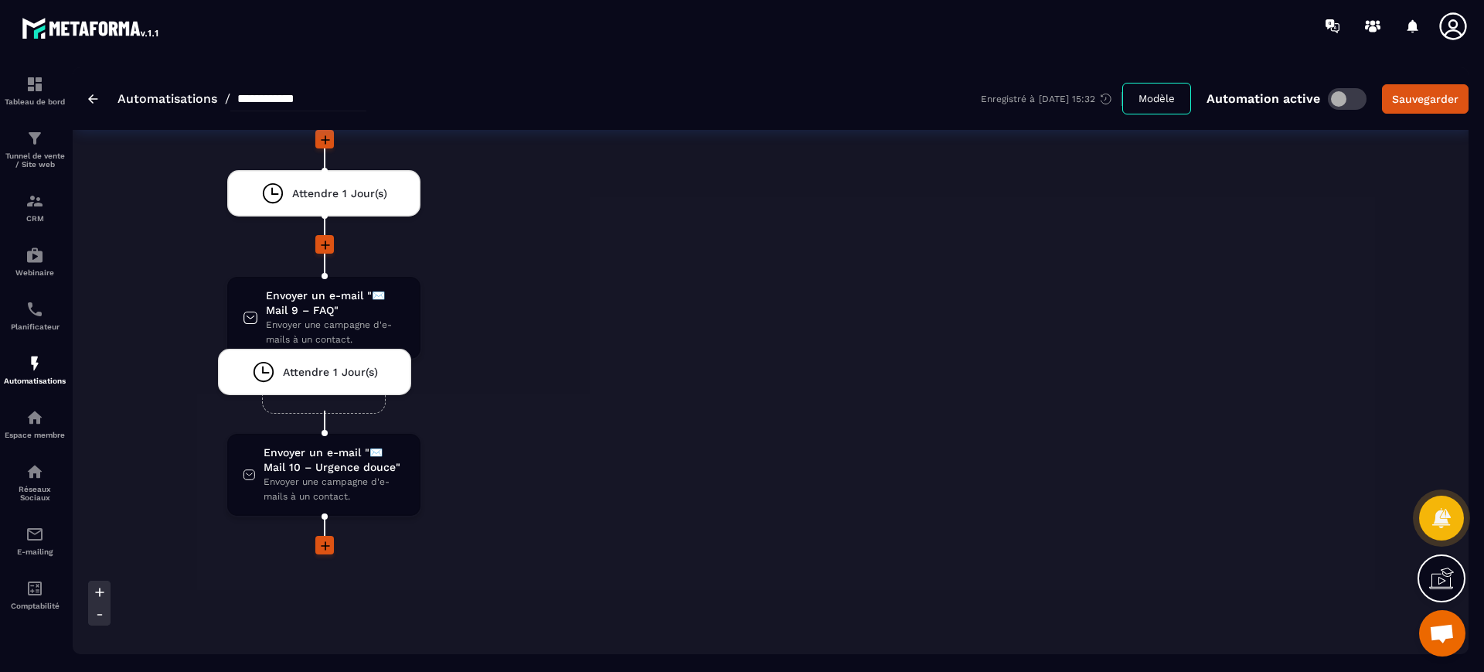
drag, startPoint x: 322, startPoint y: 167, endPoint x: 313, endPoint y: 362, distance: 195.0
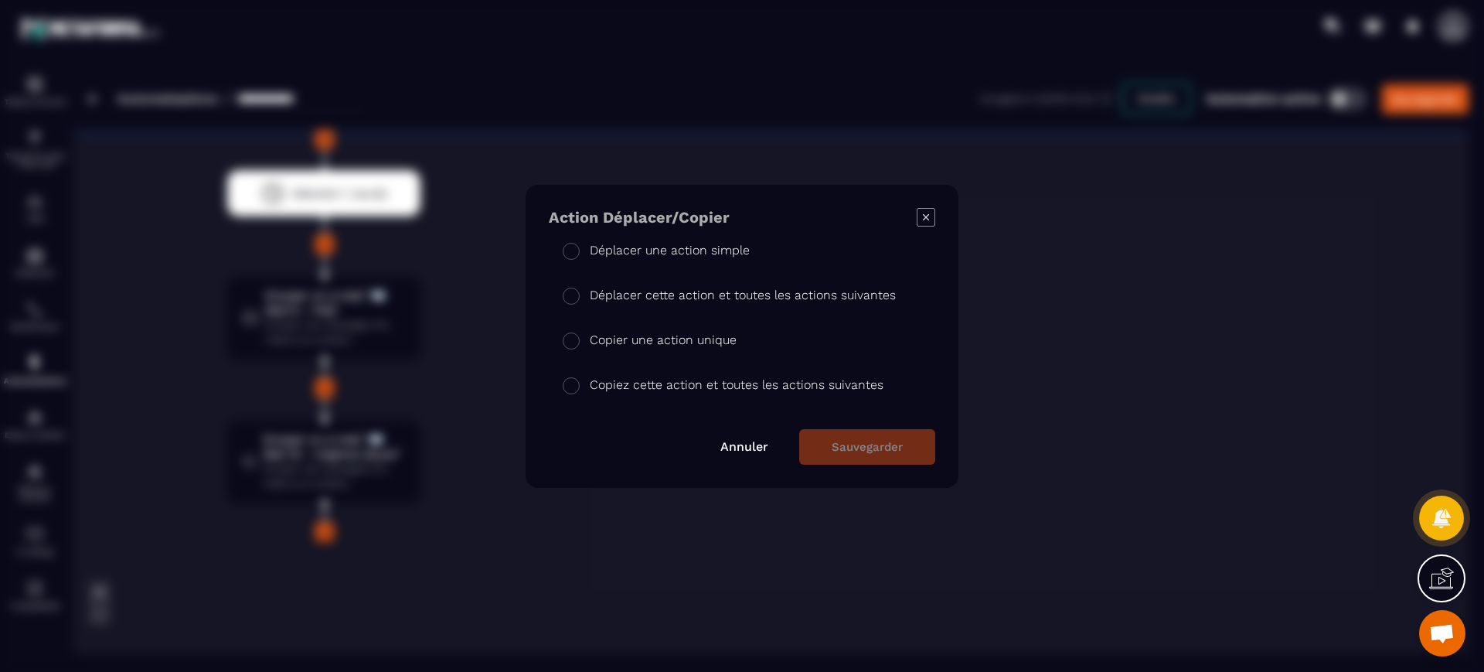
click at [689, 345] on p "Copier une action unique" at bounding box center [663, 340] width 147 height 19
click at [842, 441] on button "Sauvegarder" at bounding box center [867, 447] width 136 height 36
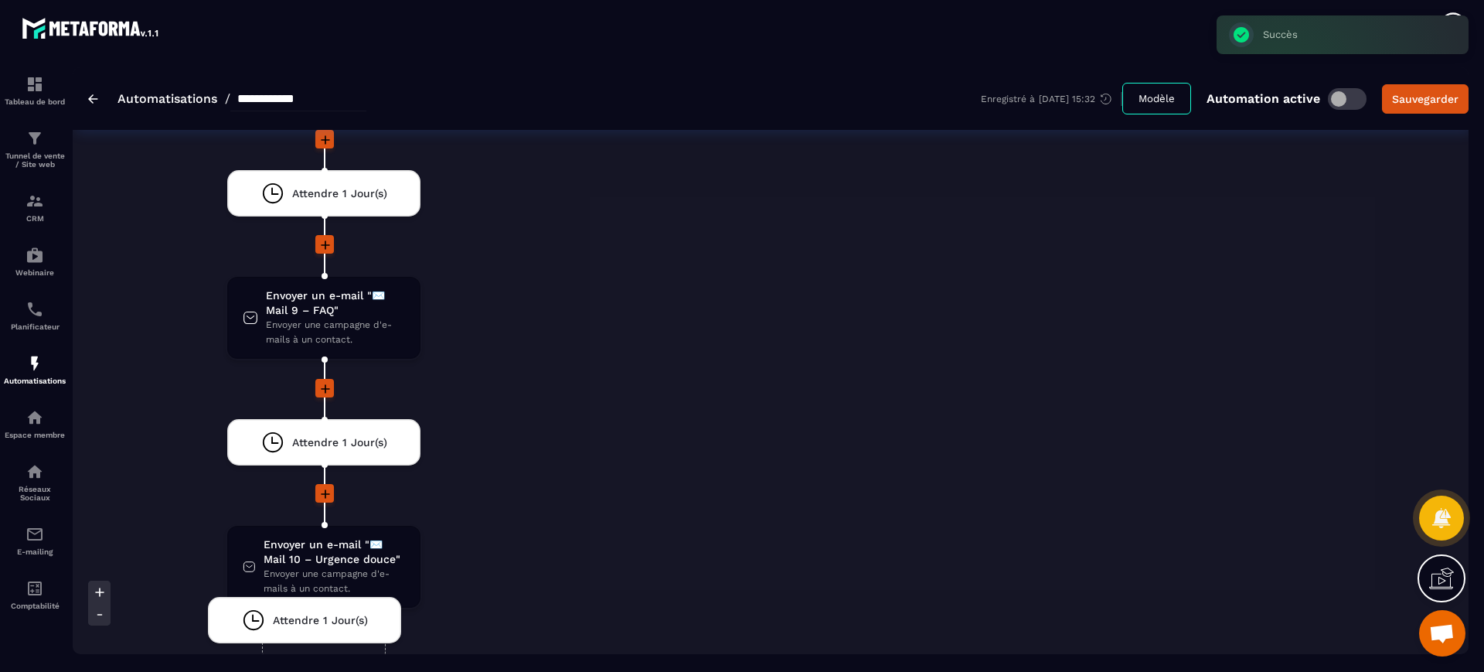
drag, startPoint x: 336, startPoint y: 407, endPoint x: 318, endPoint y: 601, distance: 194.9
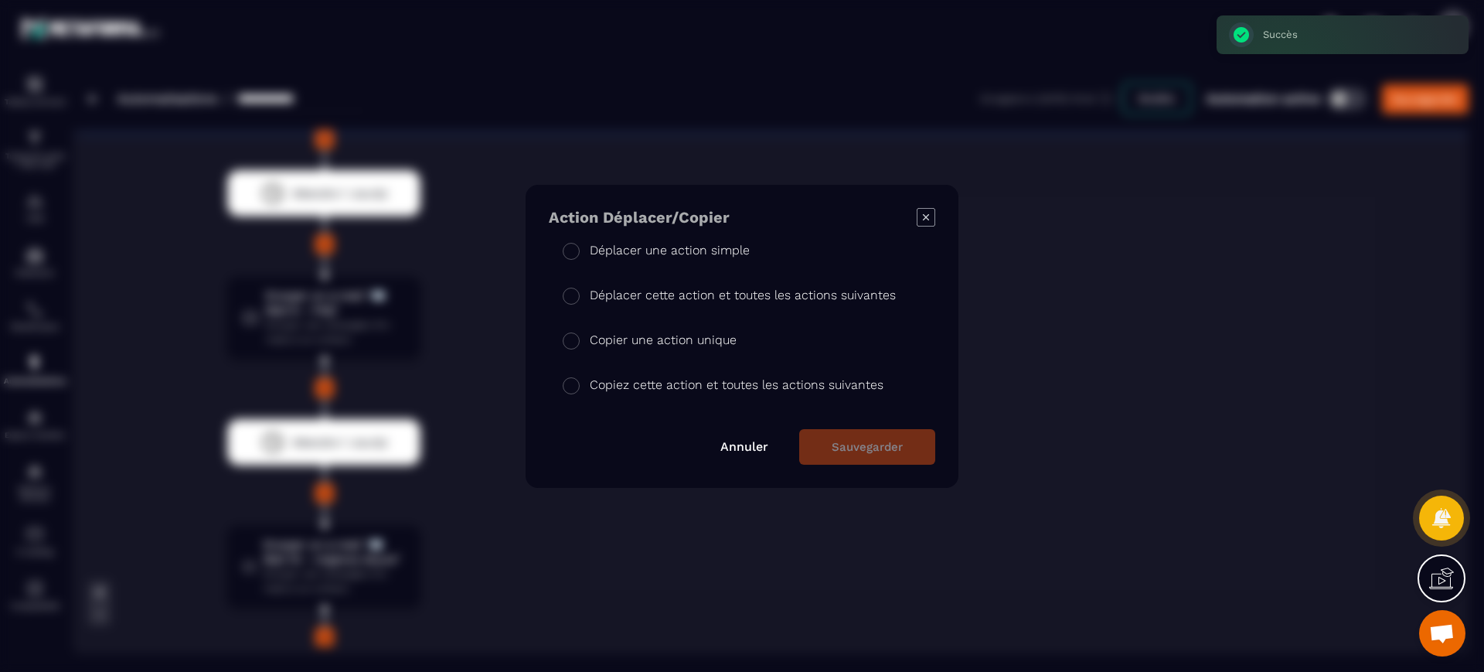
click at [692, 361] on li "Copier une action unique" at bounding box center [742, 383] width 386 height 45
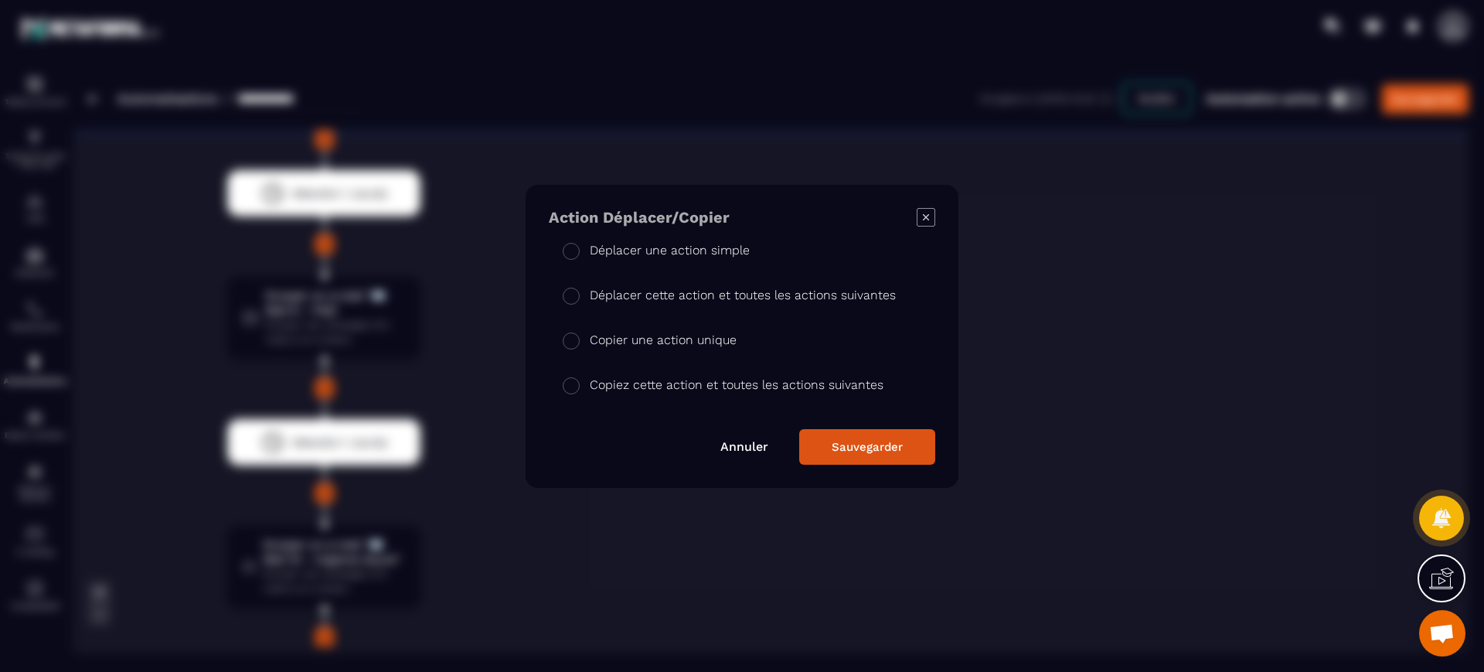
click at [888, 447] on button "Sauvegarder" at bounding box center [867, 447] width 136 height 36
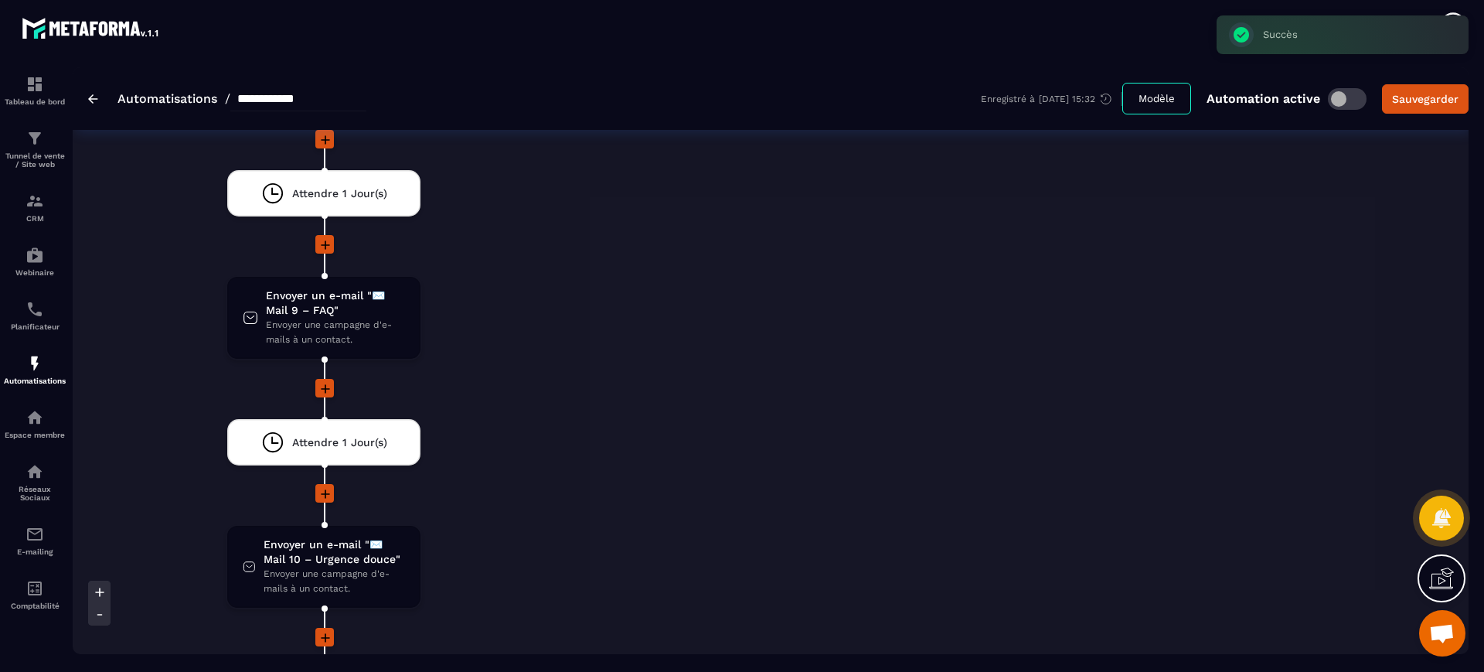
click at [720, 536] on div "Non" at bounding box center [839, 23] width 244 height 1536
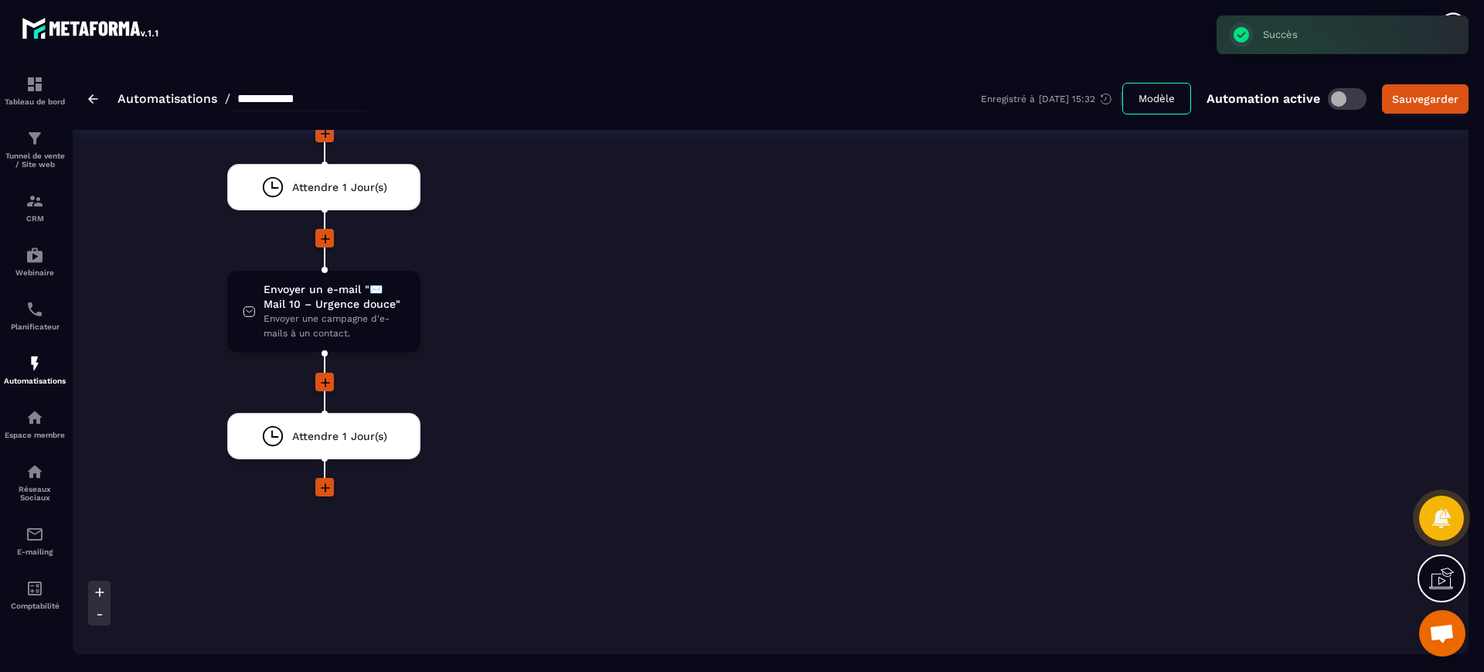
scroll to position [3541, 0]
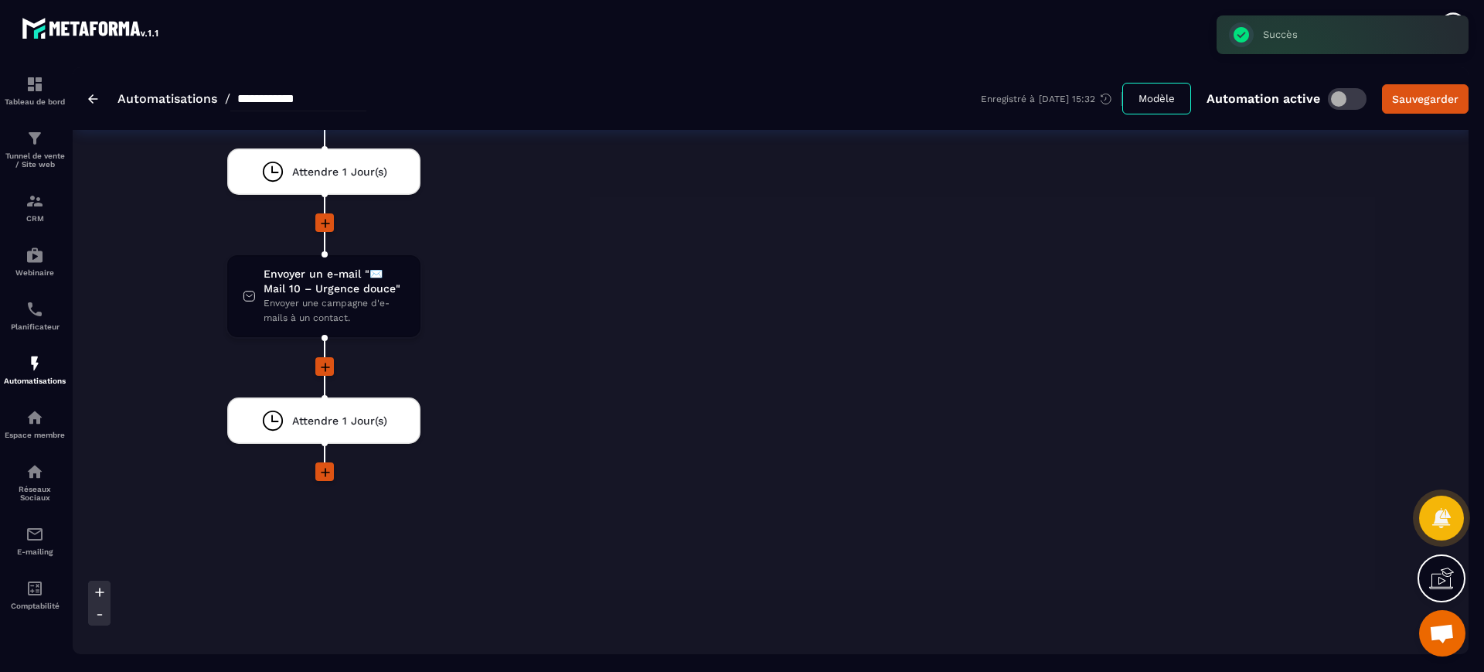
click at [324, 464] on icon at bounding box center [325, 471] width 15 height 15
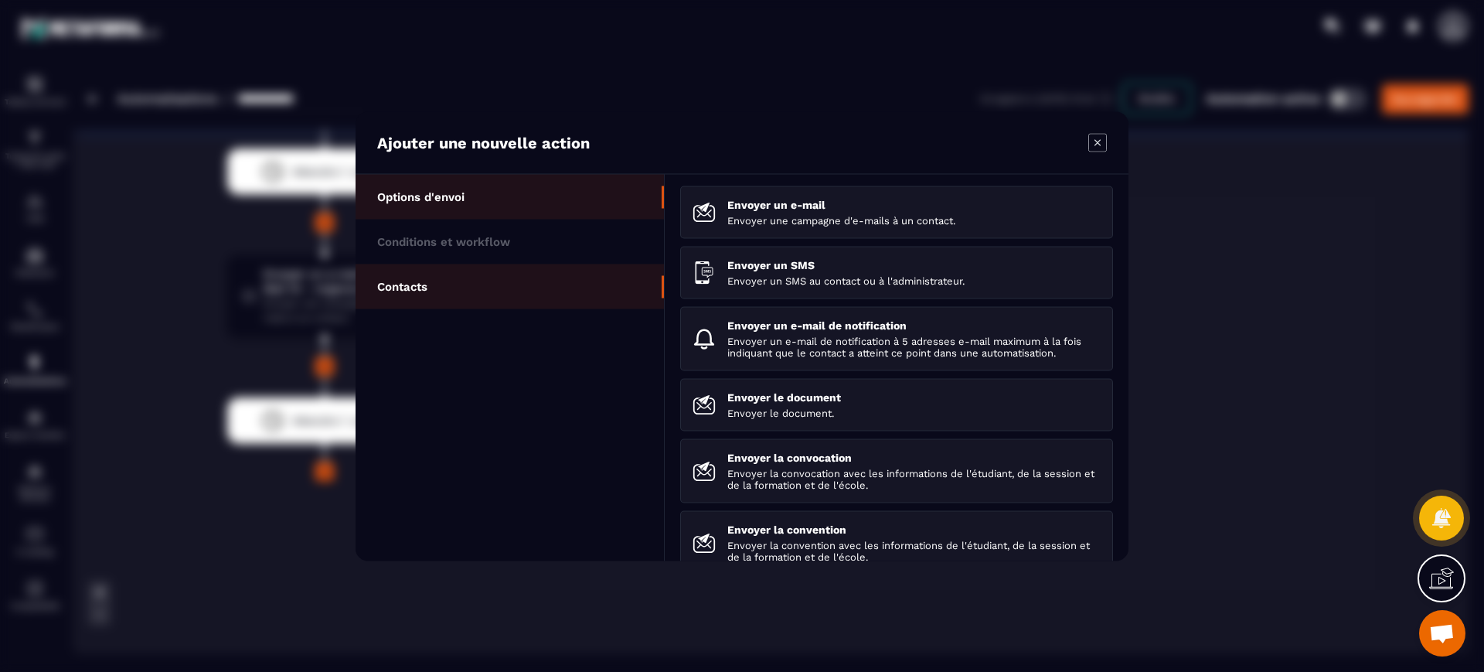
click at [467, 284] on li "Contacts" at bounding box center [510, 286] width 308 height 45
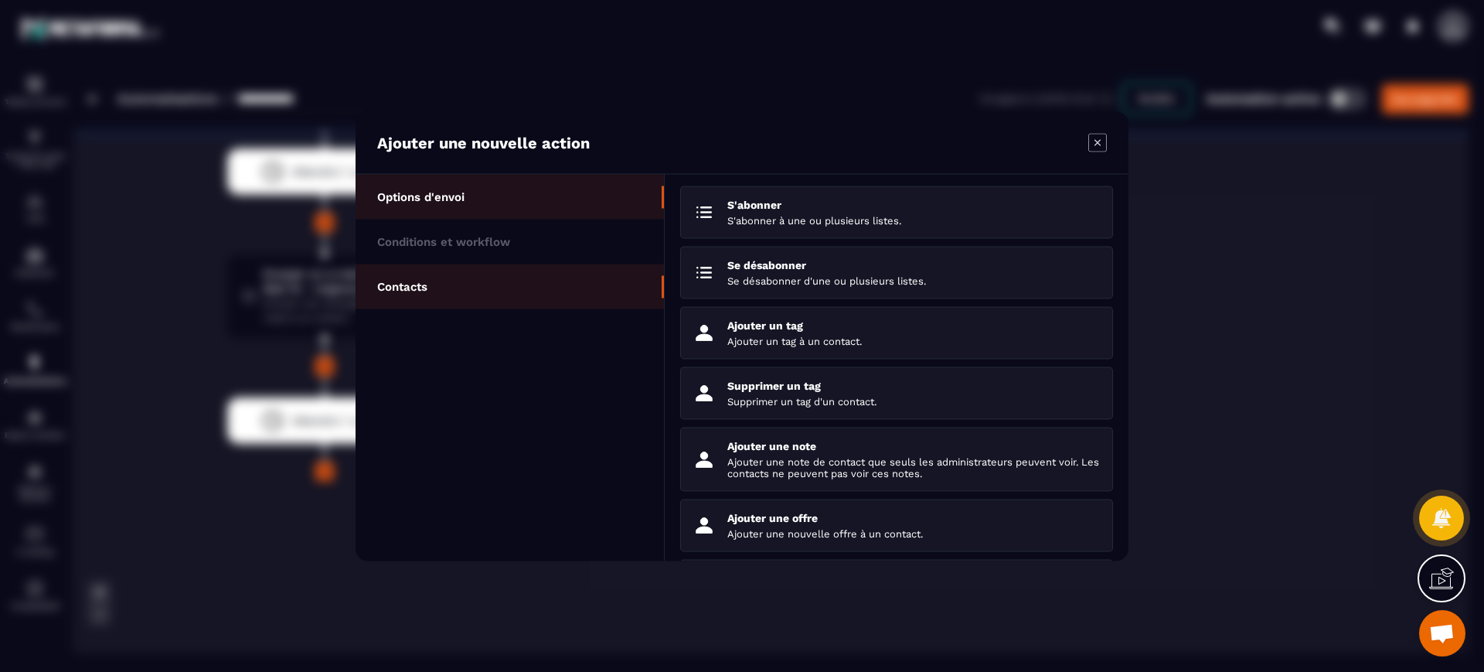
click at [425, 196] on p "Options d'envoi" at bounding box center [420, 196] width 87 height 14
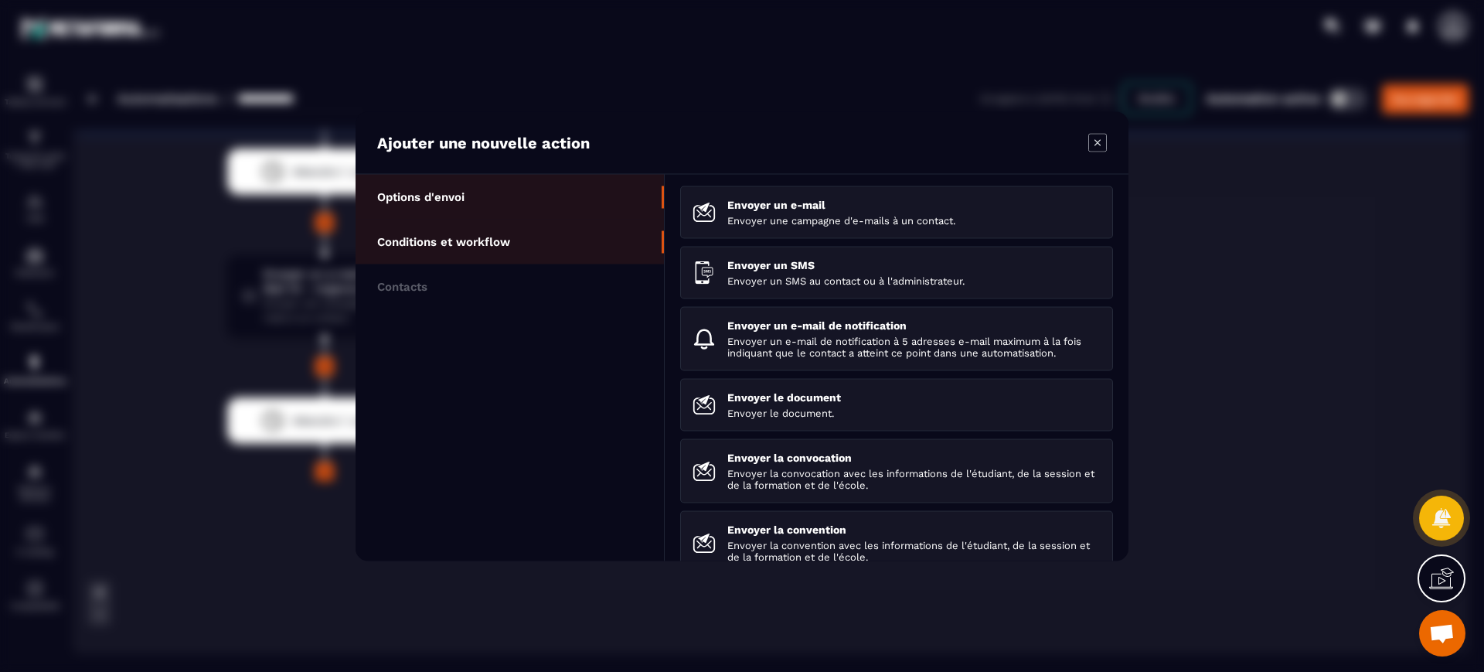
click at [478, 244] on p "Conditions et workflow" at bounding box center [443, 241] width 133 height 14
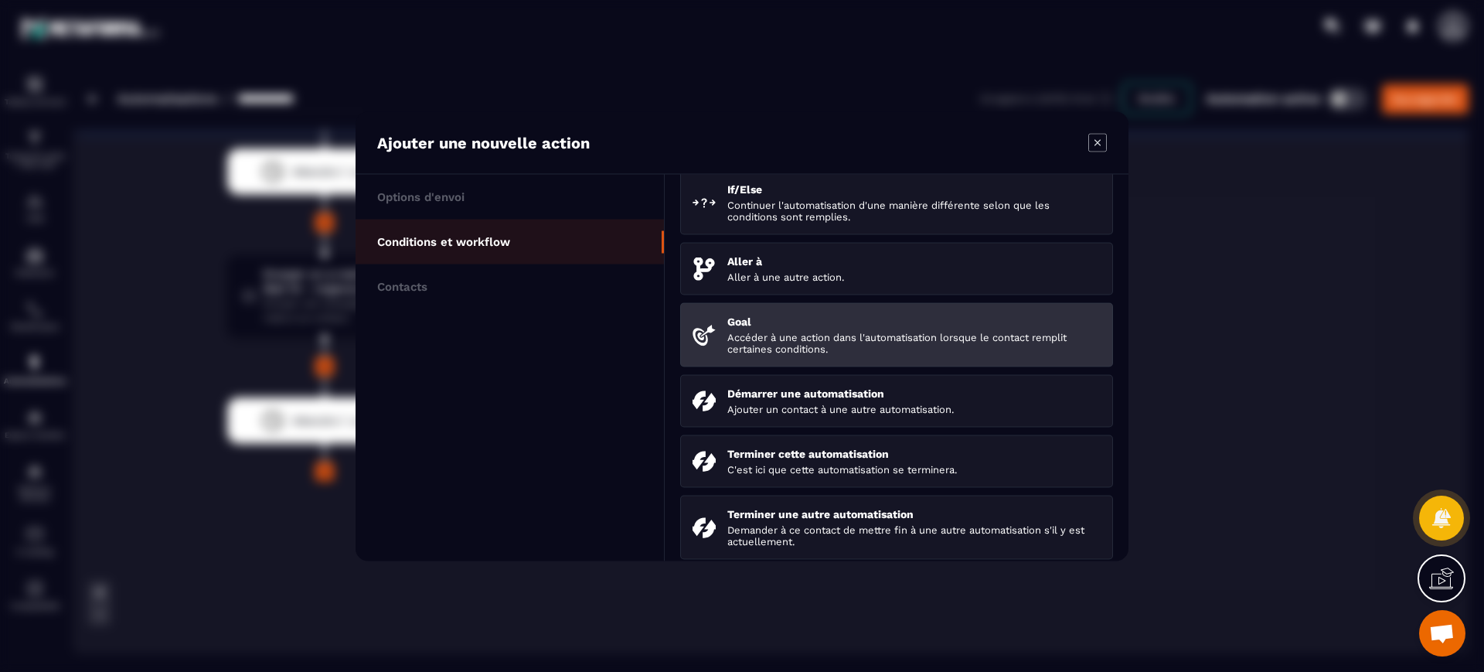
scroll to position [97, 0]
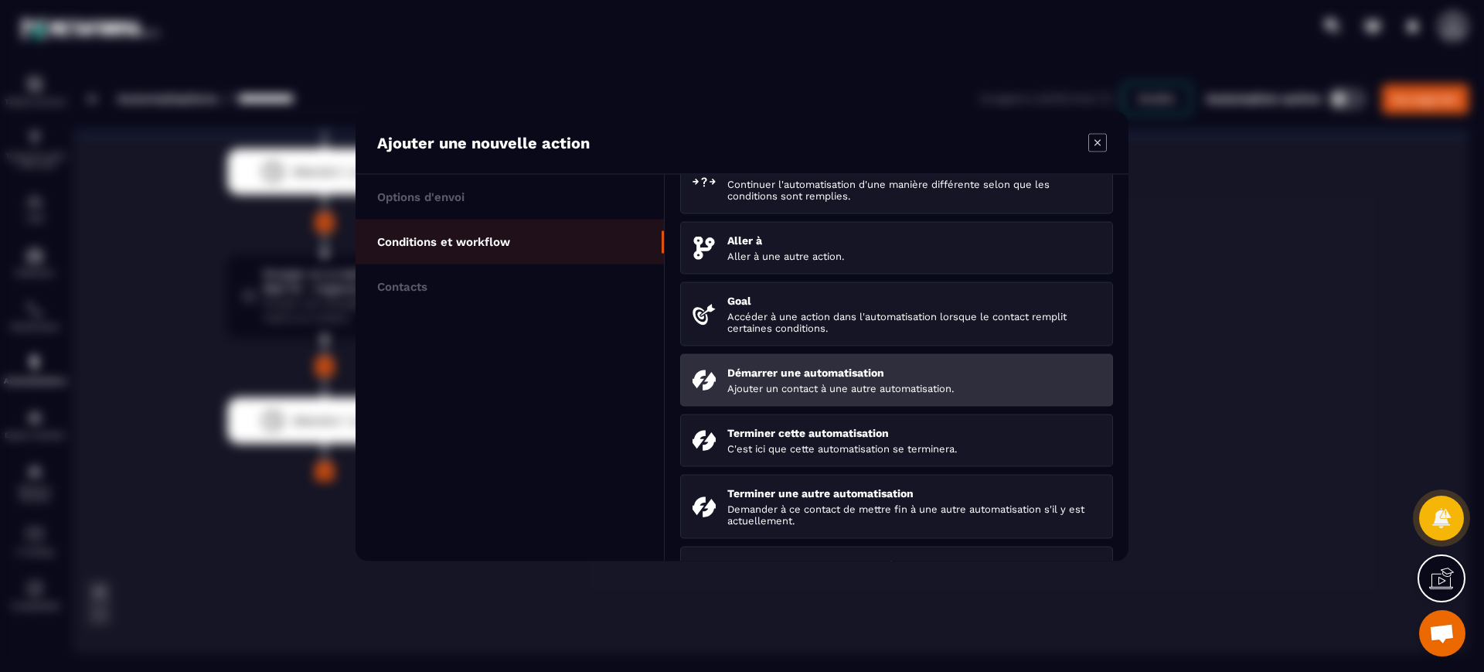
click at [845, 378] on p "Démarrer une automatisation" at bounding box center [913, 372] width 373 height 12
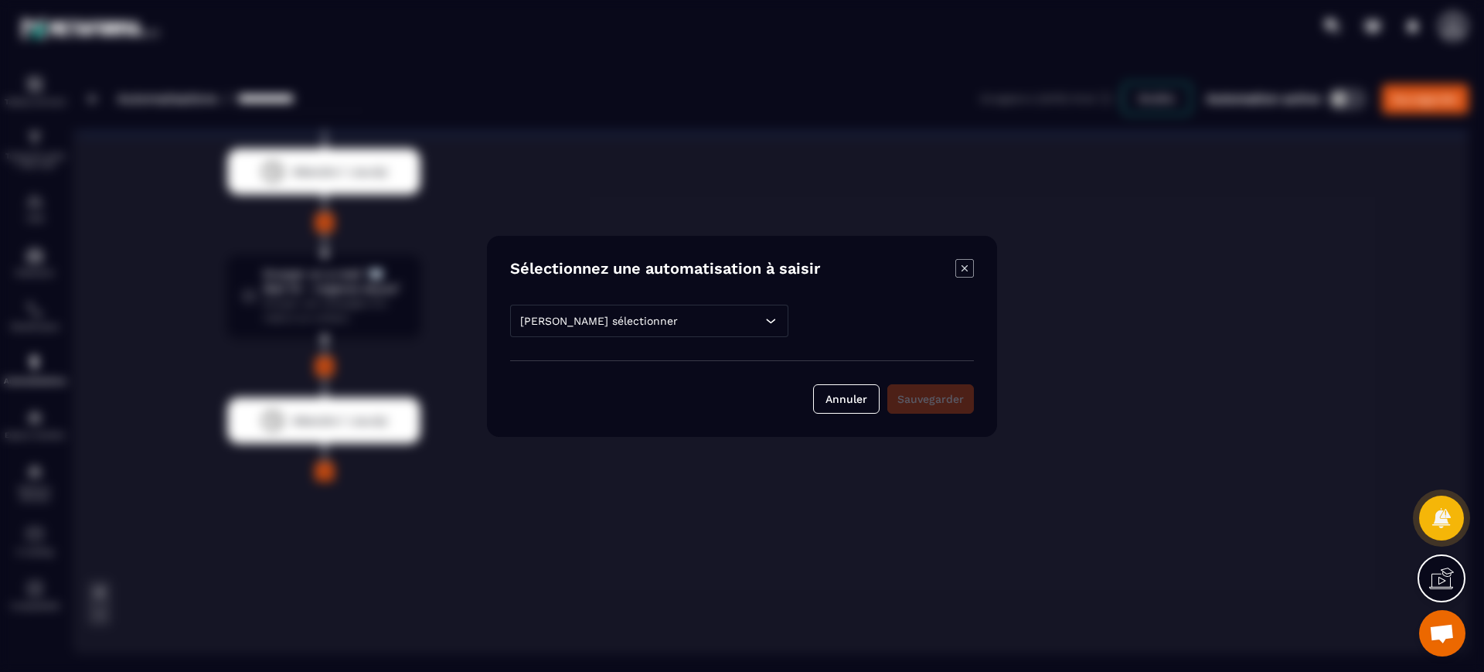
click at [746, 332] on div "[PERSON_NAME] sélectionner" at bounding box center [649, 321] width 278 height 32
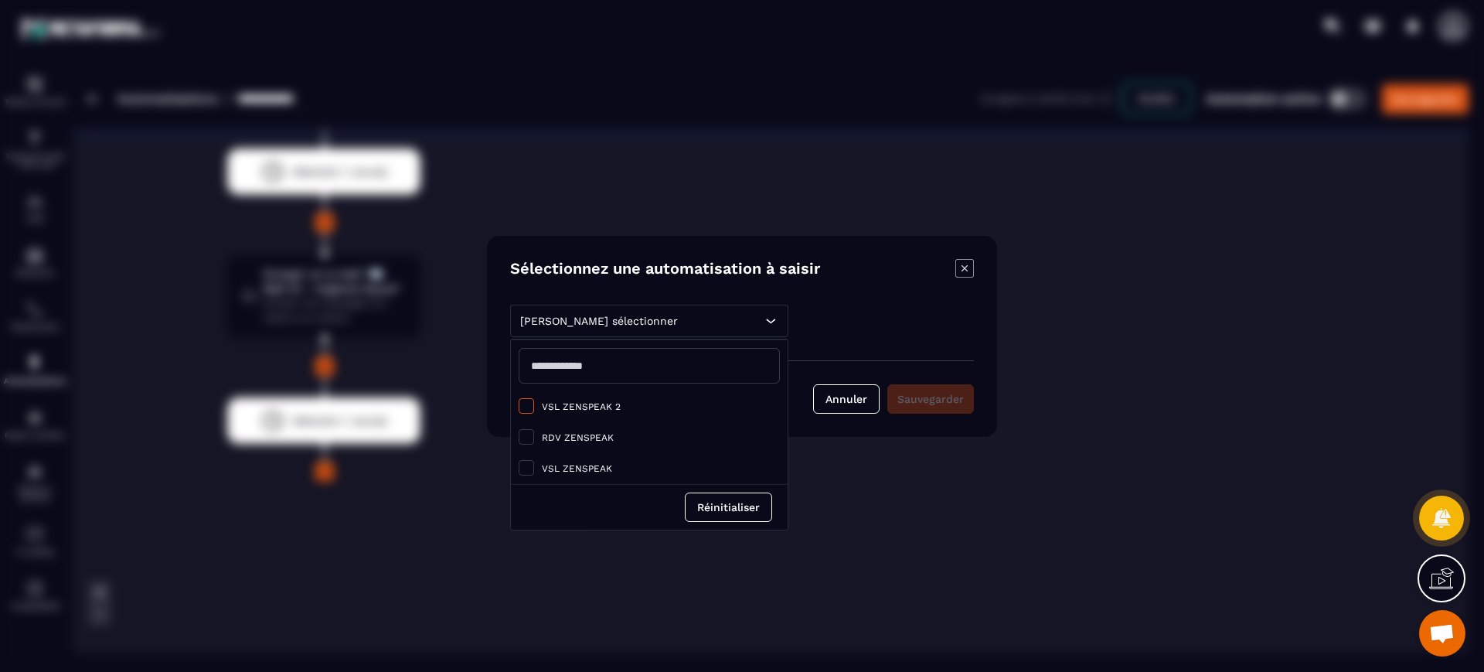
click at [567, 413] on label "VSL ZENSPEAK 2" at bounding box center [649, 406] width 261 height 15
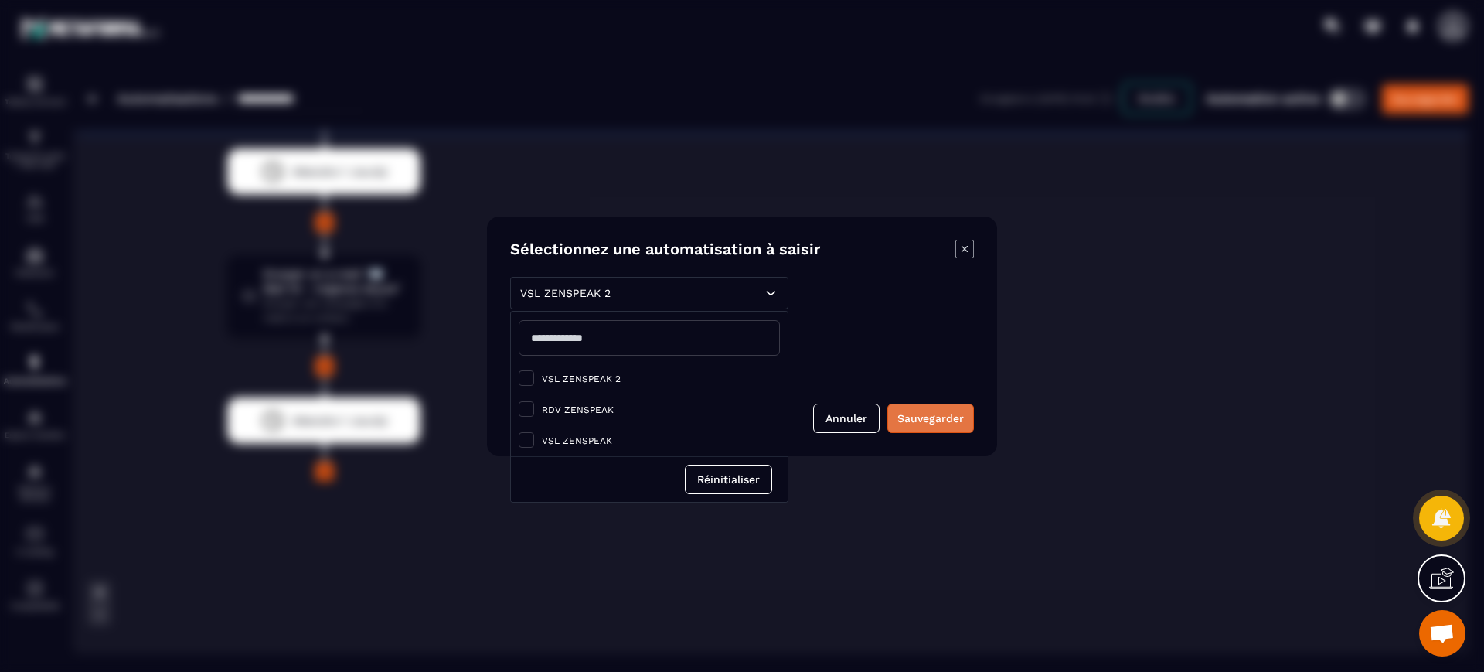
click at [947, 416] on div "Sauvegarder" at bounding box center [930, 417] width 66 height 15
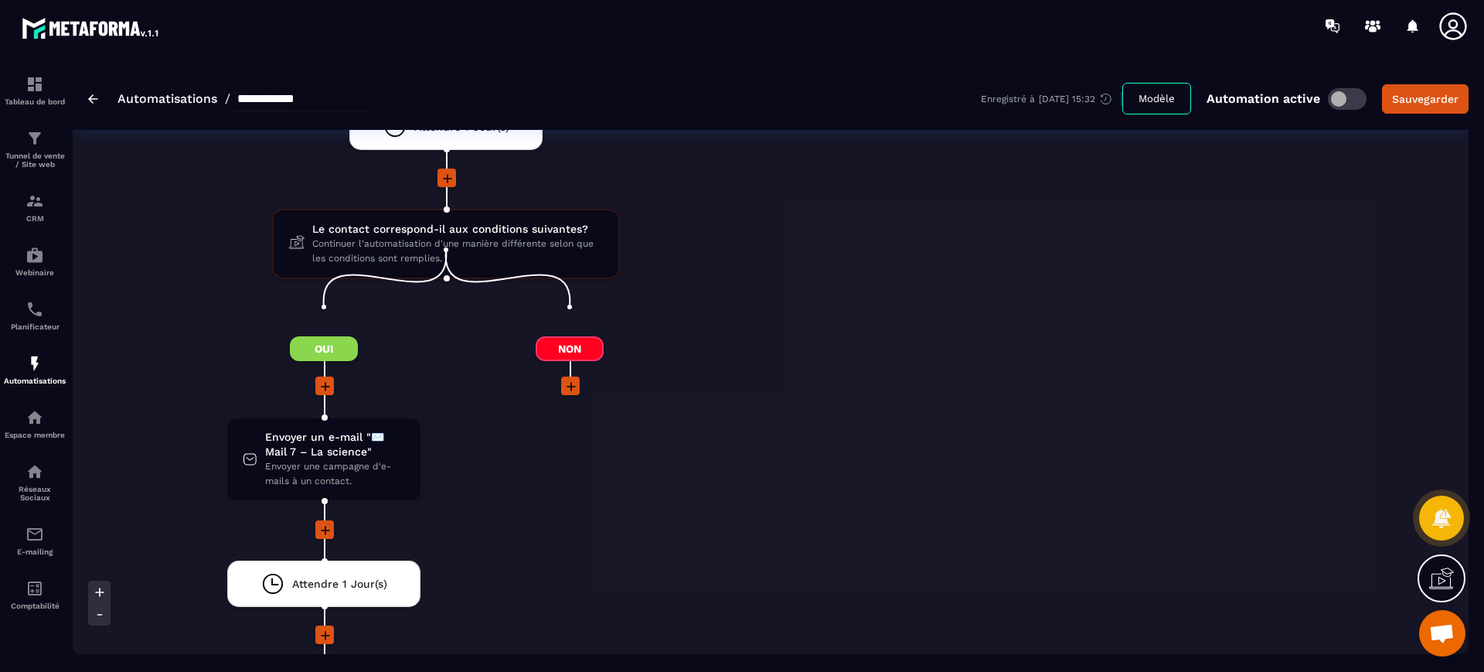
scroll to position [2652, 0]
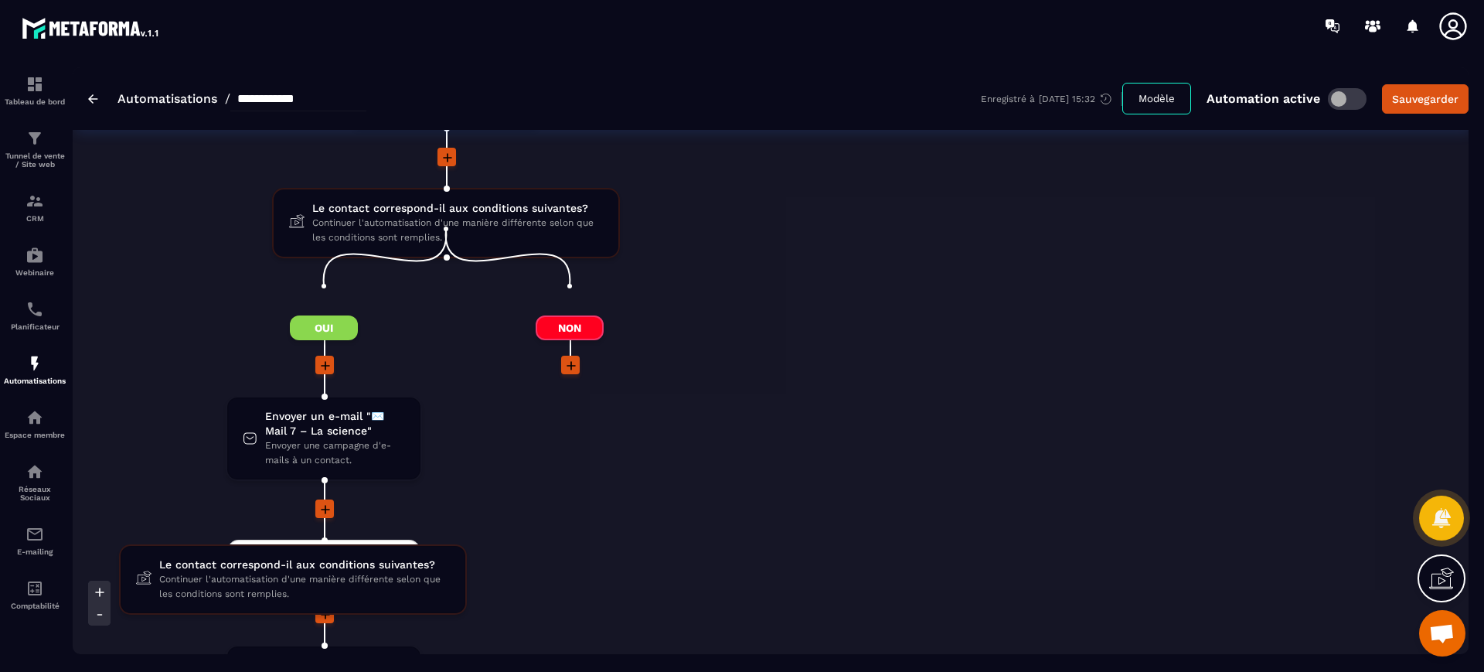
drag, startPoint x: 515, startPoint y: 201, endPoint x: 362, endPoint y: 587, distance: 414.9
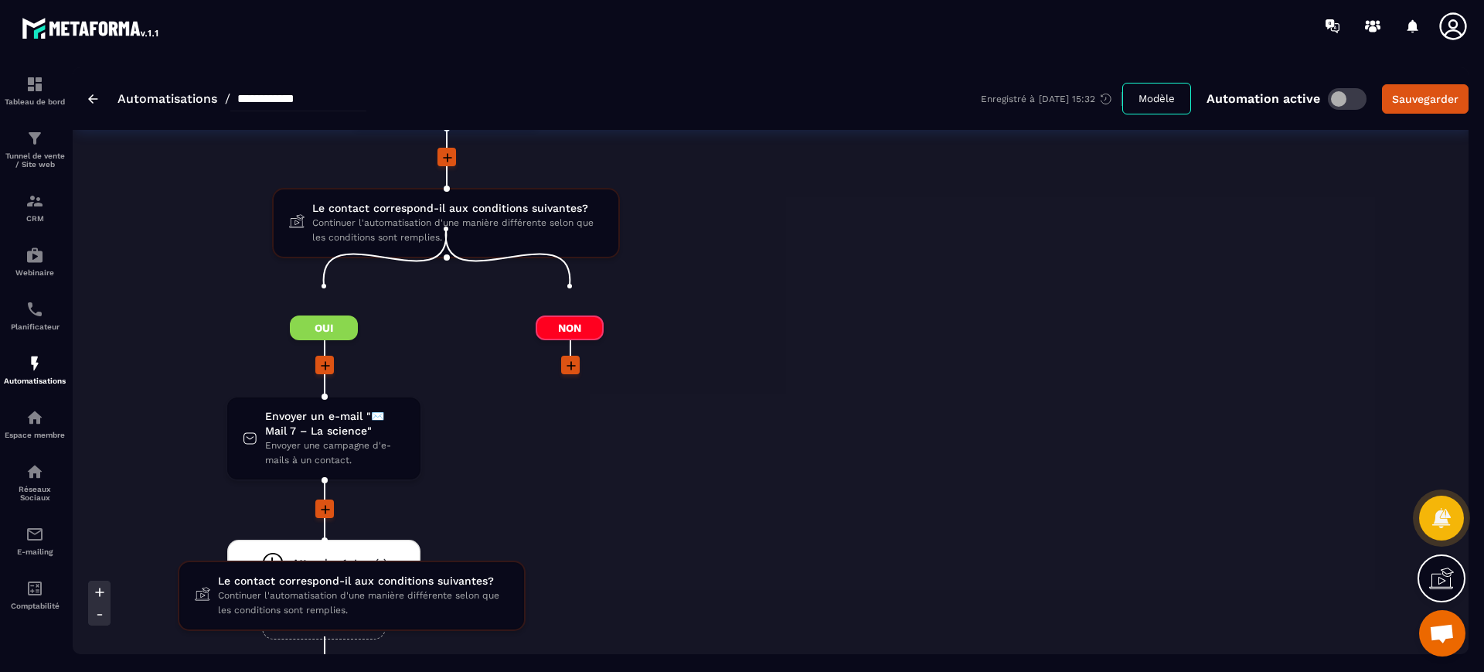
drag, startPoint x: 434, startPoint y: 200, endPoint x: 339, endPoint y: 602, distance: 412.8
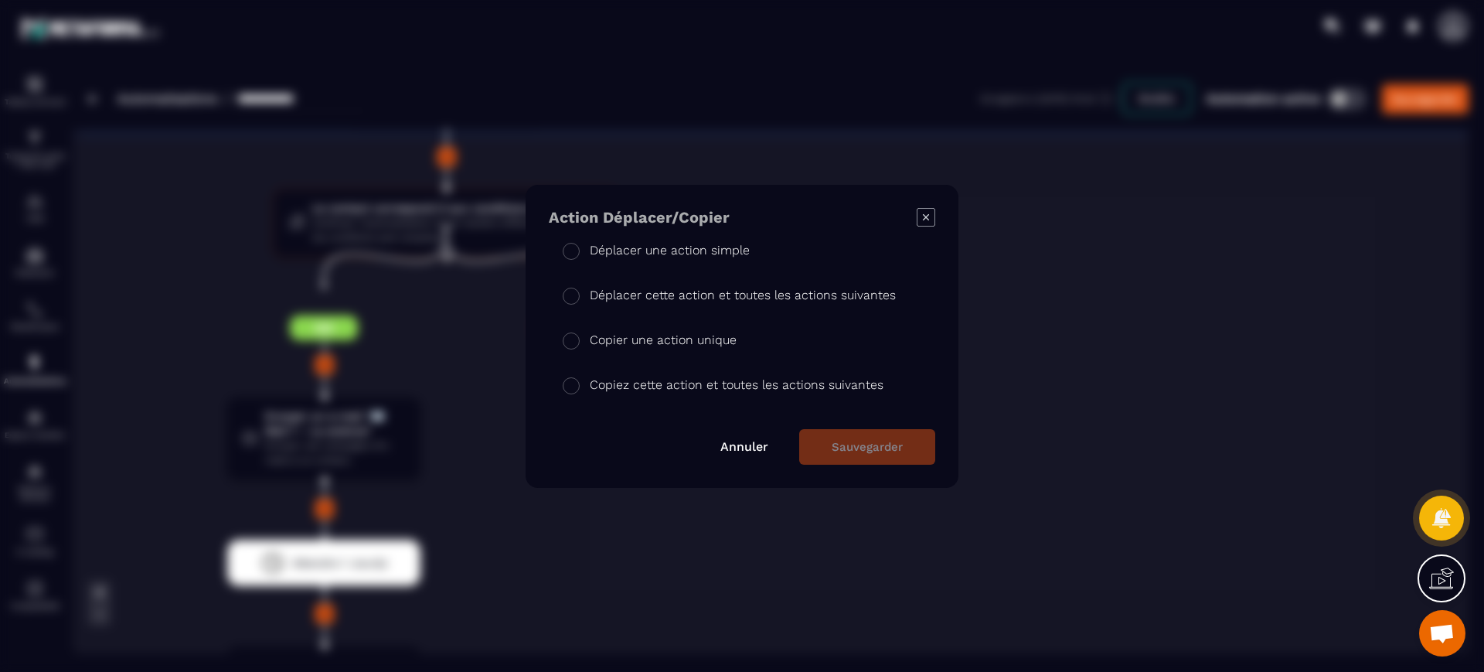
click at [696, 338] on p "Copier une action unique" at bounding box center [663, 340] width 147 height 19
click at [850, 447] on button "Sauvegarder" at bounding box center [867, 447] width 136 height 36
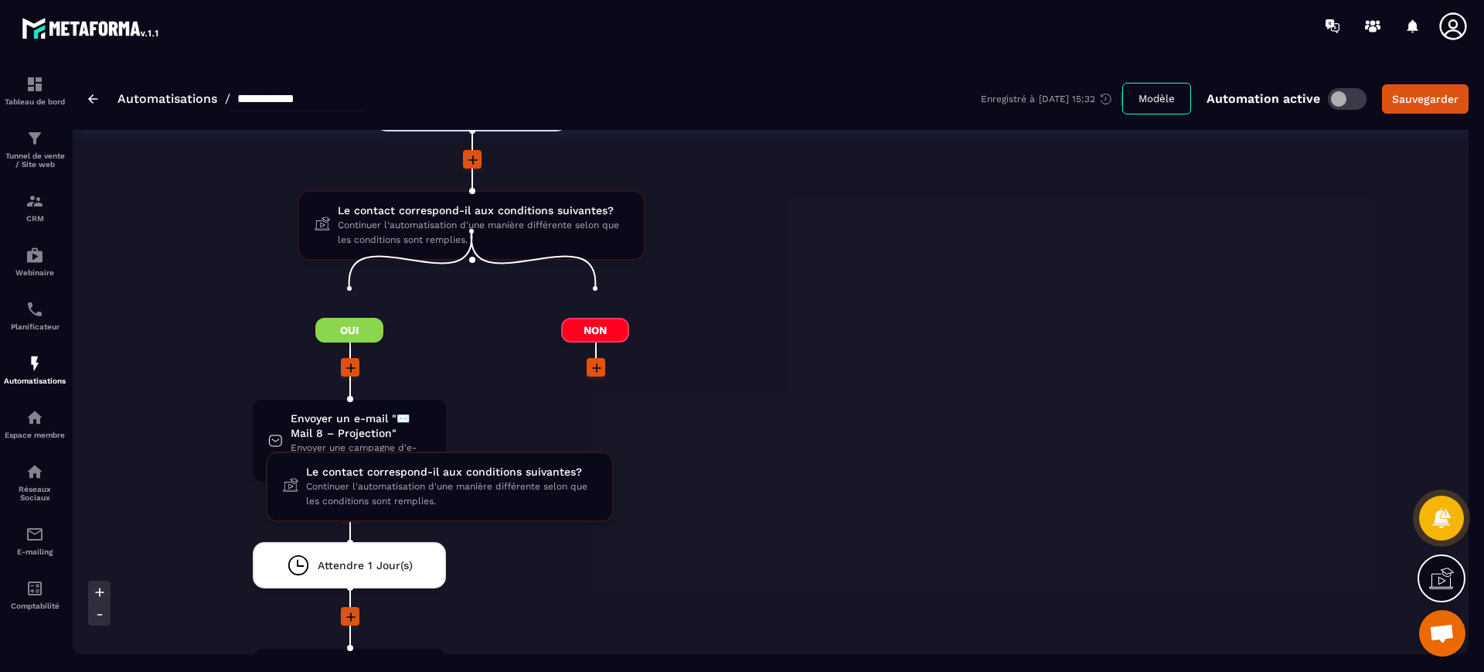
scroll to position [3078, 0]
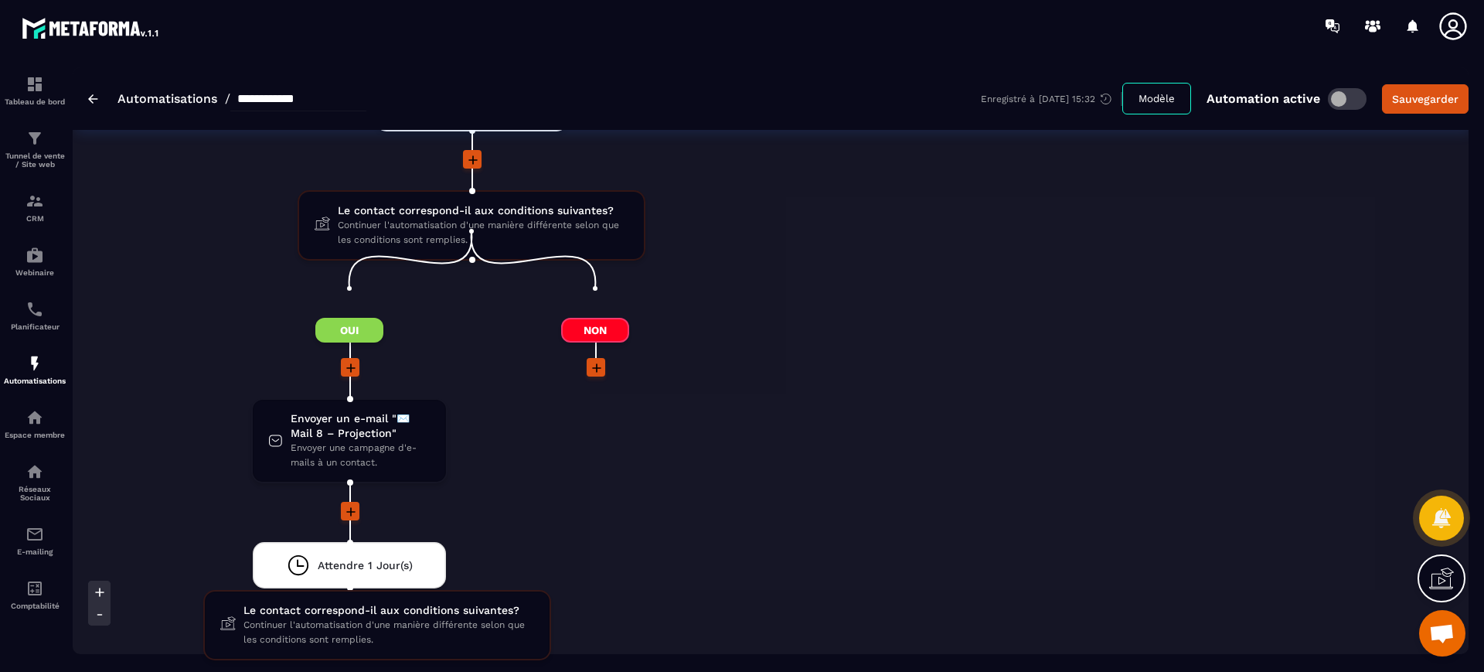
drag, startPoint x: 471, startPoint y: 175, endPoint x: 376, endPoint y: 590, distance: 426.4
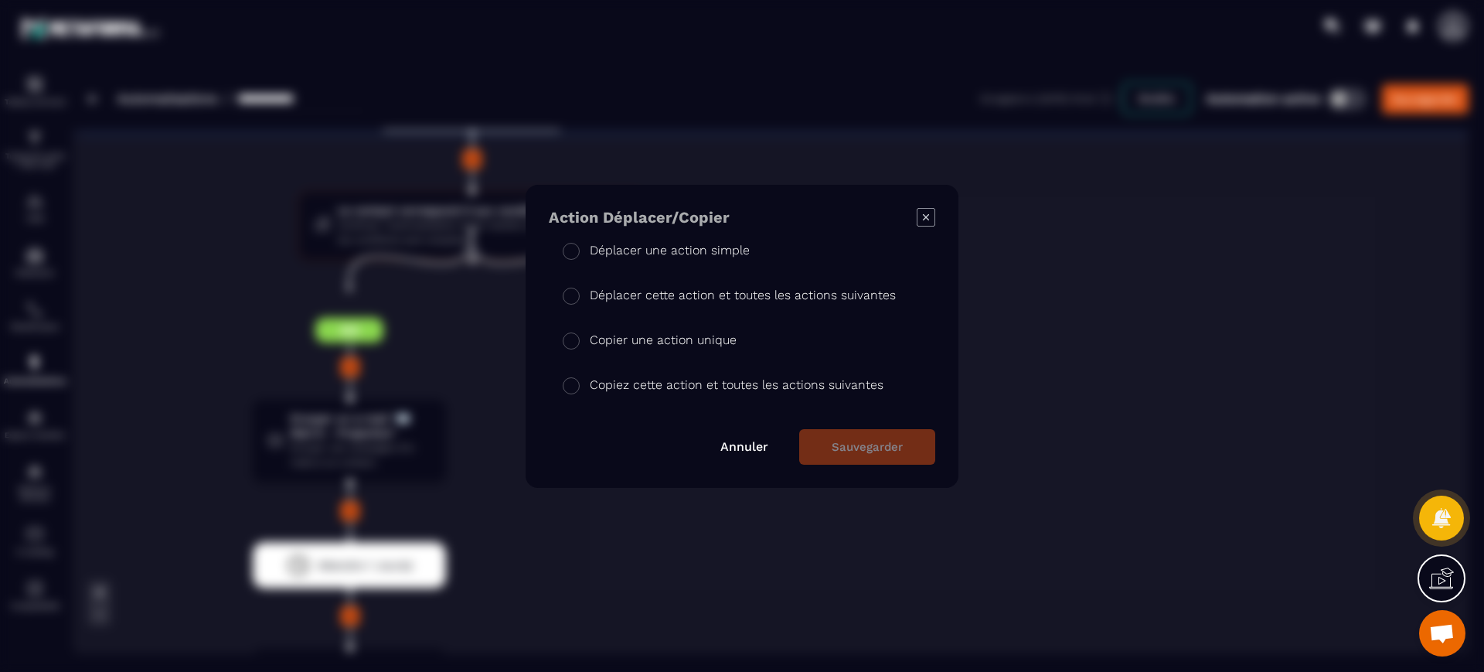
click at [594, 340] on p "Copier une action unique" at bounding box center [663, 340] width 147 height 19
click at [838, 444] on button "Sauvegarder" at bounding box center [867, 447] width 136 height 36
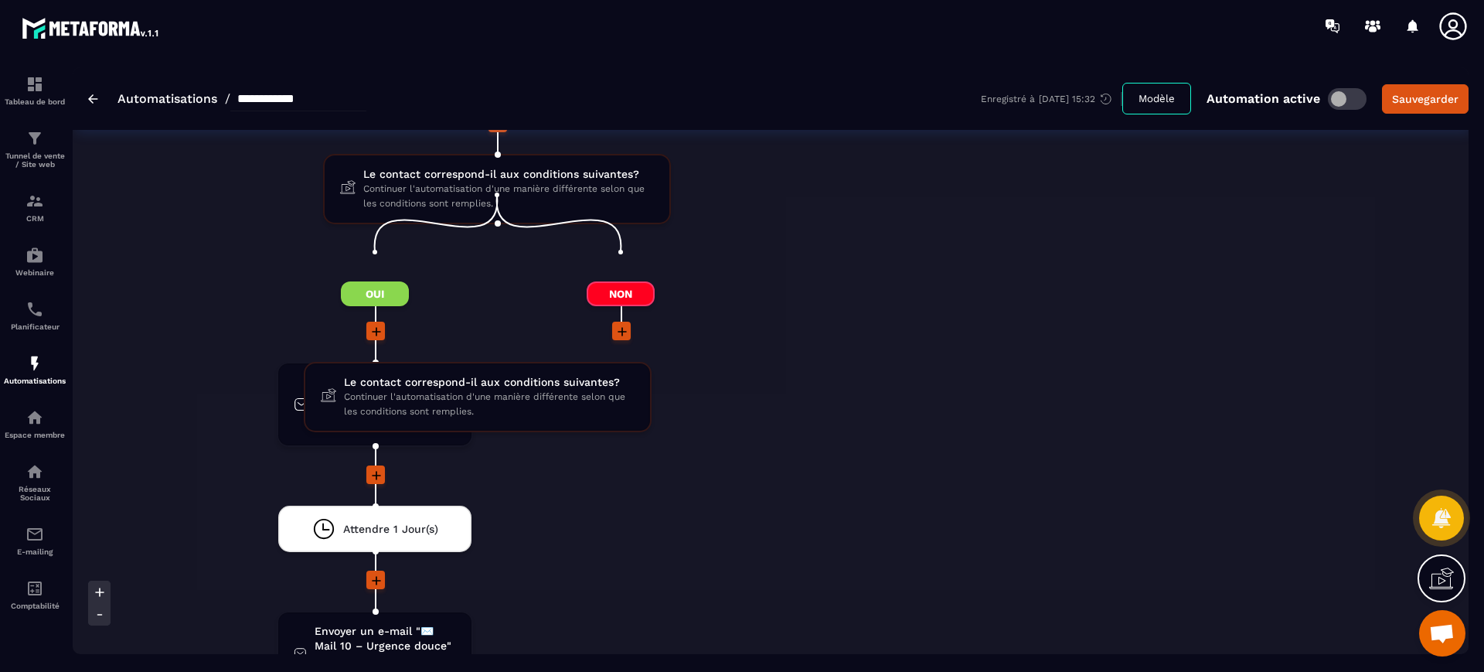
scroll to position [3541, 0]
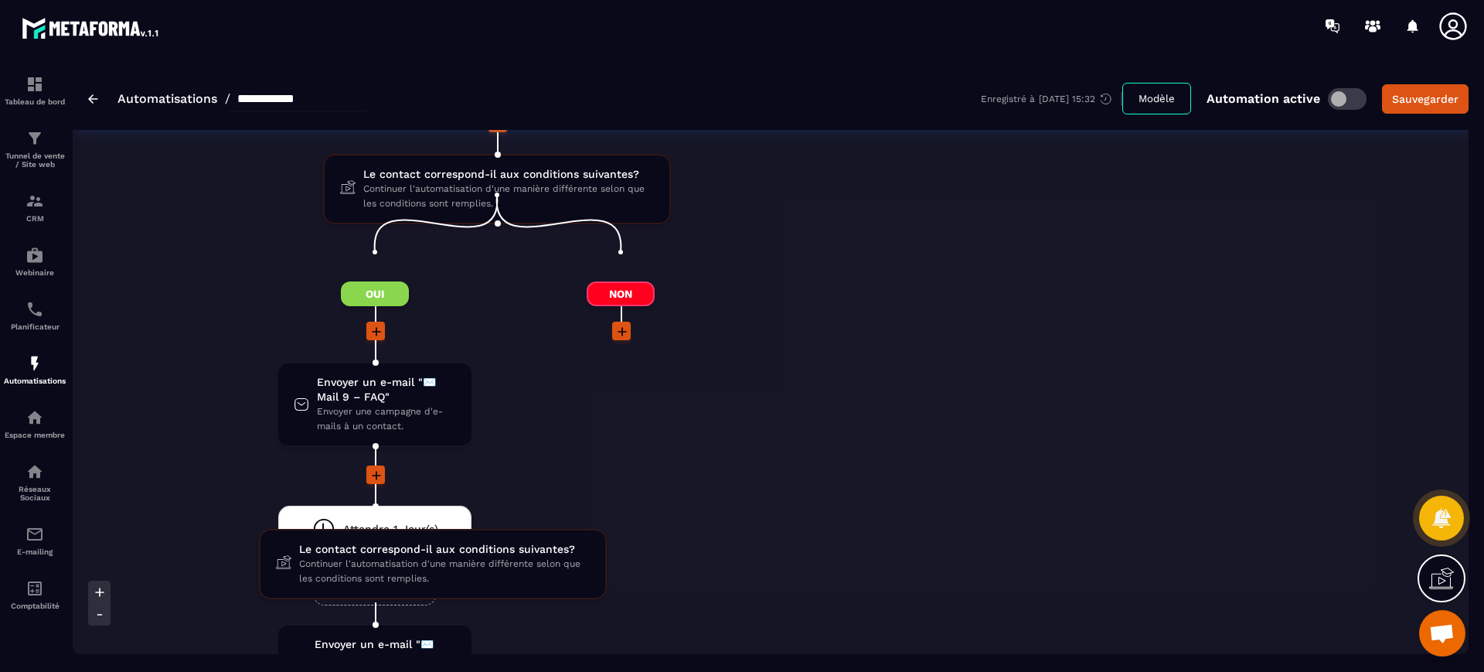
drag, startPoint x: 468, startPoint y: 145, endPoint x: 403, endPoint y: 536, distance: 396.3
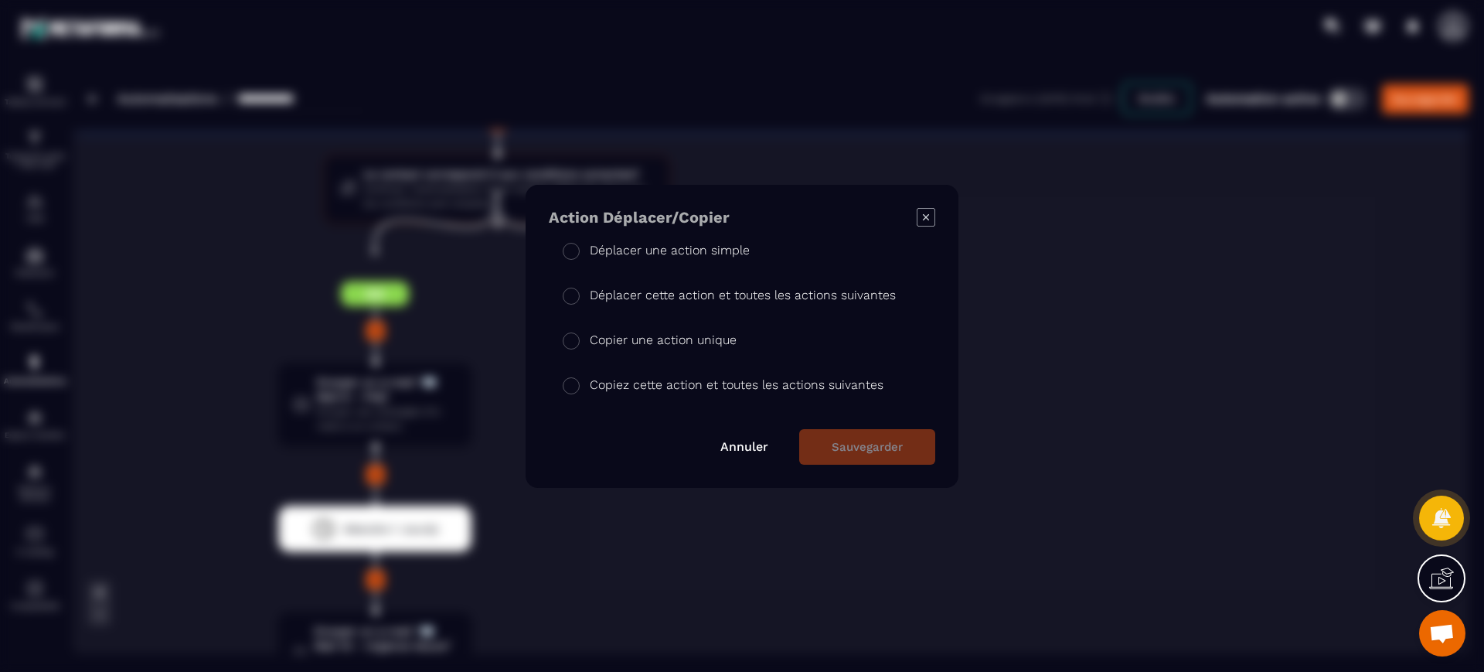
click at [634, 339] on p "Copier une action unique" at bounding box center [663, 340] width 147 height 19
click at [876, 446] on button "Sauvegarder" at bounding box center [867, 447] width 136 height 36
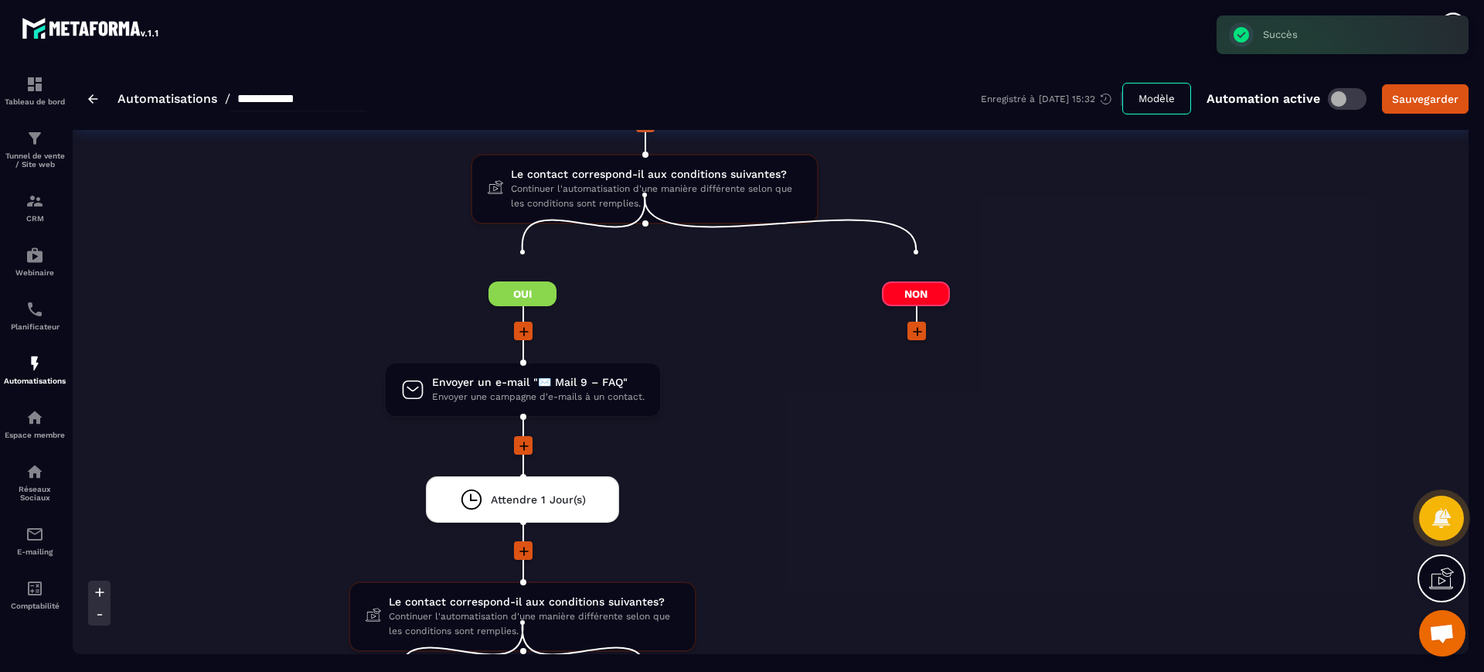
click at [1186, 97] on div "Sauvegarder" at bounding box center [1425, 98] width 66 height 15
click at [1114, 305] on div "Non" at bounding box center [1185, 535] width 244 height 1362
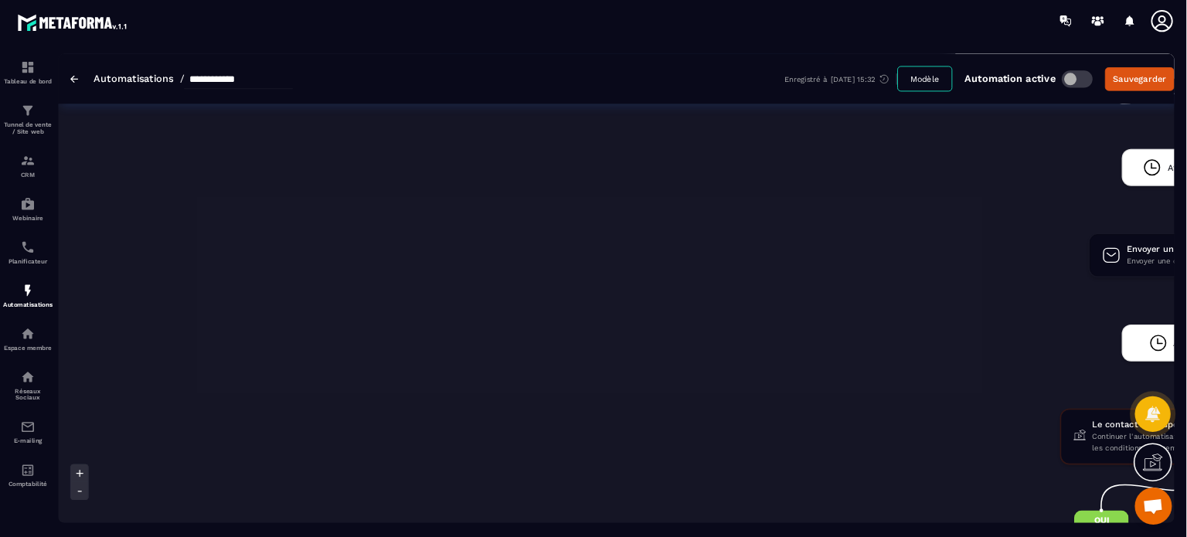
scroll to position [0, 0]
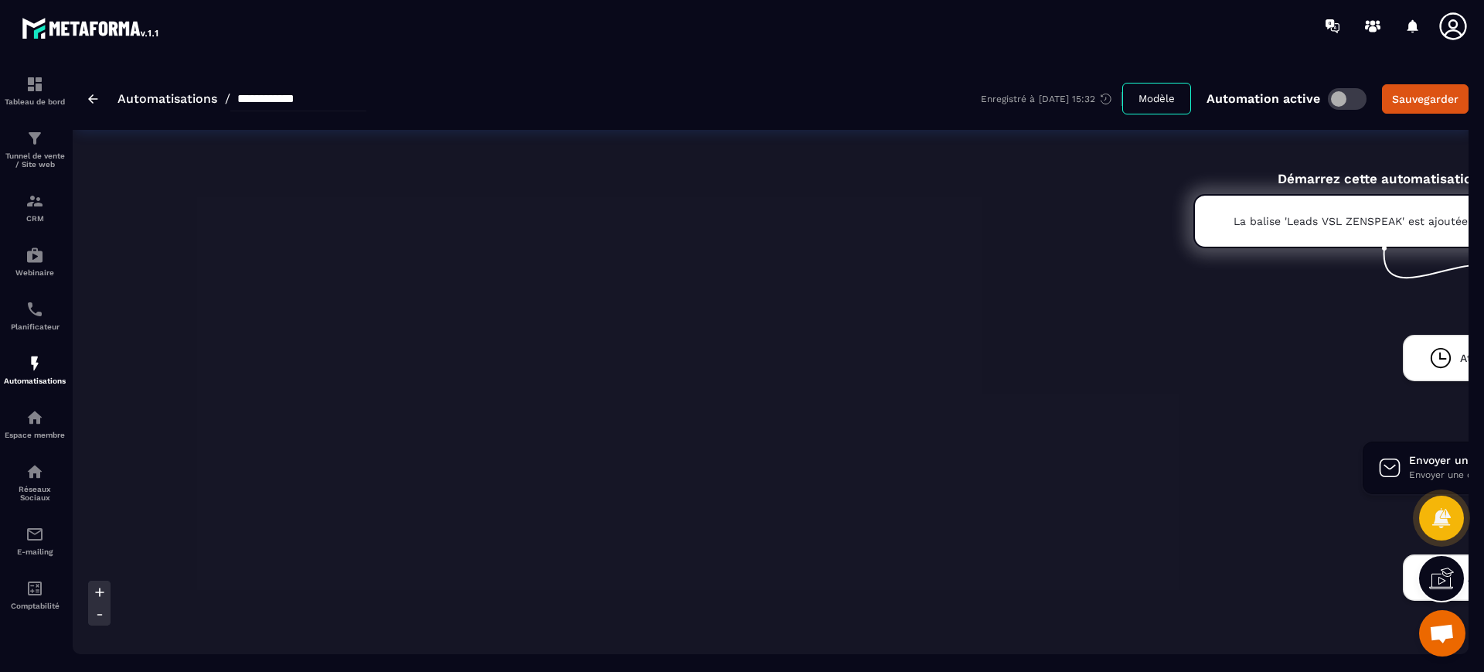
click at [99, 536] on icon at bounding box center [99, 591] width 9 height 9
click at [100, 536] on icon at bounding box center [99, 614] width 15 height 15
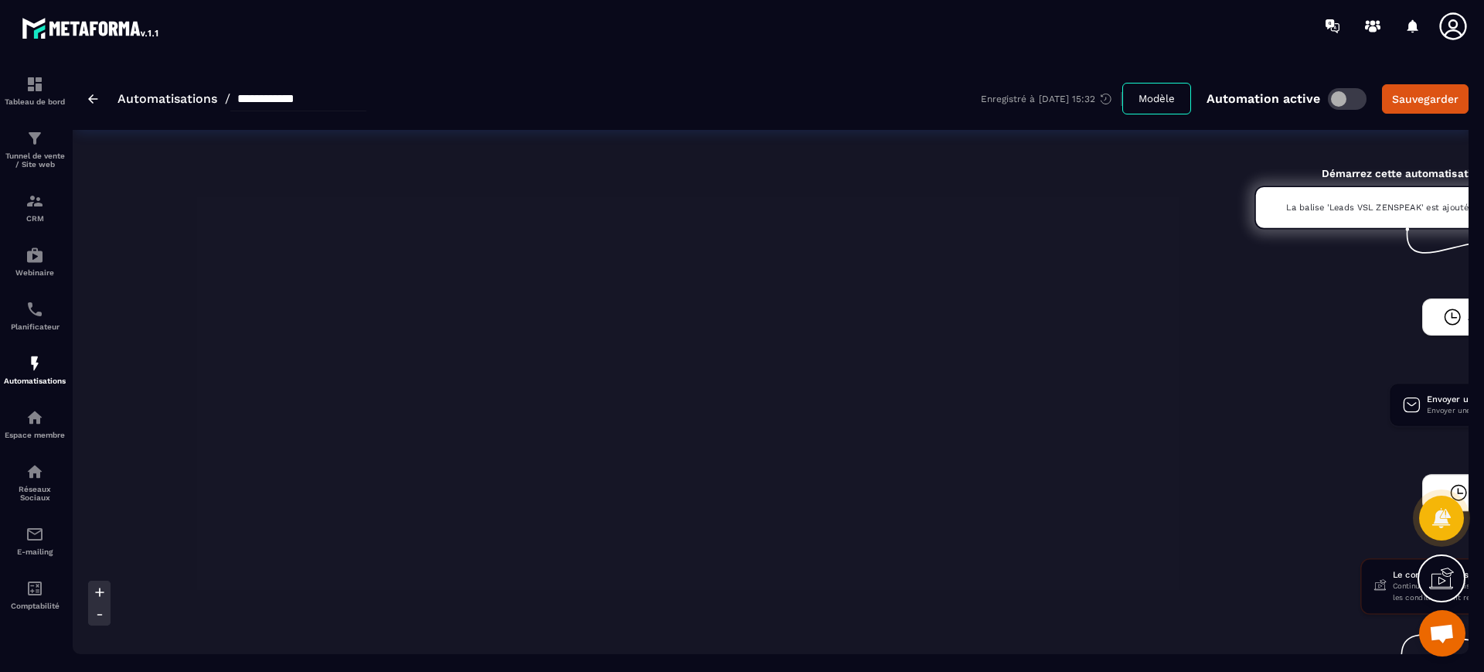
click at [100, 536] on icon at bounding box center [99, 591] width 9 height 9
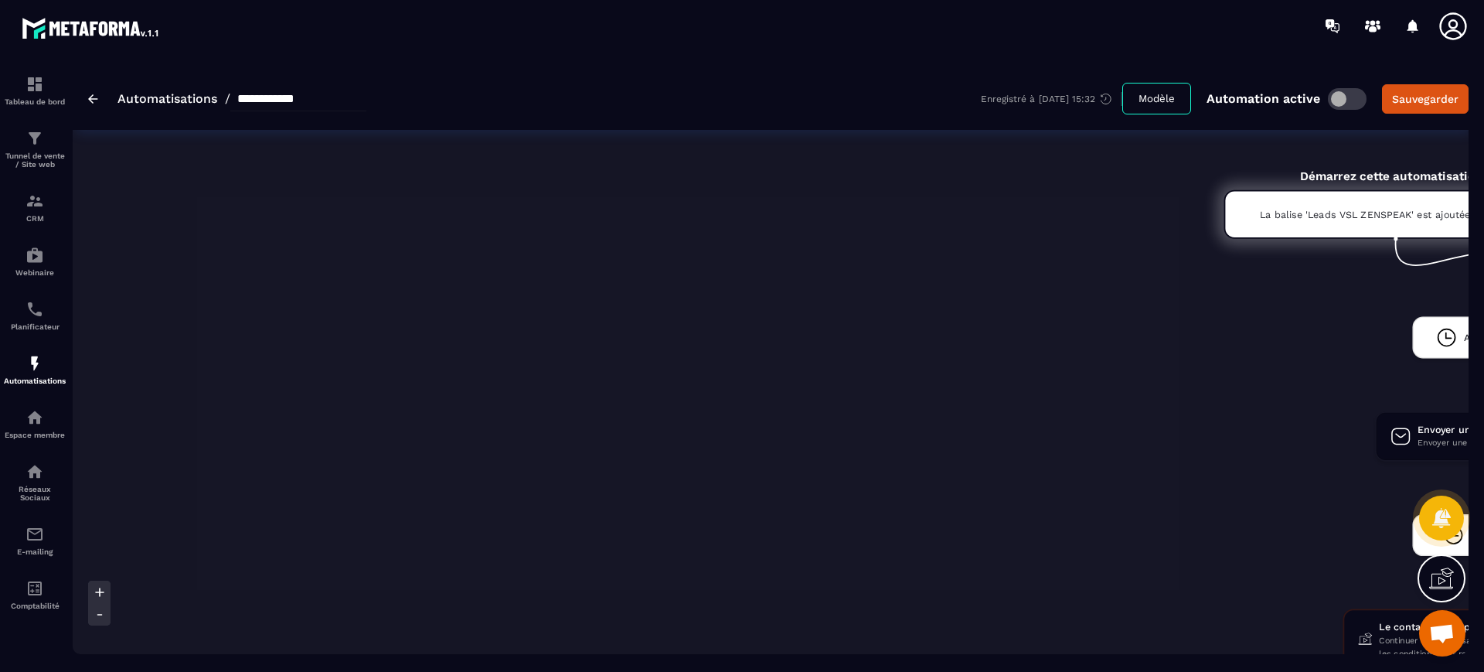
click at [100, 536] on icon at bounding box center [99, 591] width 9 height 9
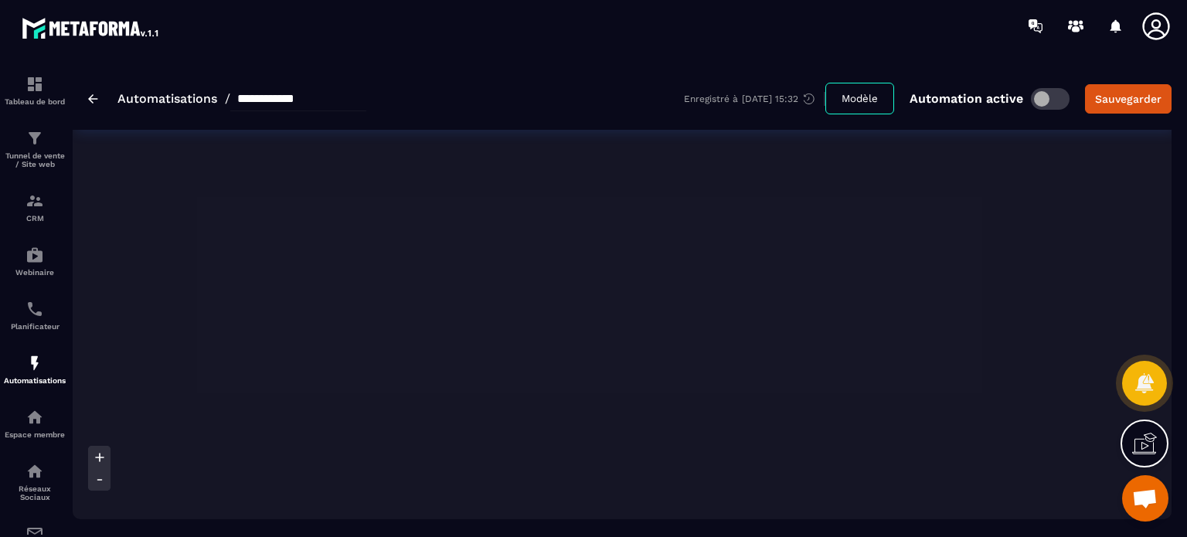
drag, startPoint x: 1408, startPoint y: 2, endPoint x: 646, endPoint y: 274, distance: 809.1
click at [102, 477] on icon at bounding box center [99, 479] width 15 height 15
drag, startPoint x: 339, startPoint y: 525, endPoint x: 911, endPoint y: 550, distance: 572.5
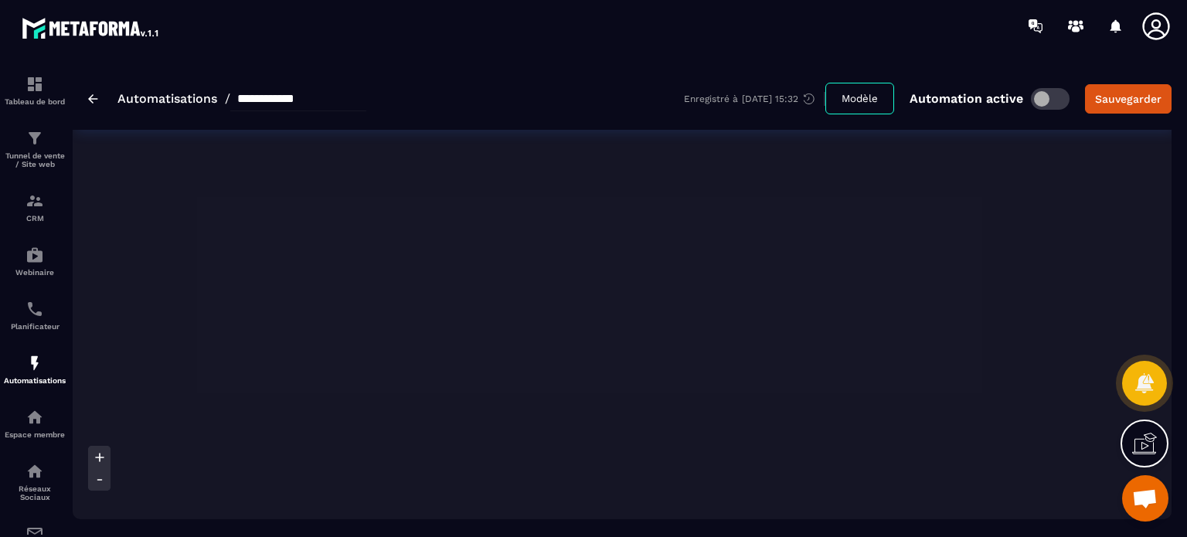
click at [911, 536] on html "**********" at bounding box center [593, 268] width 1187 height 537
click at [1141, 94] on div "Sauvegarder" at bounding box center [1128, 98] width 66 height 15
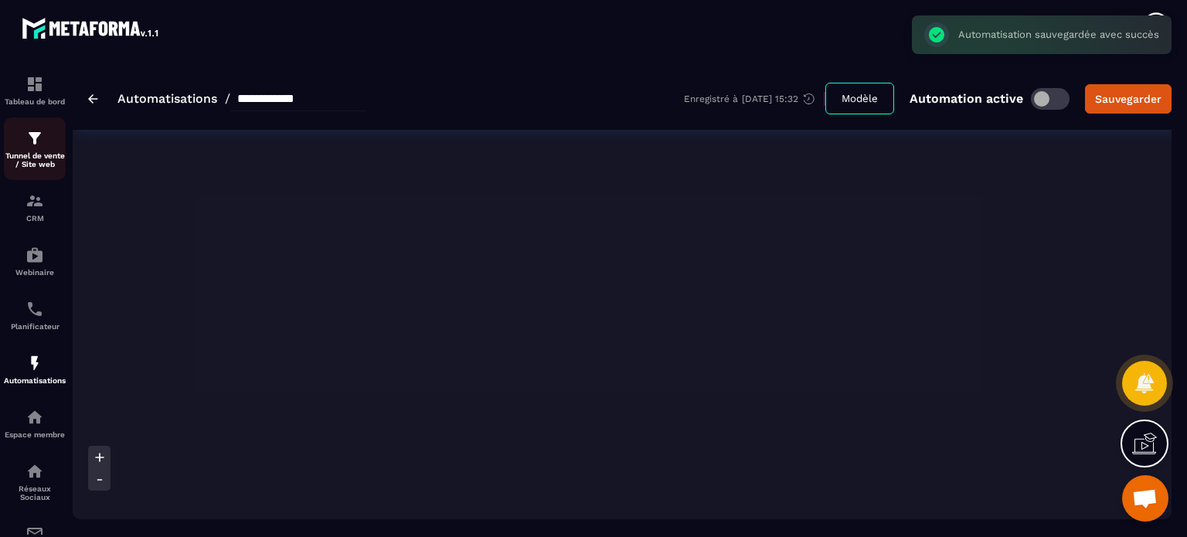
click at [34, 127] on link "Tunnel de vente / Site web" at bounding box center [35, 148] width 62 height 63
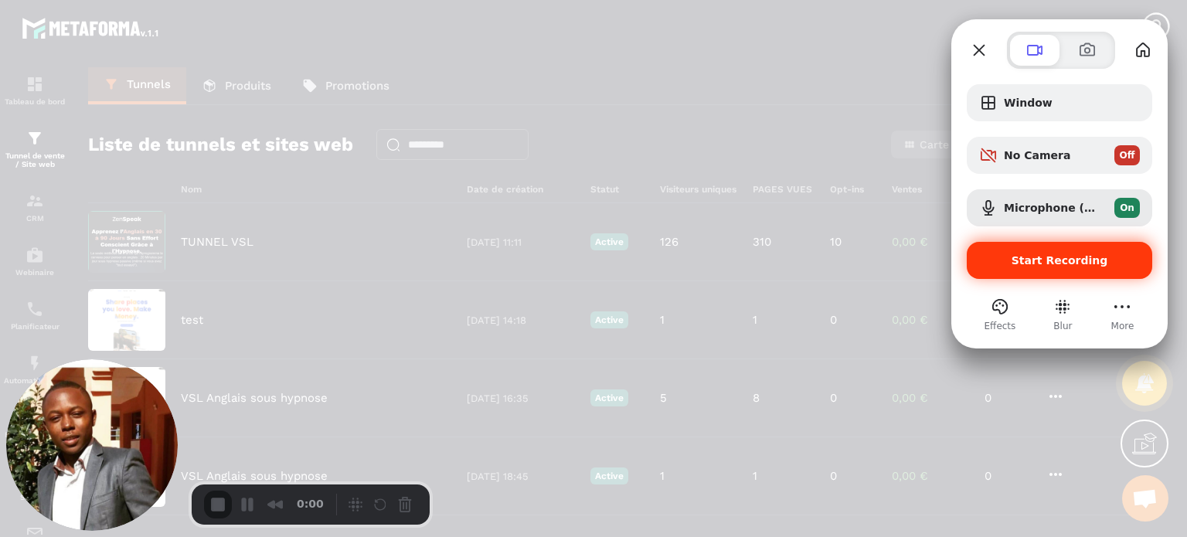
click at [1012, 254] on span "Start Recording" at bounding box center [1059, 260] width 161 height 12
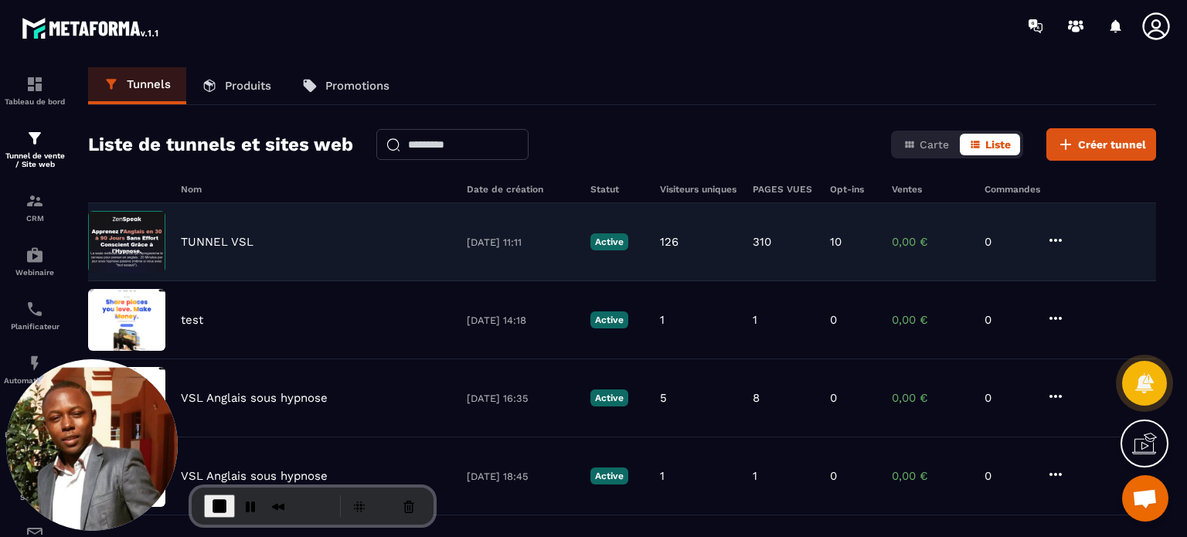
click at [213, 281] on div "TUNNEL VSL [DATE] 11:11 Active 126 310 10 0,00 € 0" at bounding box center [622, 320] width 1068 height 78
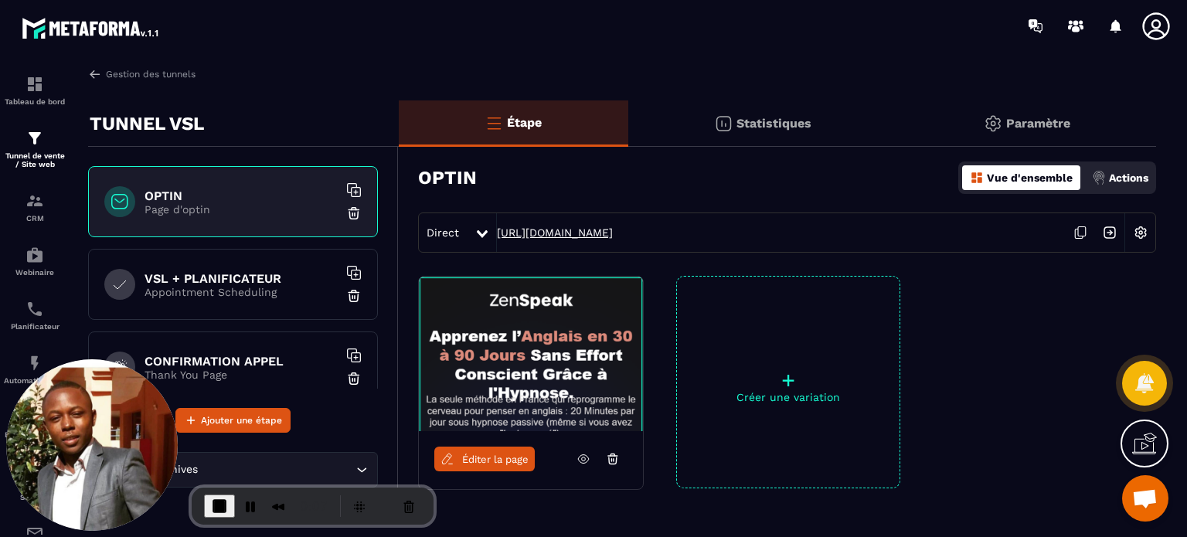
click at [577, 237] on link "[URL][DOMAIN_NAME]" at bounding box center [555, 232] width 116 height 12
click at [214, 315] on div "VSL + PLANIFICATEUR Appointment Scheduling" at bounding box center [233, 284] width 290 height 71
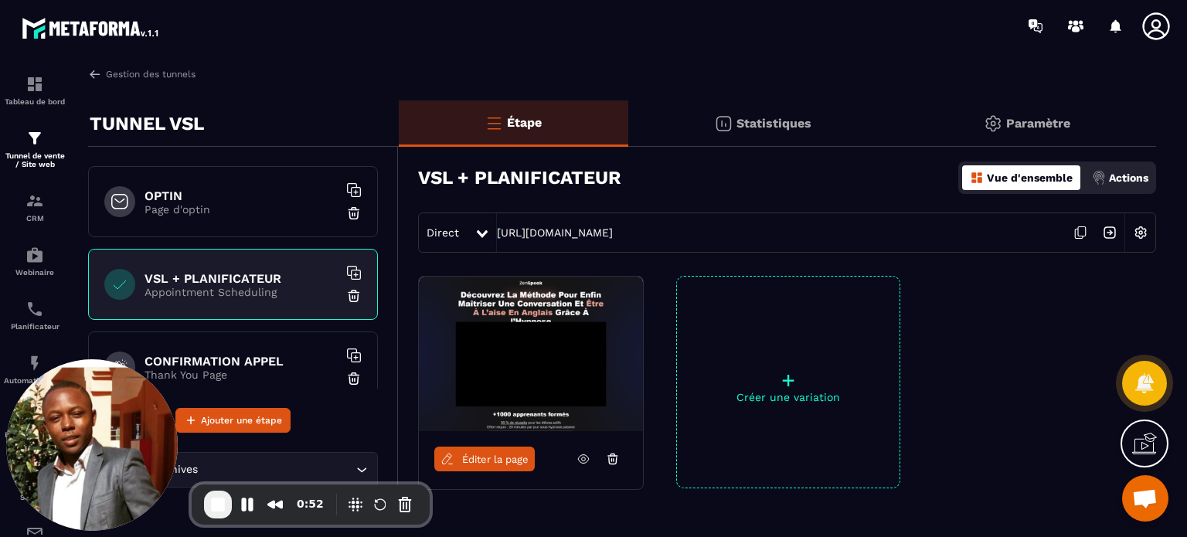
click at [262, 182] on div "OPTIN Page d'optin" at bounding box center [233, 201] width 290 height 71
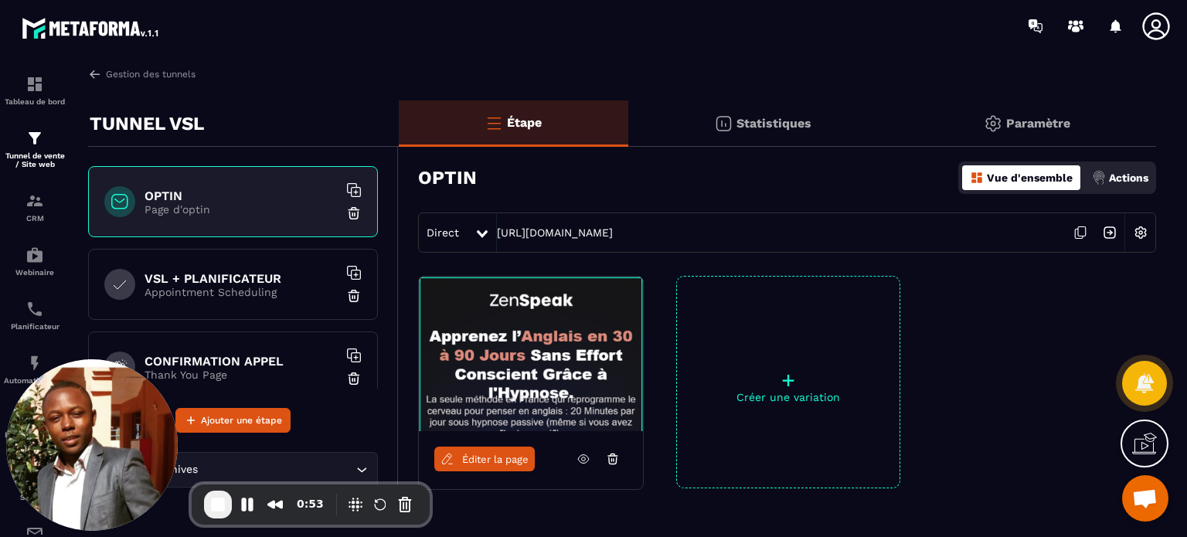
click at [1104, 179] on img at bounding box center [1099, 178] width 14 height 14
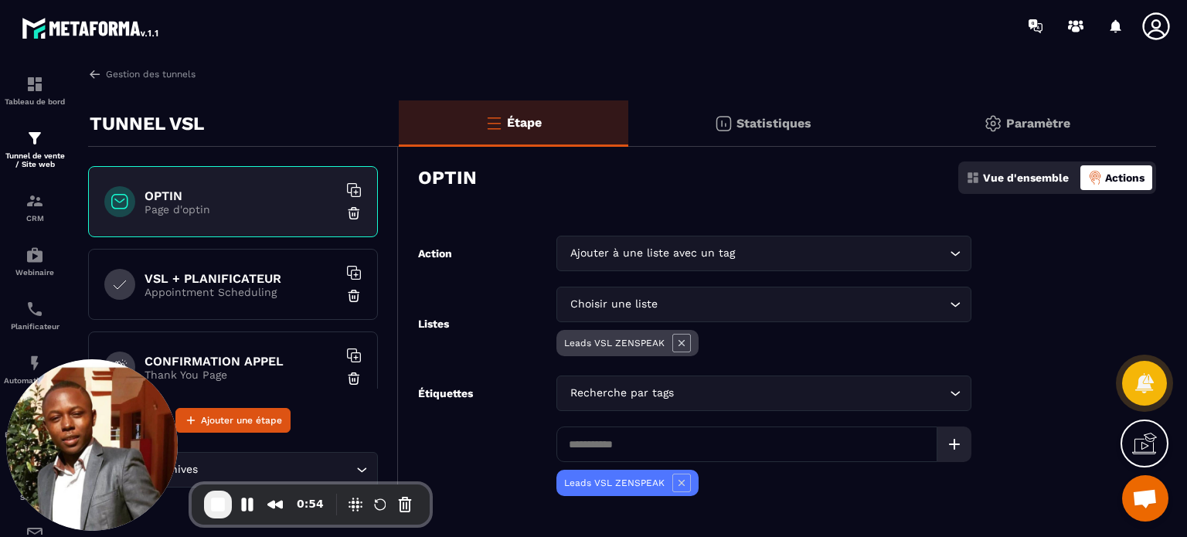
click at [842, 370] on form "Action Ajouter à une liste avec un tag Loading... Listes Choisir une liste Load…" at bounding box center [777, 398] width 757 height 325
click at [997, 177] on p "Vue d'ensemble" at bounding box center [1026, 178] width 86 height 12
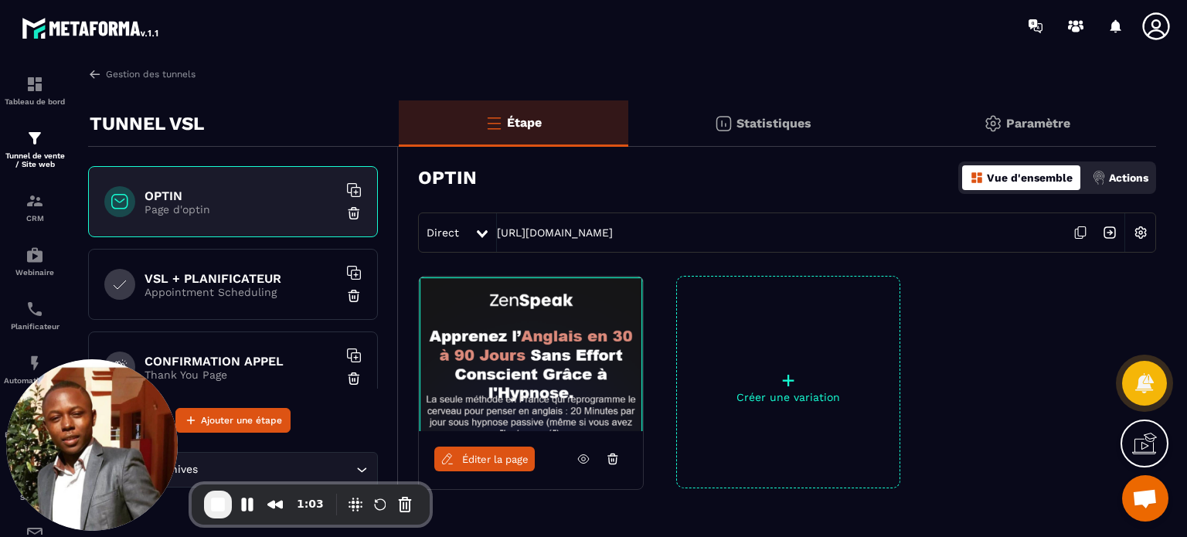
click at [289, 295] on p "Appointment Scheduling" at bounding box center [241, 292] width 193 height 12
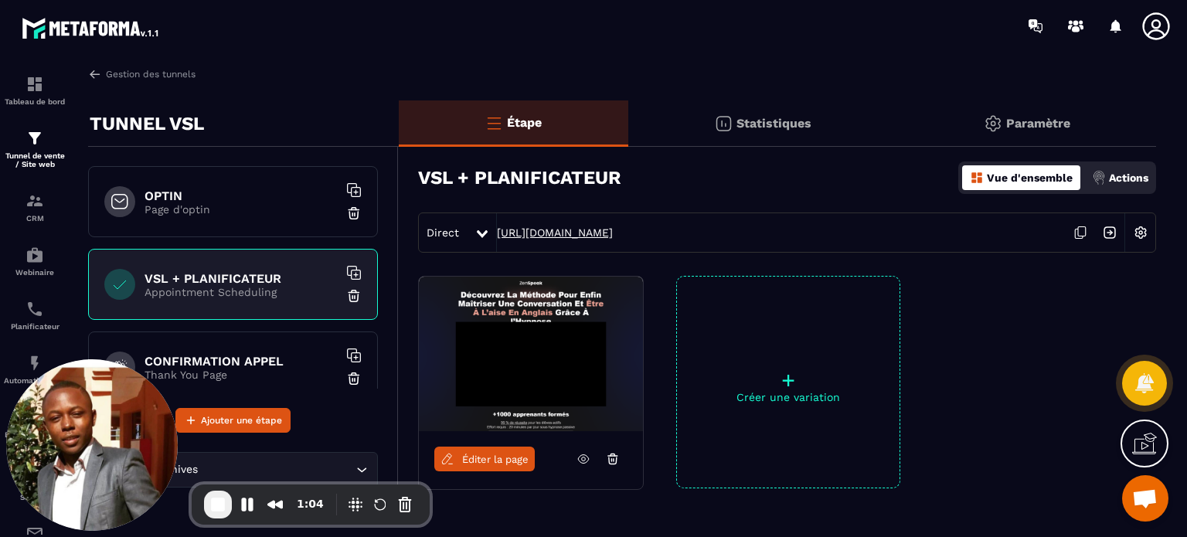
click at [613, 231] on link "[URL][DOMAIN_NAME]" at bounding box center [555, 232] width 116 height 12
click at [486, 454] on span "Éditer la page" at bounding box center [495, 460] width 66 height 12
